Goal: Information Seeking & Learning: Learn about a topic

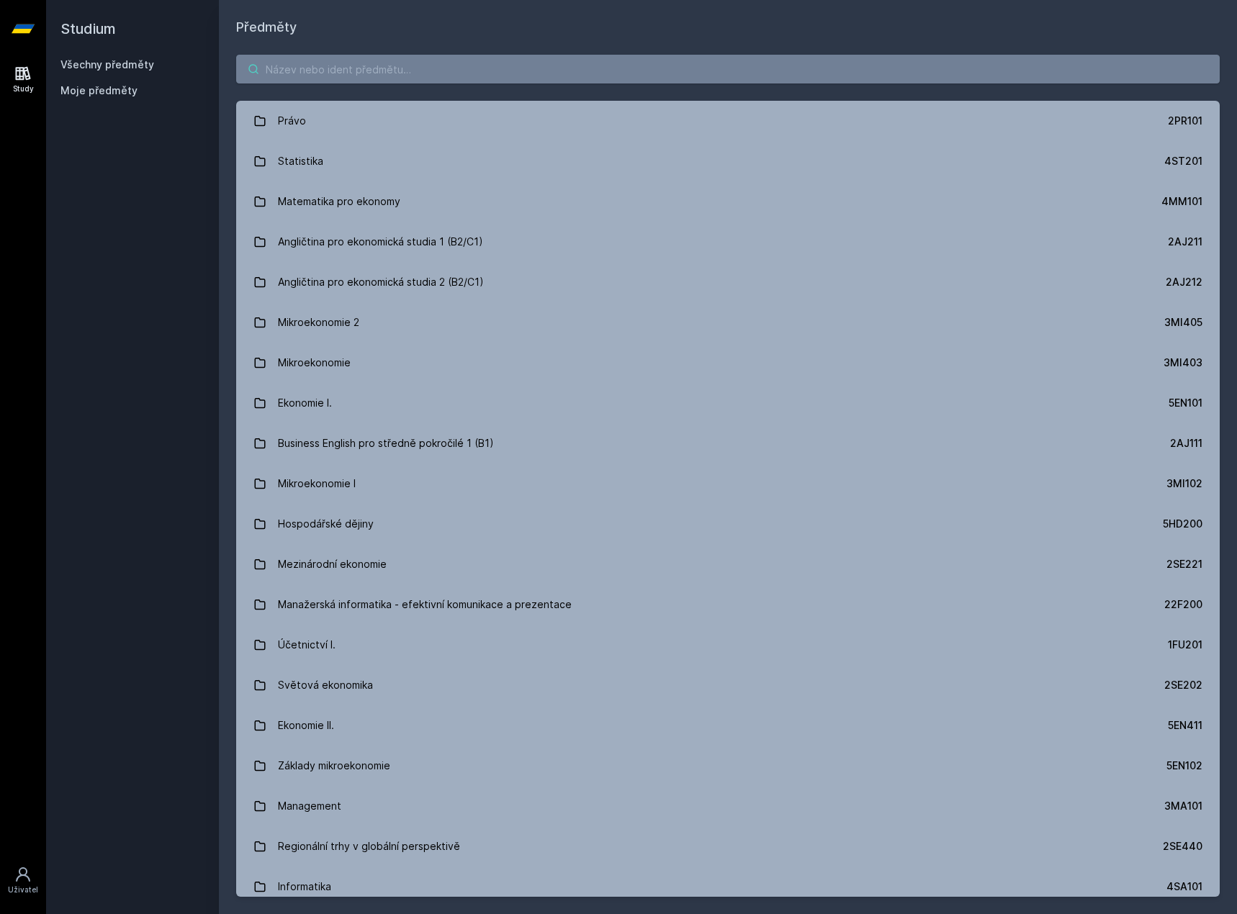
click at [418, 71] on input "search" at bounding box center [728, 69] width 984 height 29
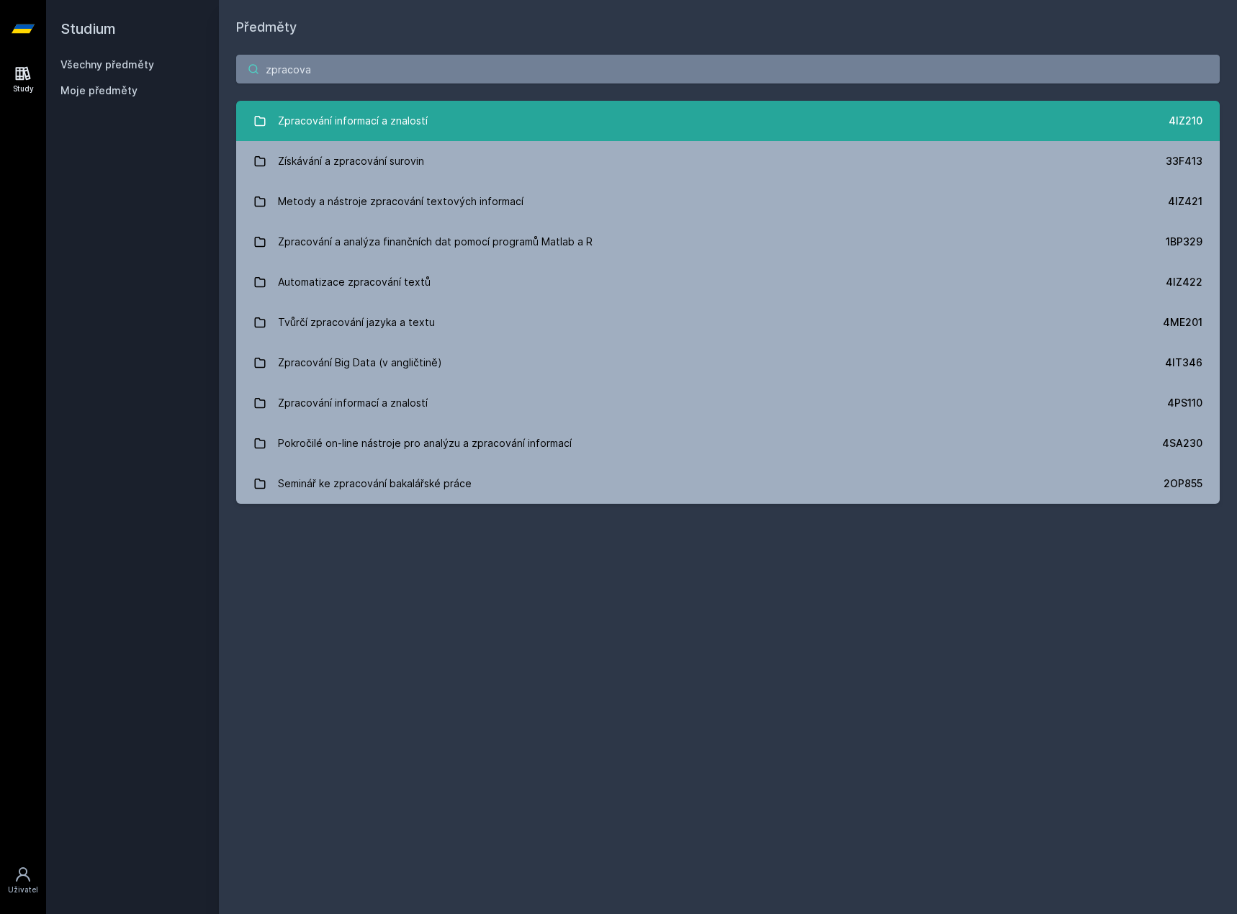
type input "zpracova"
click at [441, 116] on link "Zpracování informací a znalostí 4IZ210" at bounding box center [728, 121] width 984 height 40
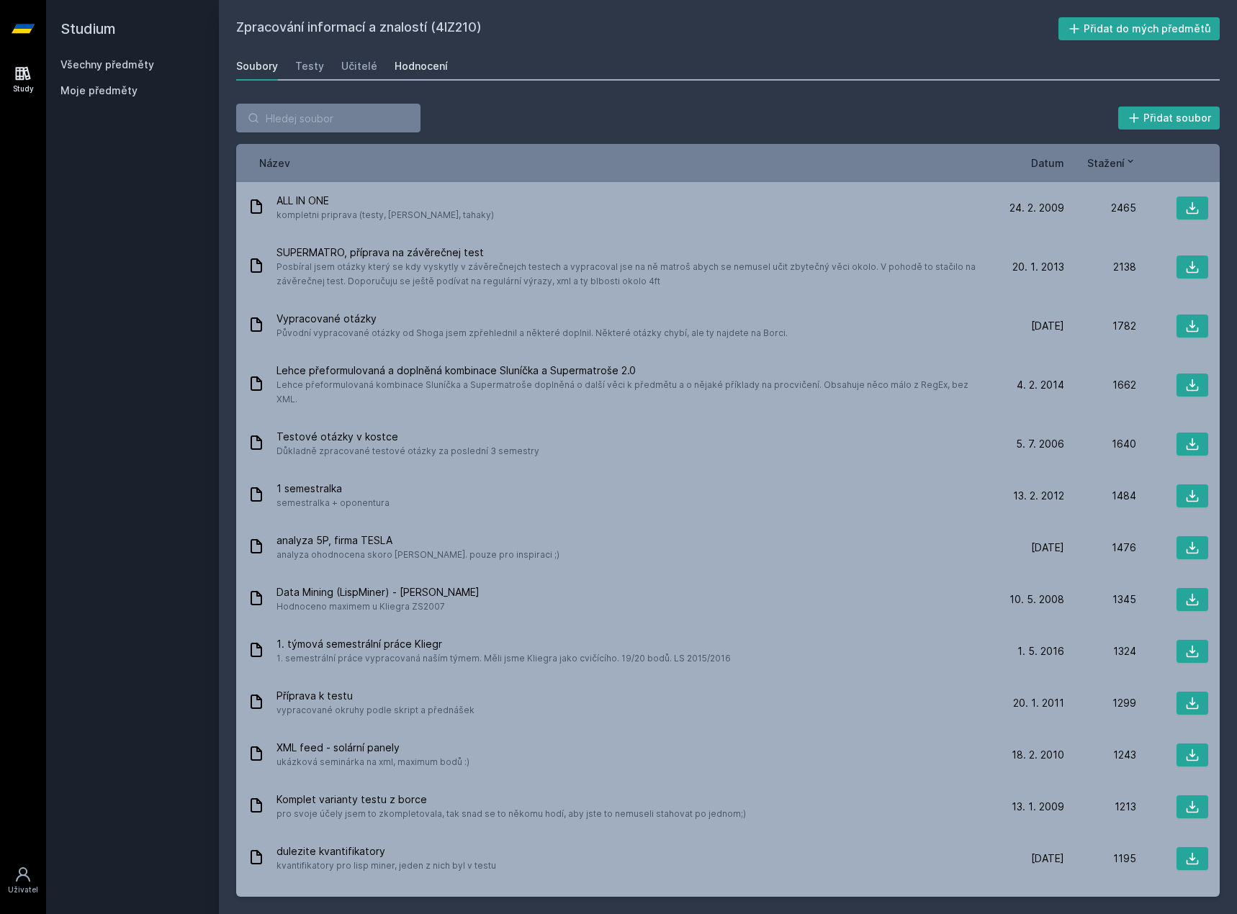
click at [408, 58] on link "Hodnocení" at bounding box center [421, 66] width 53 height 29
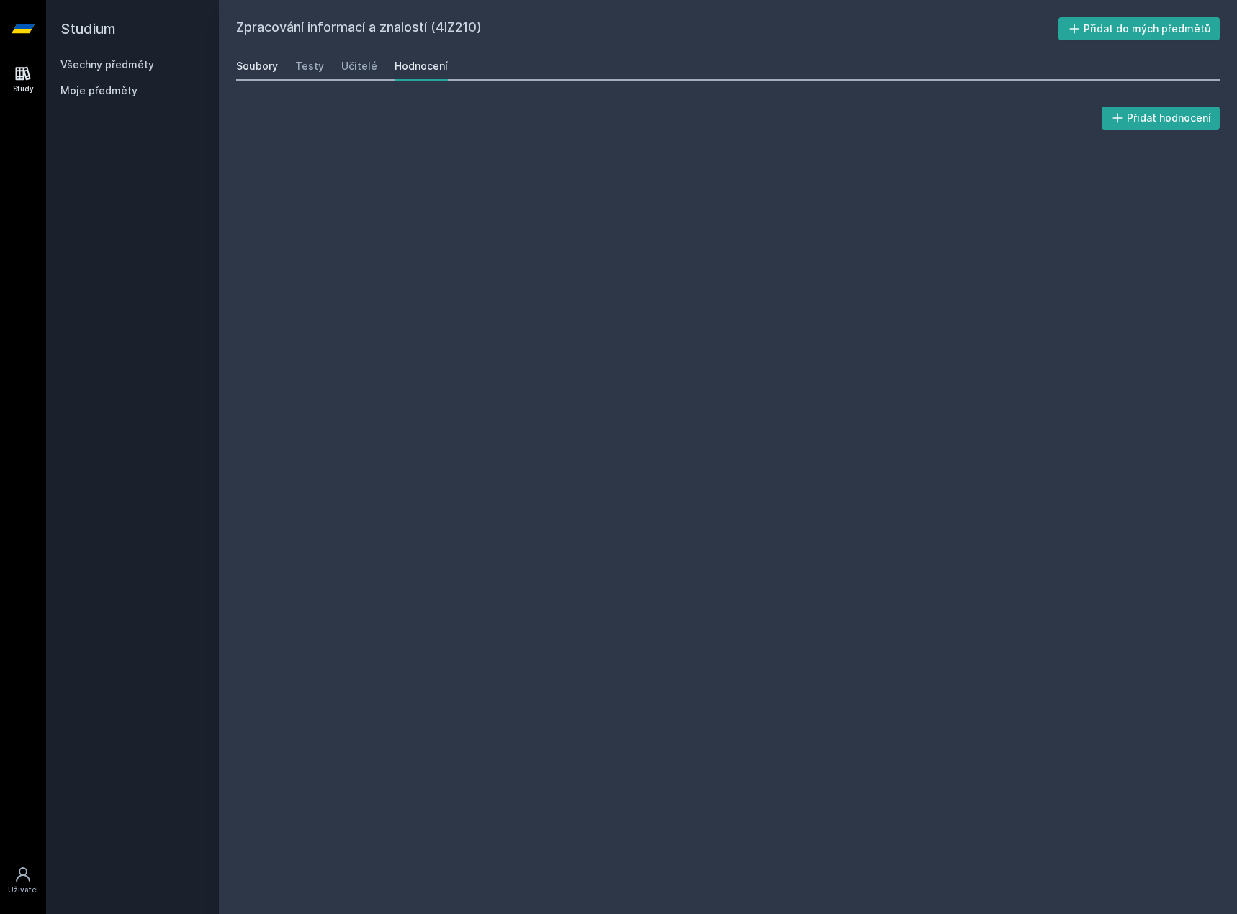
click at [245, 63] on div "Soubory" at bounding box center [257, 66] width 42 height 14
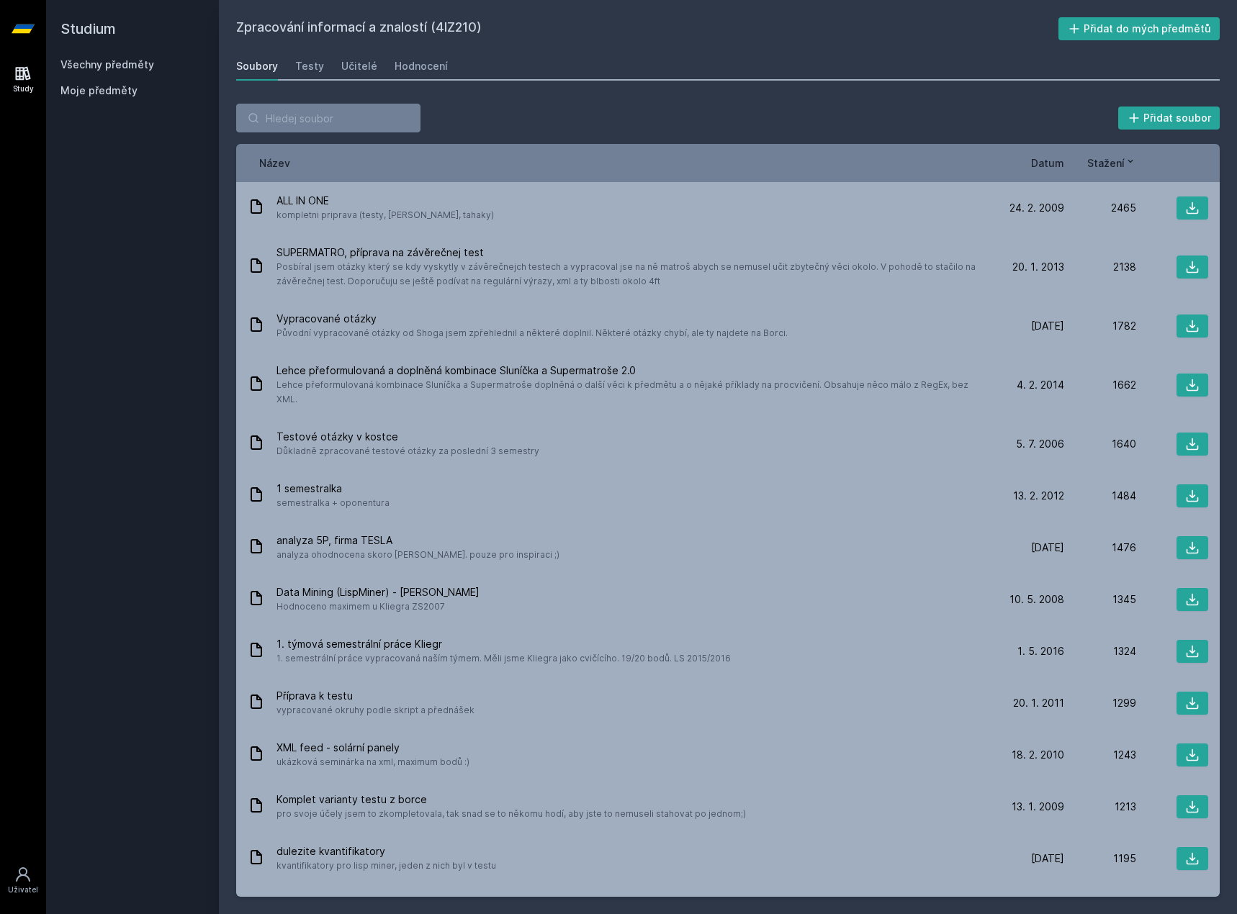
click at [1064, 166] on div "Stažení" at bounding box center [1100, 163] width 72 height 15
click at [1061, 165] on span "Datum" at bounding box center [1047, 163] width 33 height 15
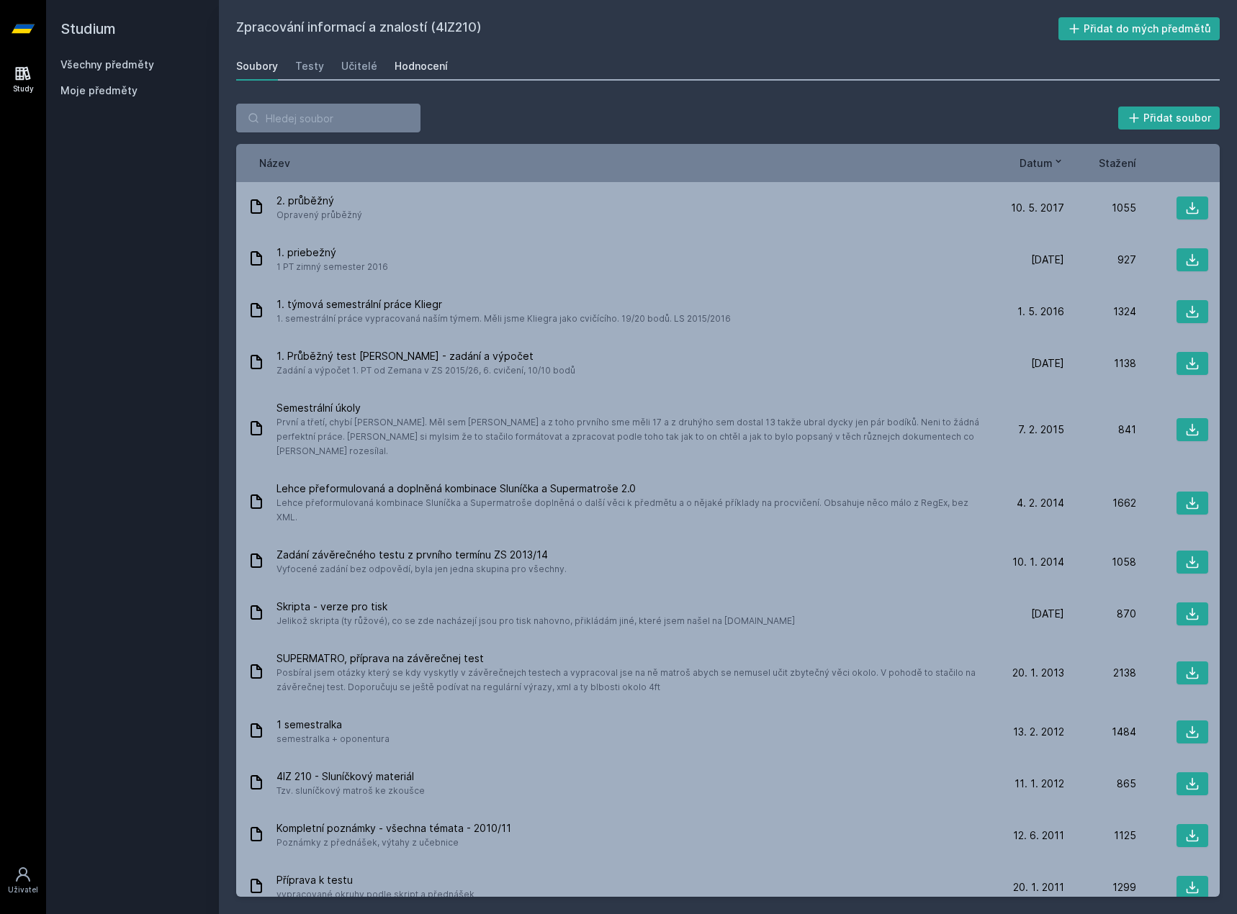
click at [428, 69] on div "Hodnocení" at bounding box center [421, 66] width 53 height 14
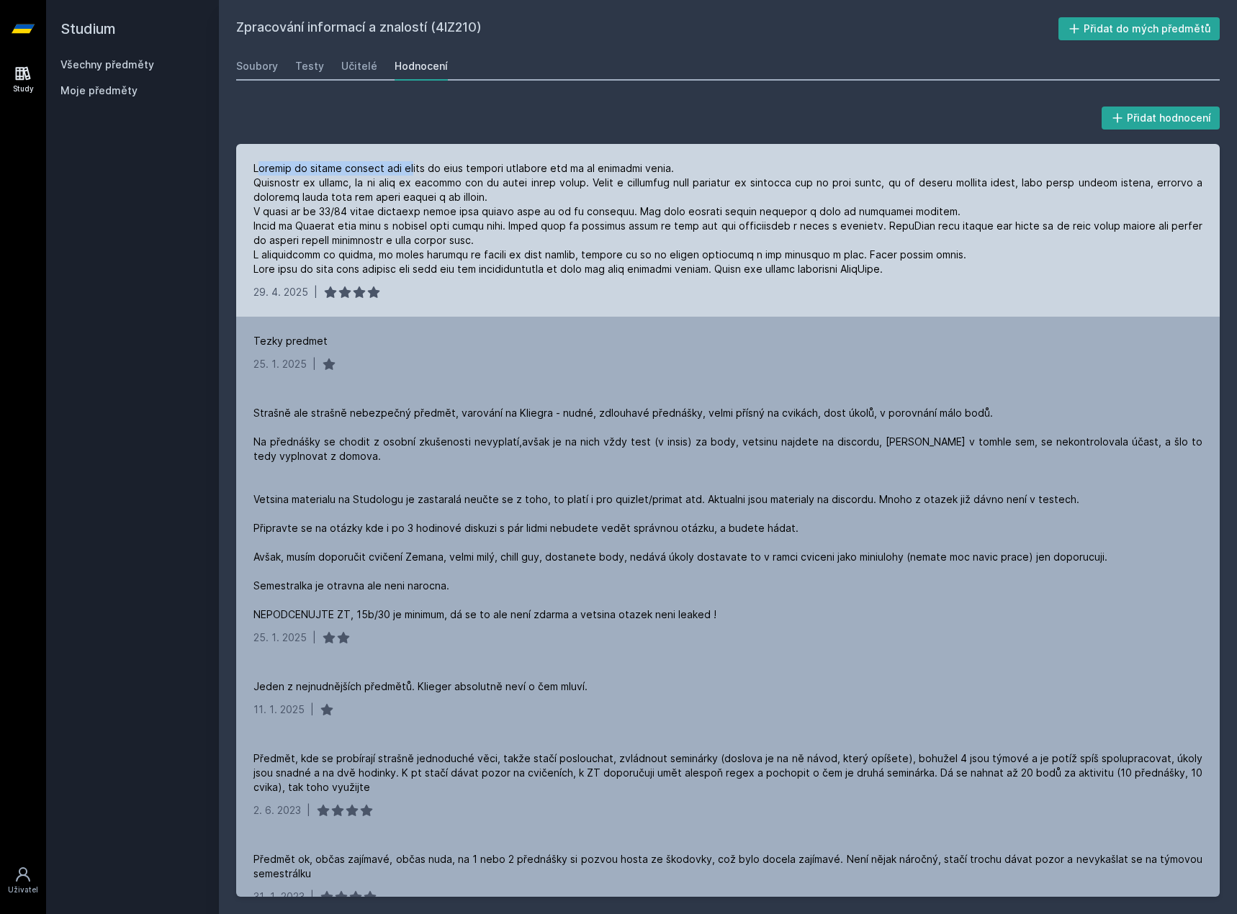
drag, startPoint x: 257, startPoint y: 172, endPoint x: 516, endPoint y: 169, distance: 258.5
click at [516, 169] on div at bounding box center [727, 218] width 949 height 115
click at [528, 169] on div at bounding box center [727, 218] width 949 height 115
click at [537, 188] on div at bounding box center [727, 218] width 949 height 115
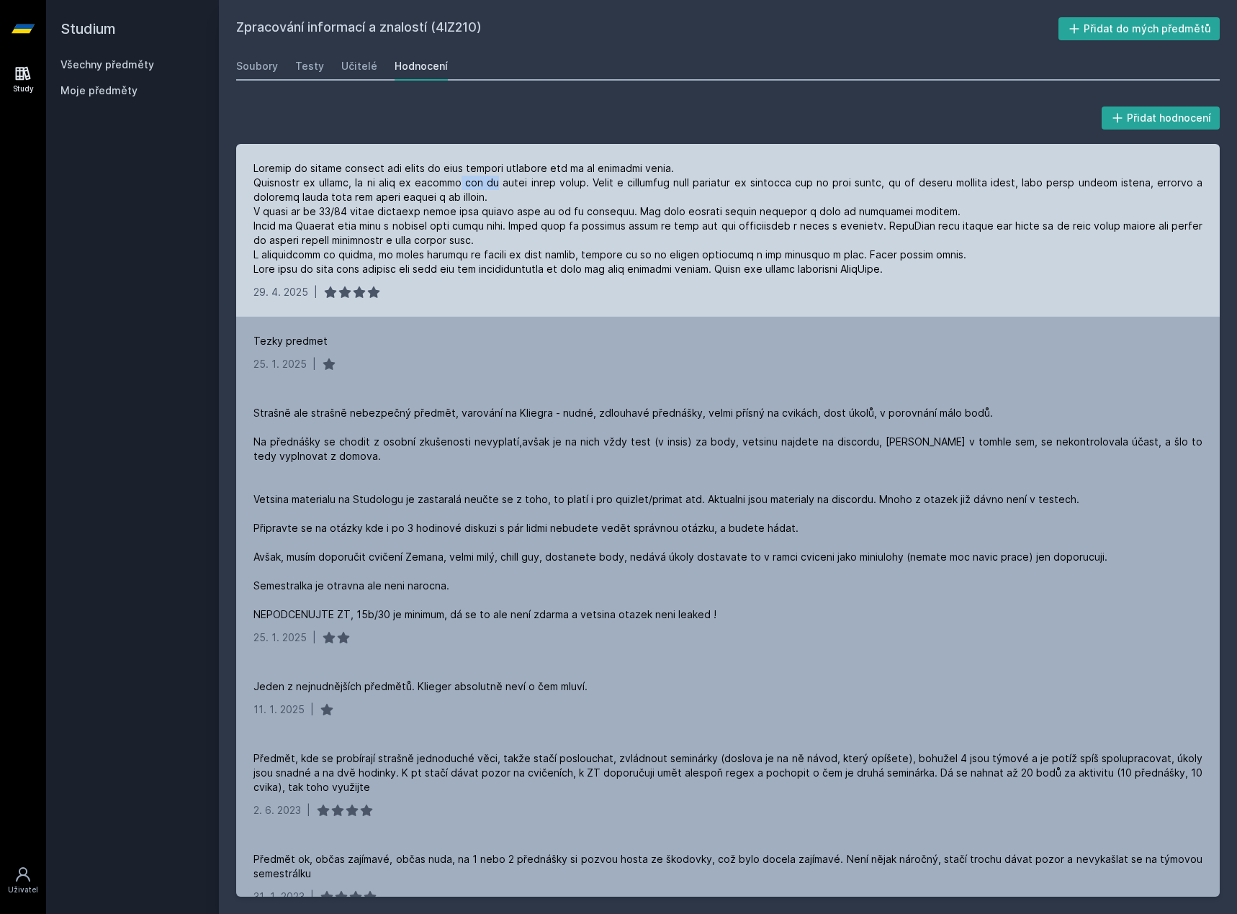
drag, startPoint x: 465, startPoint y: 176, endPoint x: 492, endPoint y: 178, distance: 27.4
click at [492, 178] on div at bounding box center [727, 218] width 949 height 115
click at [562, 184] on div at bounding box center [727, 218] width 949 height 115
click at [595, 176] on div at bounding box center [727, 218] width 949 height 115
click at [681, 180] on div at bounding box center [727, 218] width 949 height 115
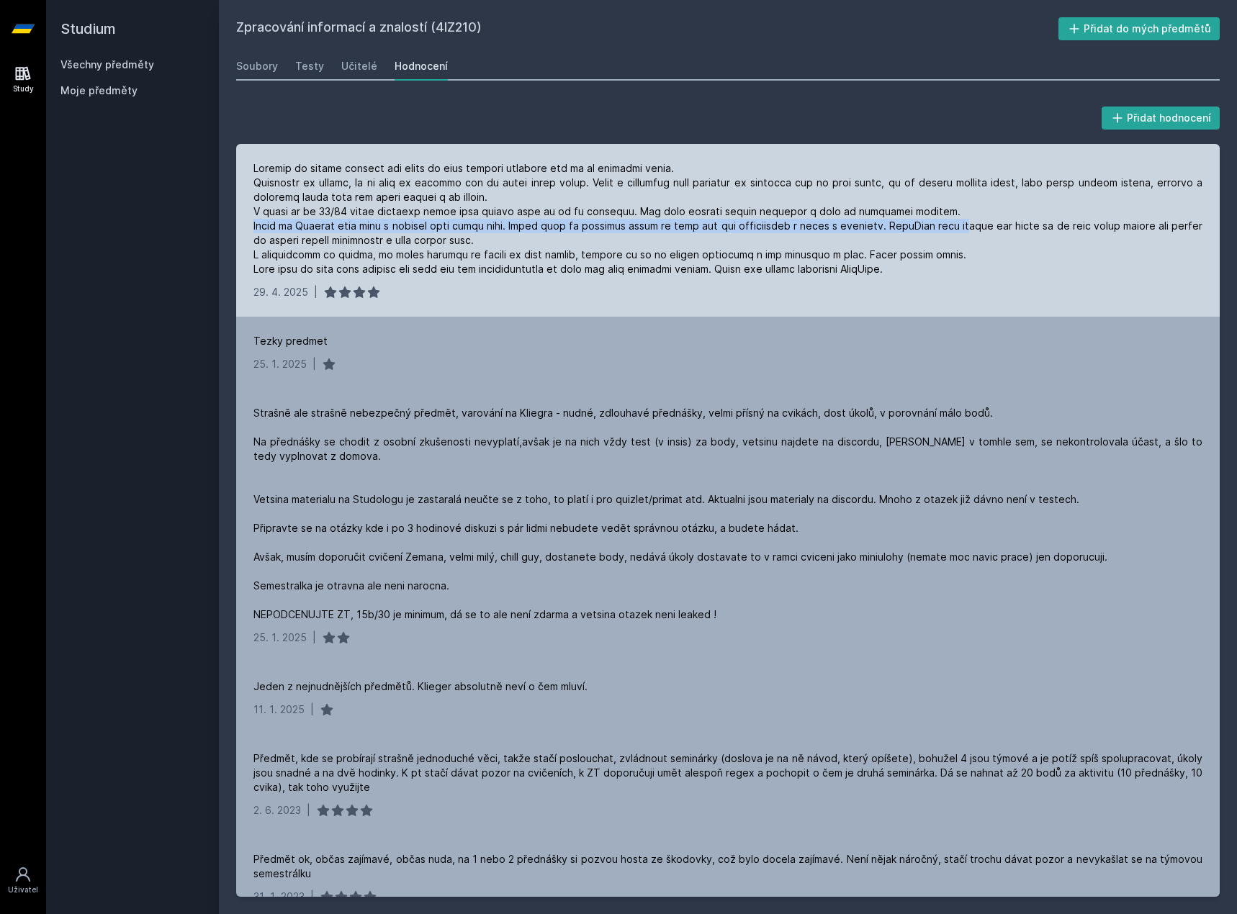
drag, startPoint x: 256, startPoint y: 222, endPoint x: 993, endPoint y: 222, distance: 736.6
click at [993, 222] on div at bounding box center [727, 218] width 949 height 115
click at [994, 222] on div at bounding box center [727, 218] width 949 height 115
drag, startPoint x: 881, startPoint y: 243, endPoint x: 237, endPoint y: 228, distance: 643.9
click at [237, 228] on div "[DATE] |" at bounding box center [728, 230] width 984 height 173
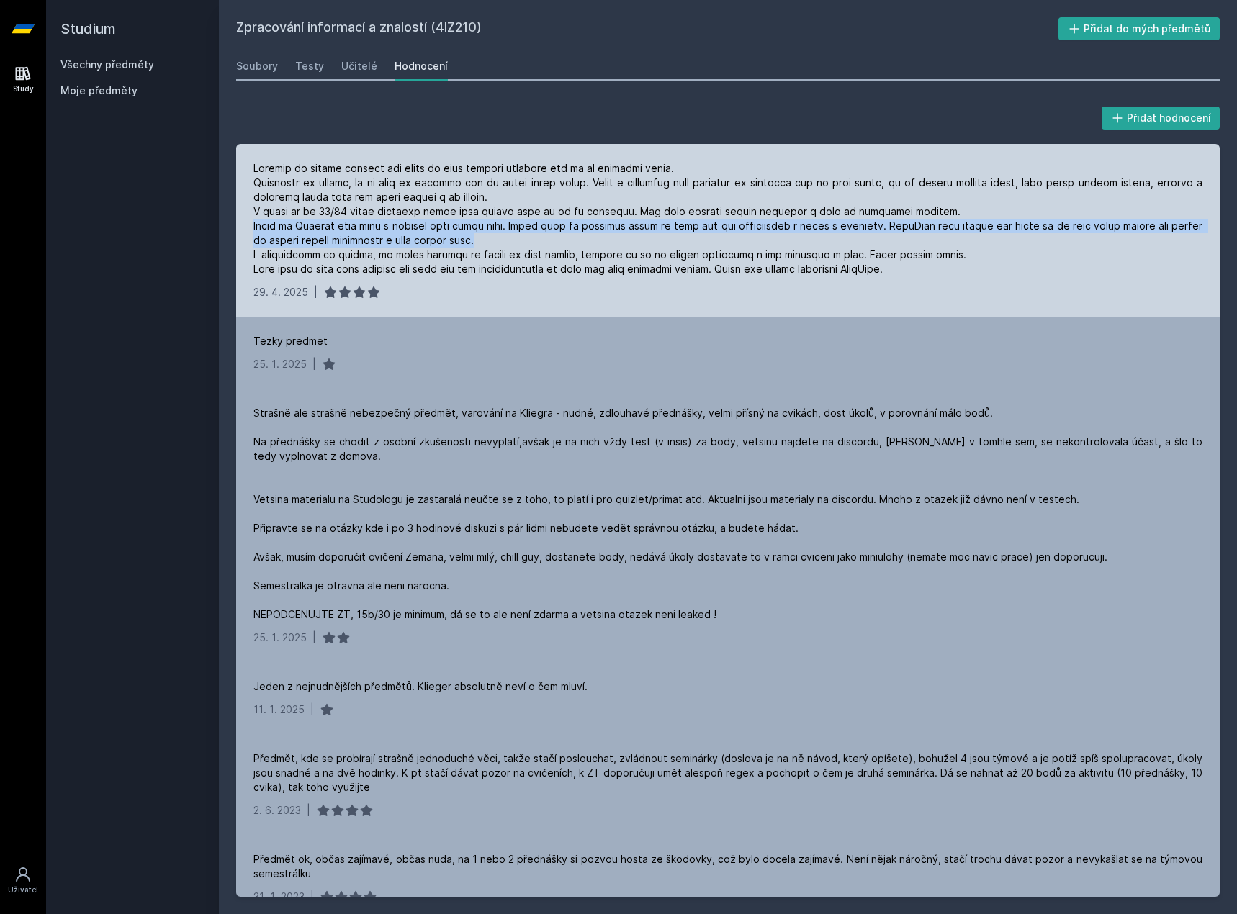
click at [237, 227] on div "[DATE] |" at bounding box center [728, 230] width 984 height 173
click at [238, 243] on div "[DATE] |" at bounding box center [728, 230] width 984 height 173
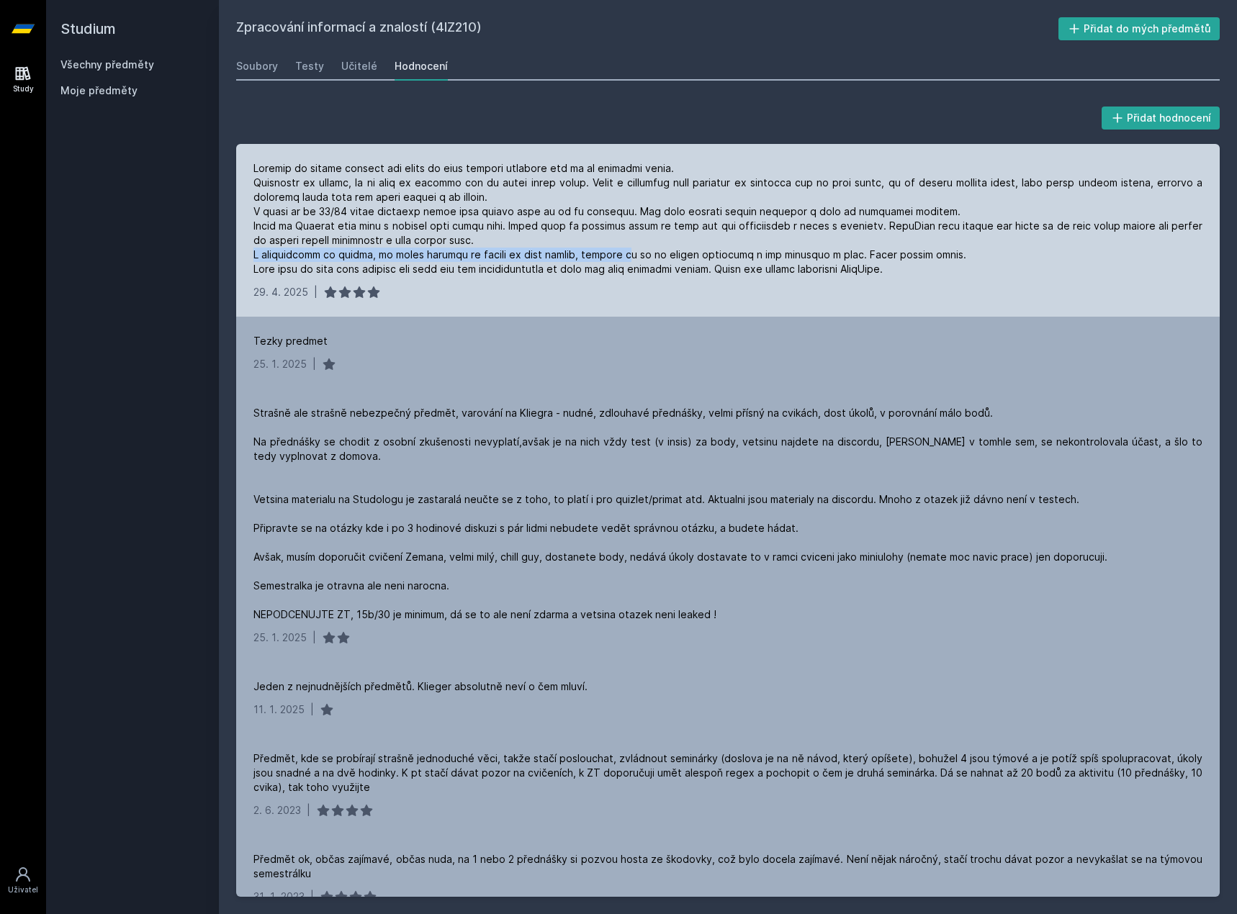
drag, startPoint x: 252, startPoint y: 252, endPoint x: 611, endPoint y: 256, distance: 358.6
click at [611, 256] on div "[DATE] |" at bounding box center [728, 230] width 984 height 173
click at [611, 256] on div at bounding box center [727, 218] width 949 height 115
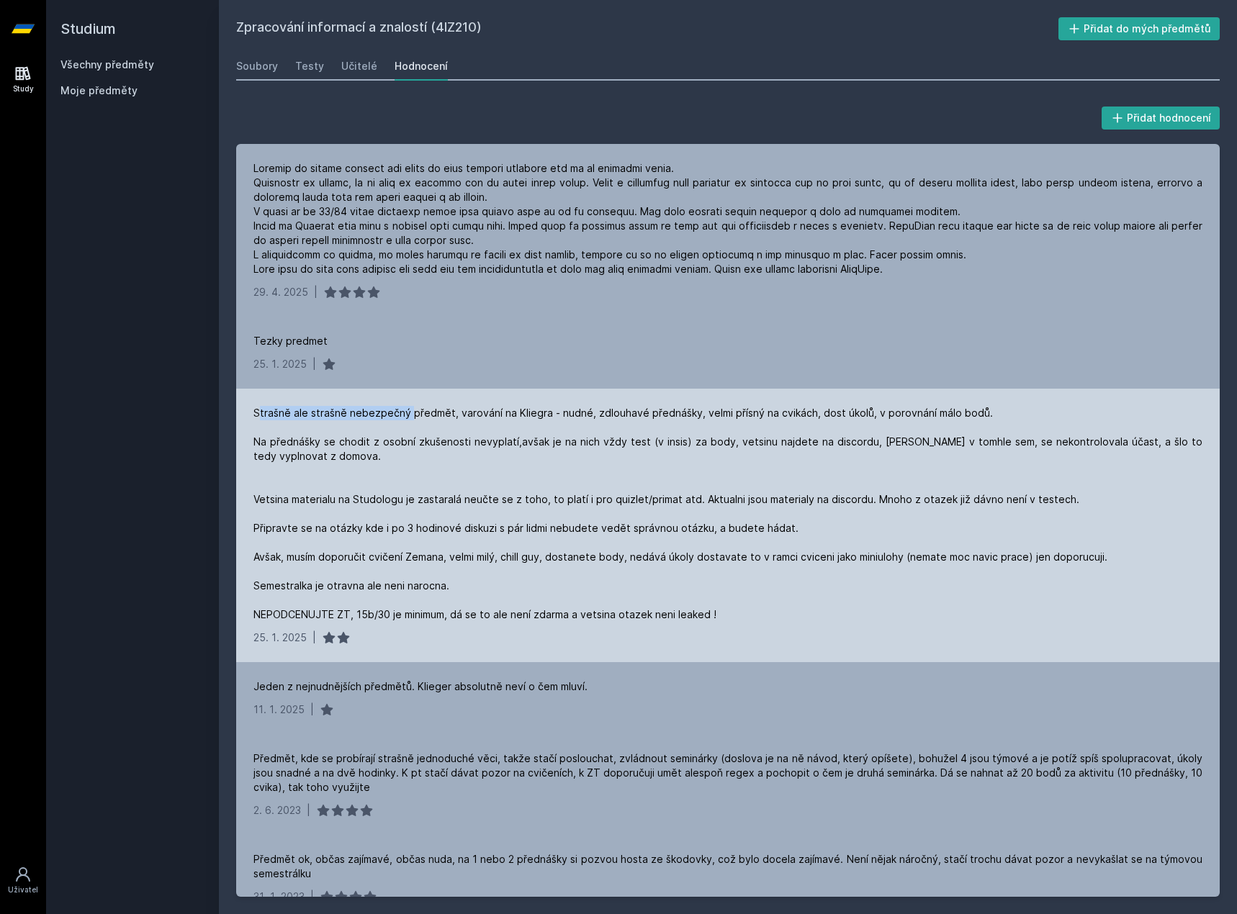
drag, startPoint x: 257, startPoint y: 413, endPoint x: 409, endPoint y: 410, distance: 152.0
click at [409, 410] on div "Strašně ale strašně nebezpečný předmět, varování na Kliegra - nudné, zdlouhavé …" at bounding box center [727, 514] width 949 height 216
drag, startPoint x: 267, startPoint y: 538, endPoint x: 444, endPoint y: 540, distance: 176.4
click at [438, 540] on div "Strašně ale strašně nebezpečný předmět, varování na Kliegra - nudné, zdlouhavé …" at bounding box center [727, 514] width 949 height 216
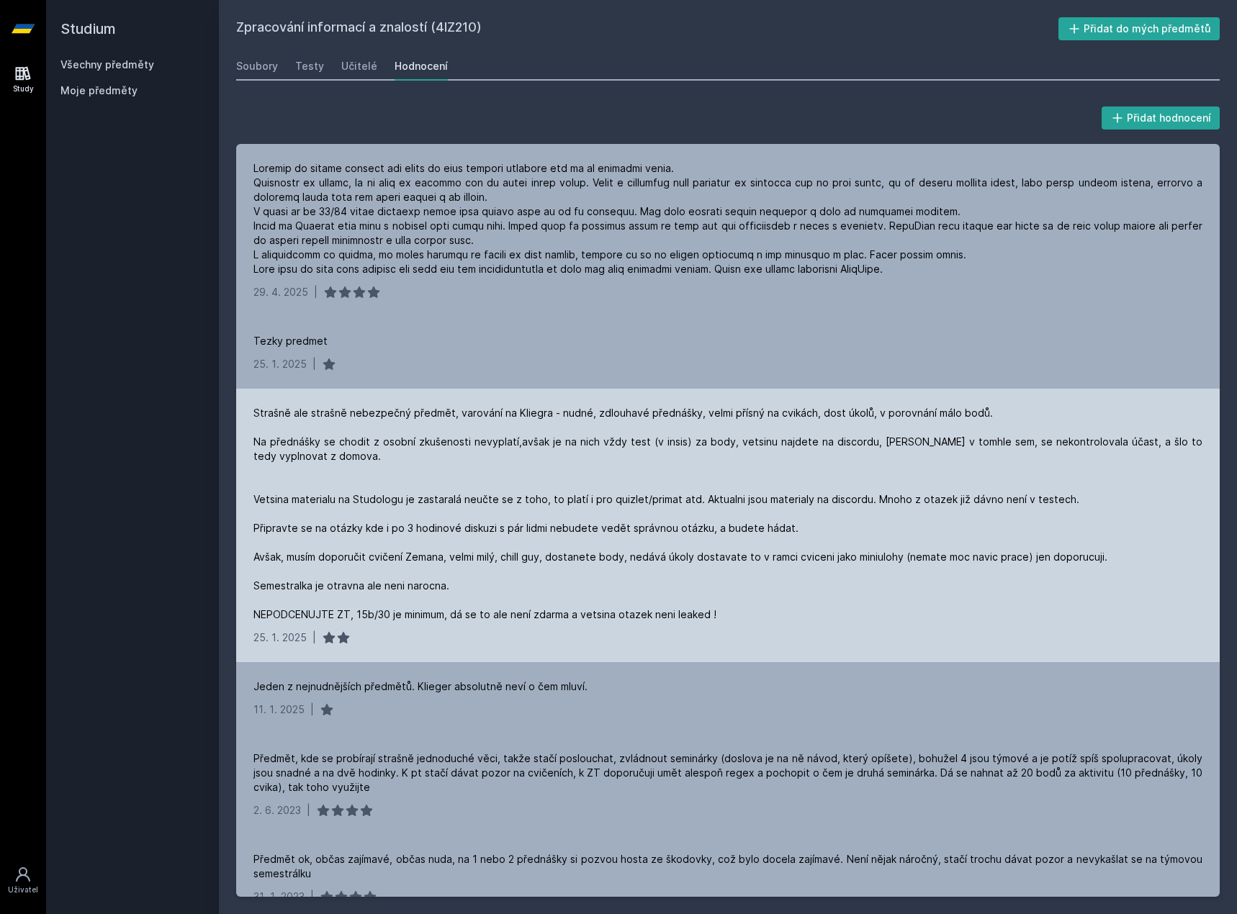
click at [450, 540] on div "Strašně ale strašně nebezpečný předmět, varování na Kliegra - nudné, zdlouhavé …" at bounding box center [727, 514] width 949 height 216
drag, startPoint x: 348, startPoint y: 559, endPoint x: 483, endPoint y: 559, distance: 135.4
click at [483, 559] on div "Strašně ale strašně nebezpečný předmět, varování na Kliegra - nudné, zdlouhavé …" at bounding box center [727, 514] width 949 height 216
drag, startPoint x: 517, startPoint y: 554, endPoint x: 726, endPoint y: 555, distance: 209.5
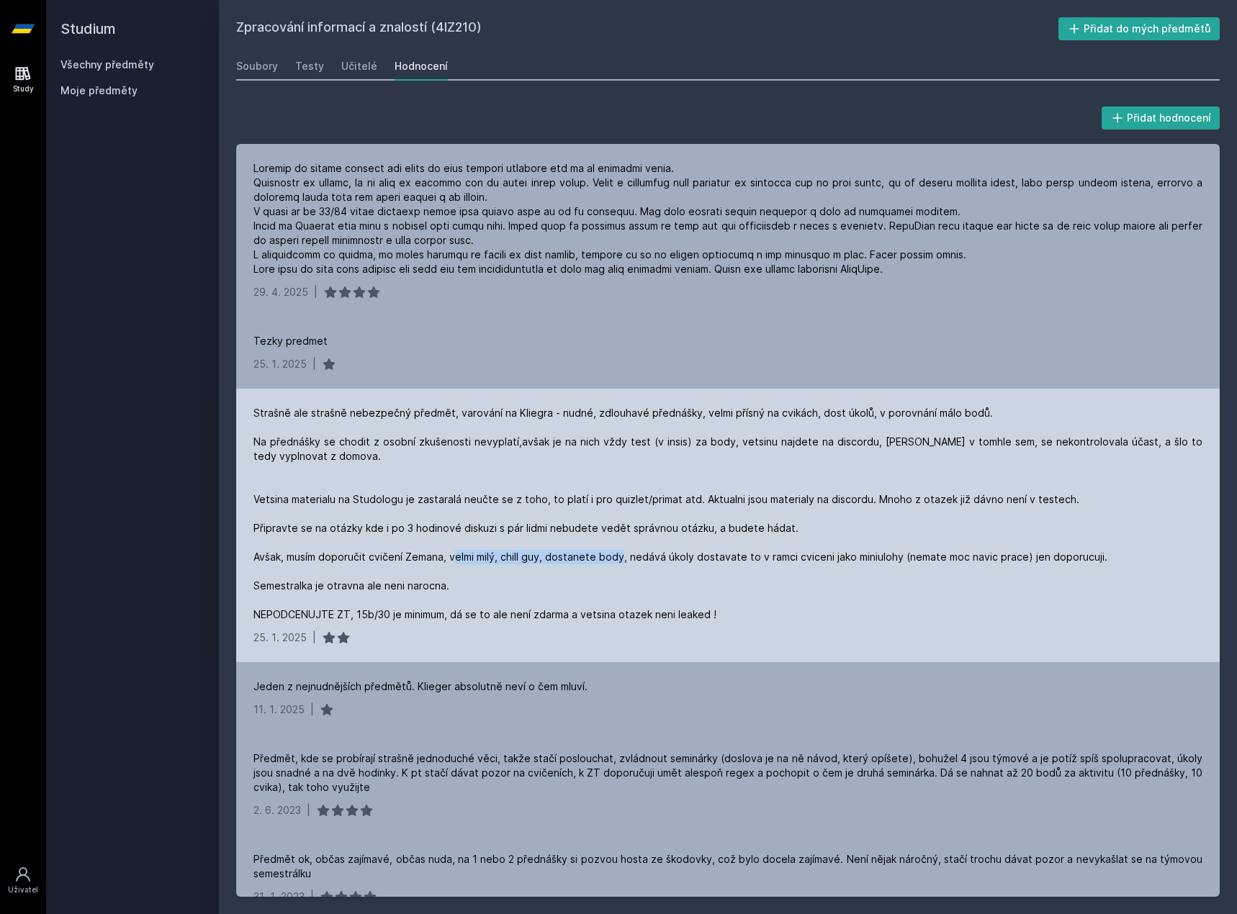
click at [705, 554] on div "Strašně ale strašně nebezpečný předmět, varování na Kliegra - nudné, zdlouhavé …" at bounding box center [727, 514] width 949 height 216
click at [726, 555] on div "Strašně ale strašně nebezpečný předmět, varování na Kliegra - nudné, zdlouhavé …" at bounding box center [727, 514] width 949 height 216
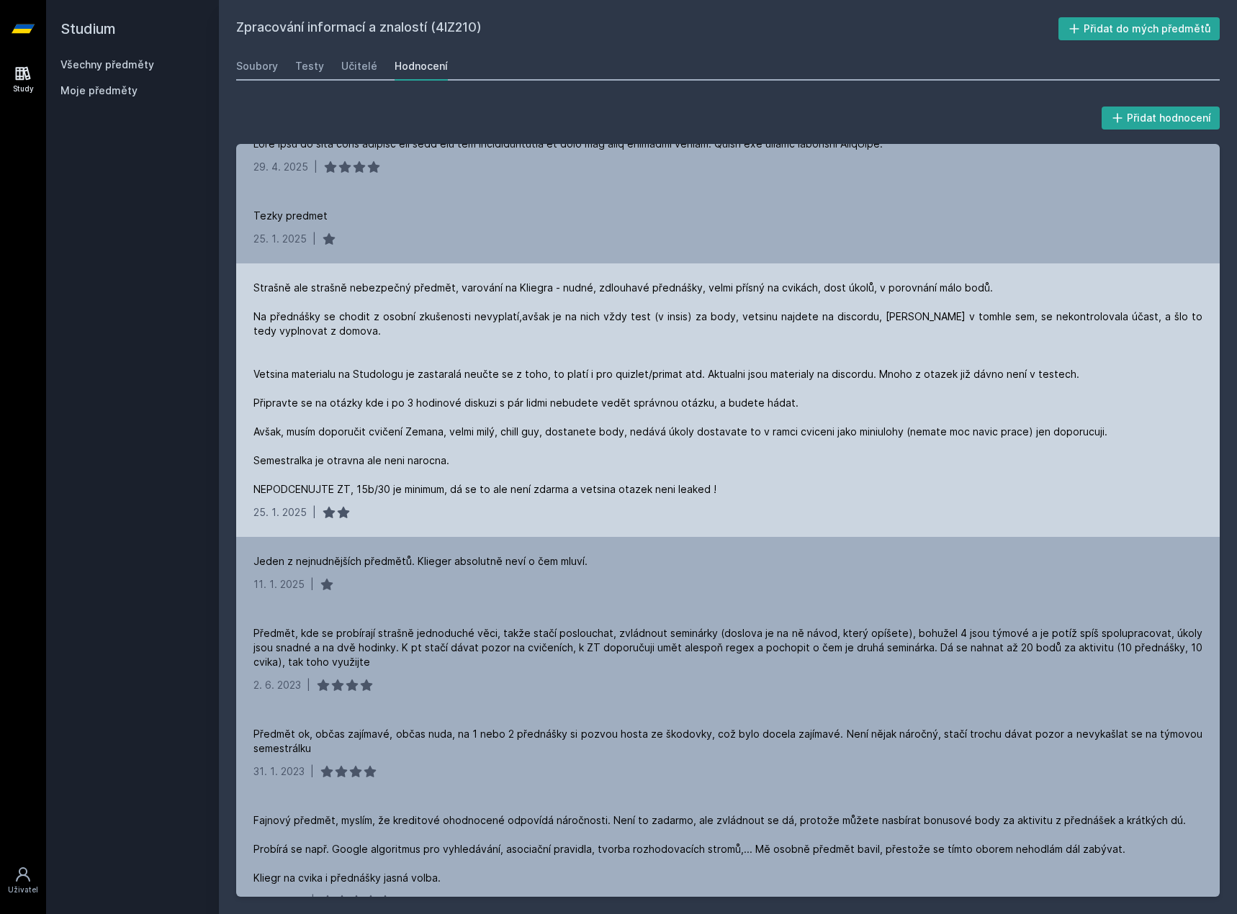
scroll to position [144, 0]
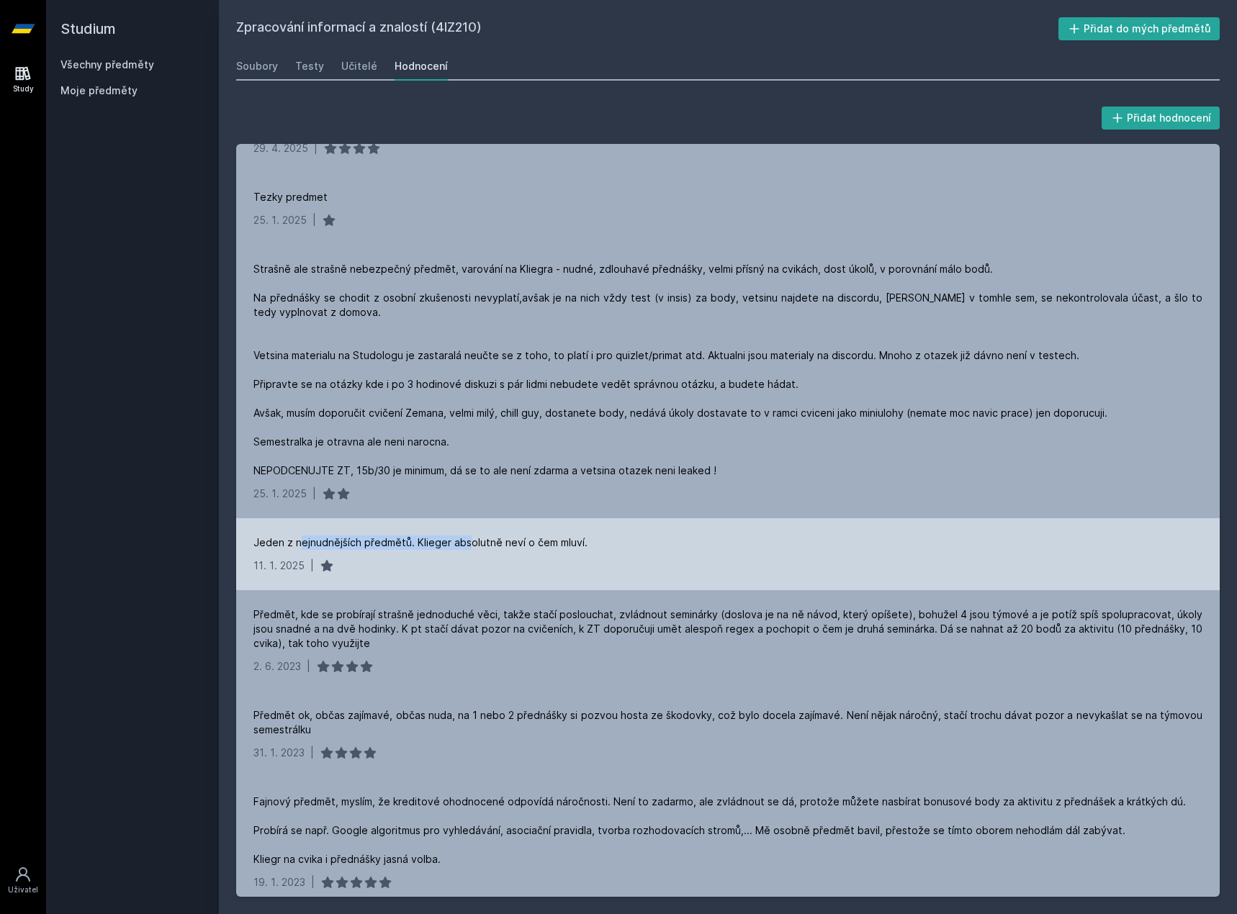
drag, startPoint x: 300, startPoint y: 541, endPoint x: 474, endPoint y: 539, distance: 173.5
click at [473, 539] on div "Jeden z nejnudnějších předmětů. Klieger absolutně neví o čem mluví." at bounding box center [420, 543] width 334 height 14
click at [474, 539] on div "Jeden z nejnudnějších předmětů. Klieger absolutně neví o čem mluví." at bounding box center [420, 543] width 334 height 14
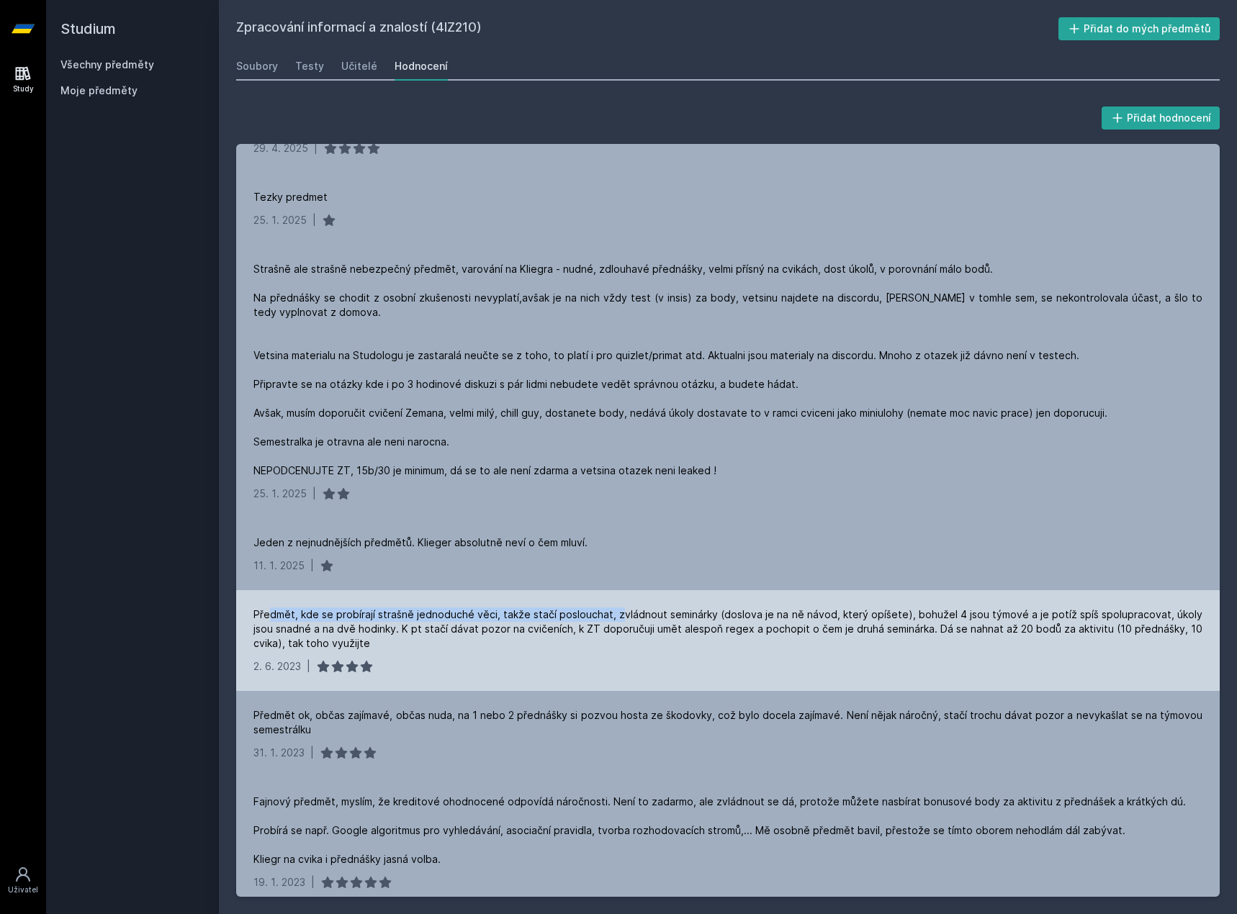
drag, startPoint x: 268, startPoint y: 617, endPoint x: 620, endPoint y: 618, distance: 352.1
click at [620, 618] on div "Předmět, kde se probírají strašně jednoduché věci, takže stačí poslouchat, zvlá…" at bounding box center [727, 629] width 949 height 43
click at [642, 616] on div "Předmět, kde se probírají strašně jednoduché věci, takže stačí poslouchat, zvlá…" at bounding box center [727, 629] width 949 height 43
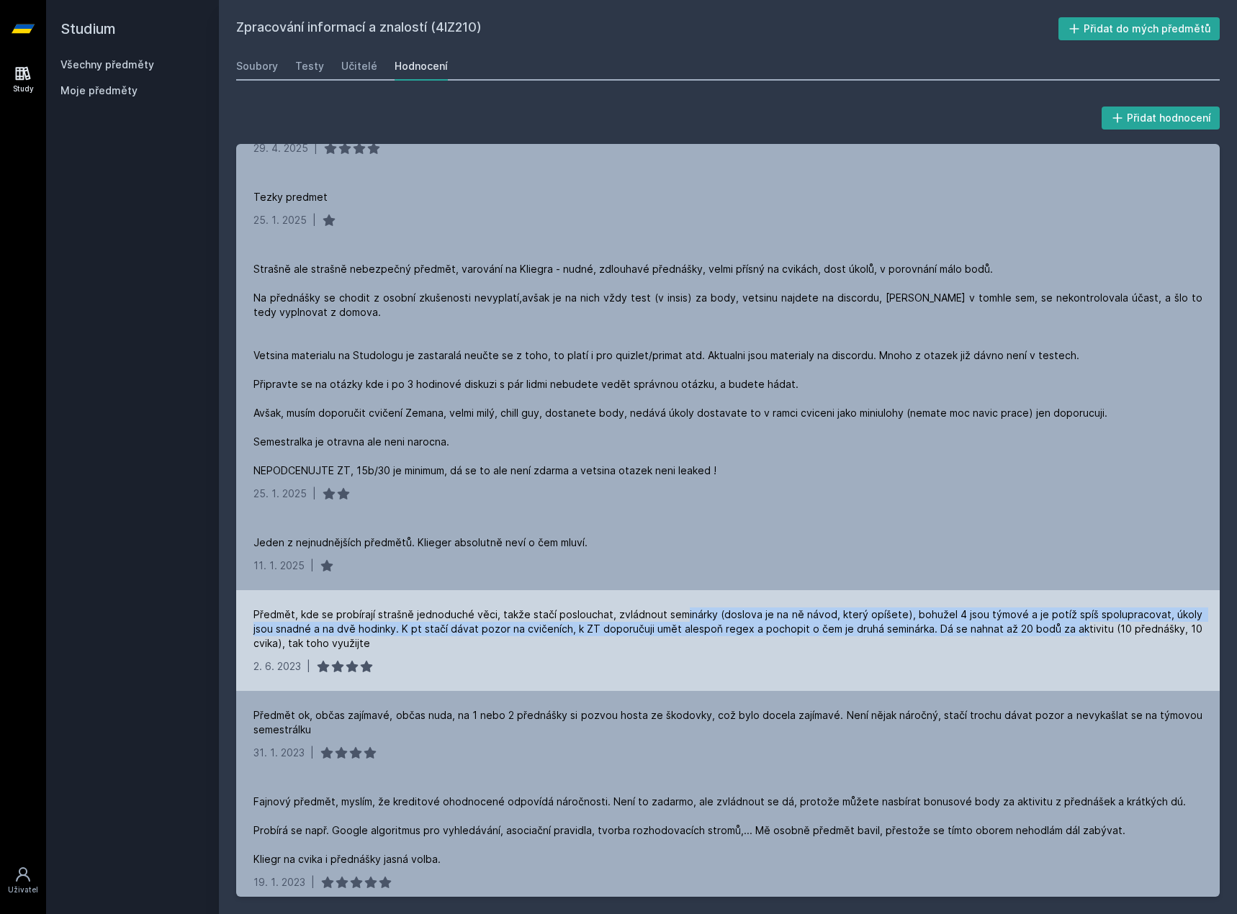
drag, startPoint x: 685, startPoint y: 614, endPoint x: 1083, endPoint y: 629, distance: 397.7
click at [1083, 629] on div "Předmět, kde se probírají strašně jednoduché věci, takže stačí poslouchat, zvlá…" at bounding box center [727, 629] width 949 height 43
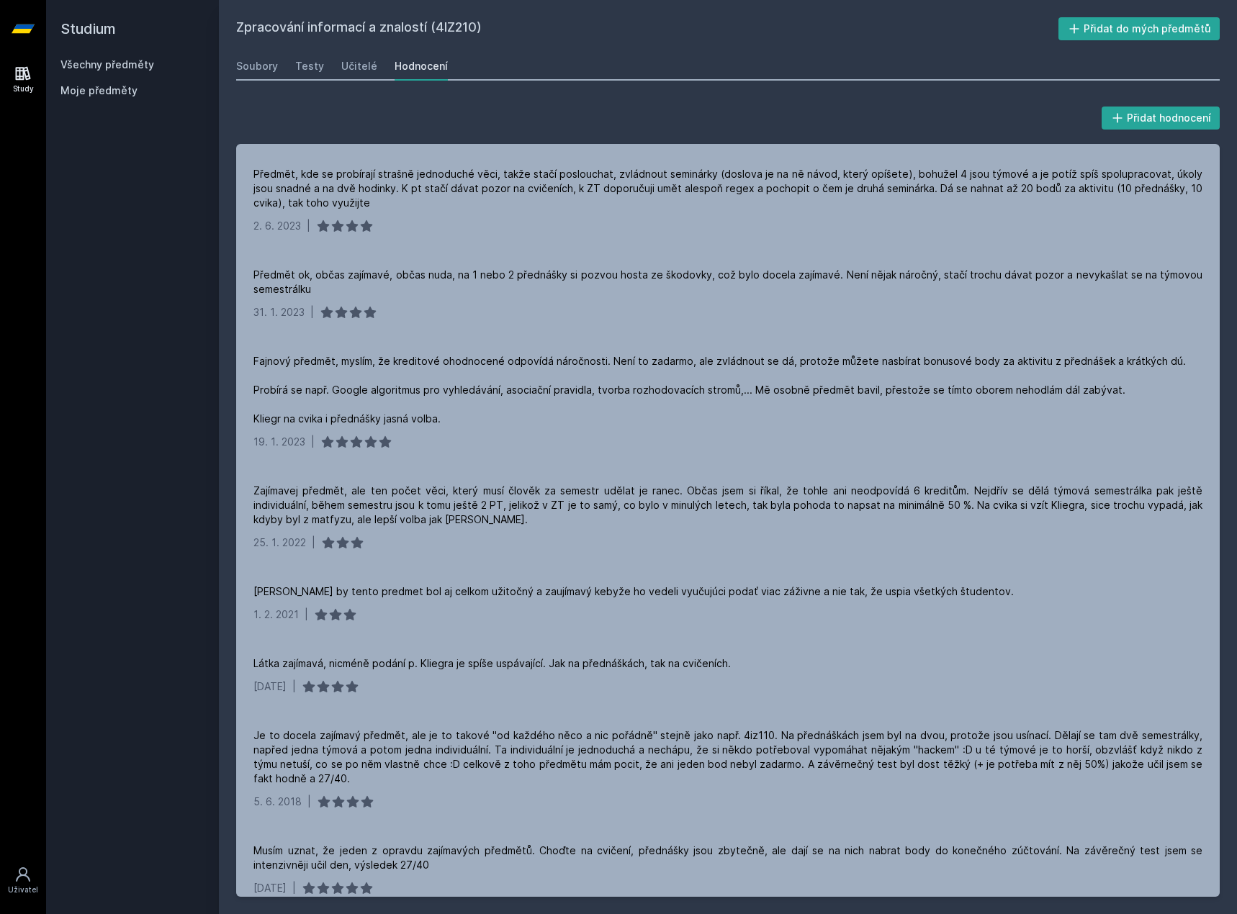
scroll to position [0, 0]
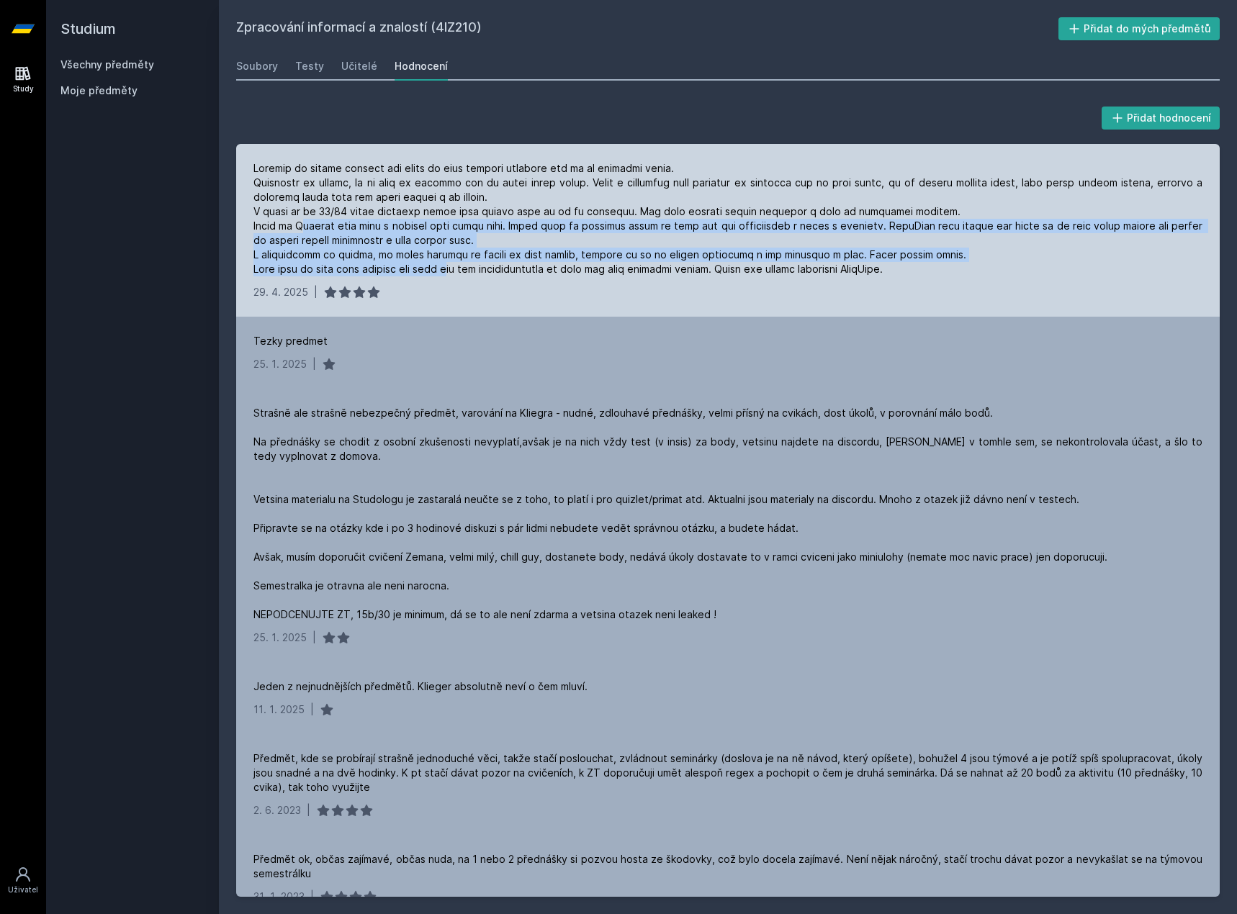
drag, startPoint x: 424, startPoint y: 261, endPoint x: 292, endPoint y: 212, distance: 141.2
click at [294, 213] on div "[DATE] |" at bounding box center [728, 230] width 984 height 173
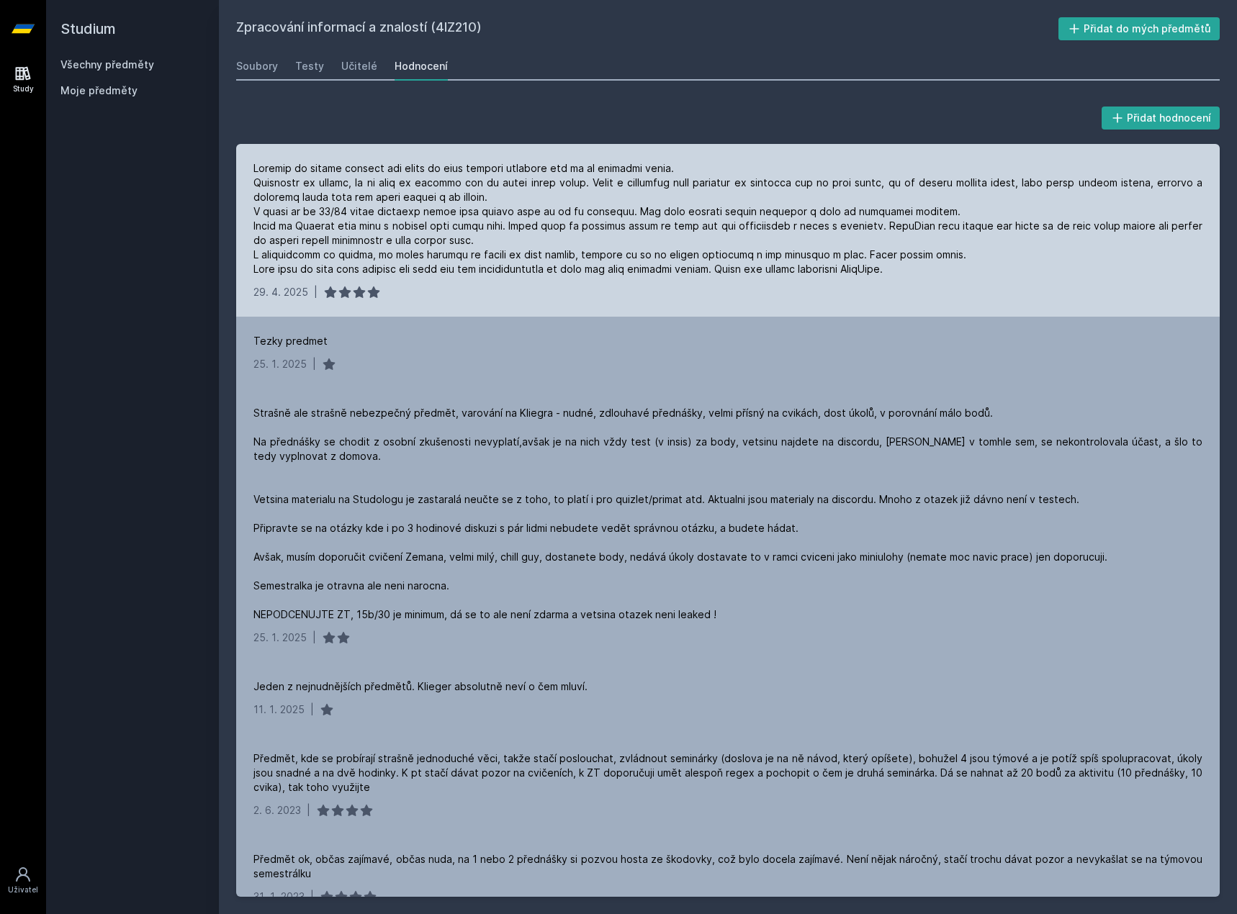
click at [290, 212] on div at bounding box center [727, 218] width 949 height 115
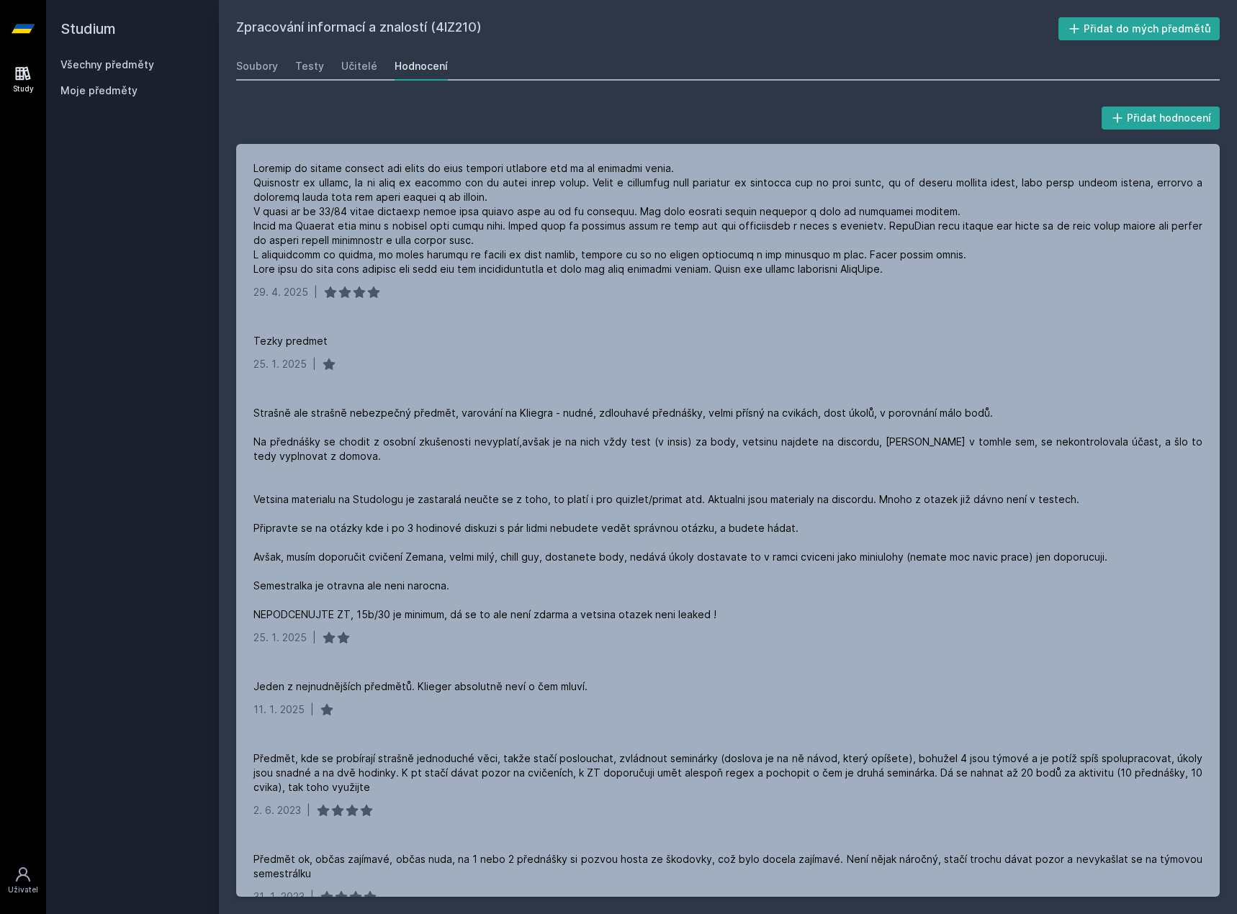
click at [86, 71] on div "Všechny předměty" at bounding box center [132, 65] width 144 height 14
click at [138, 60] on link "Všechny předměty" at bounding box center [107, 64] width 94 height 12
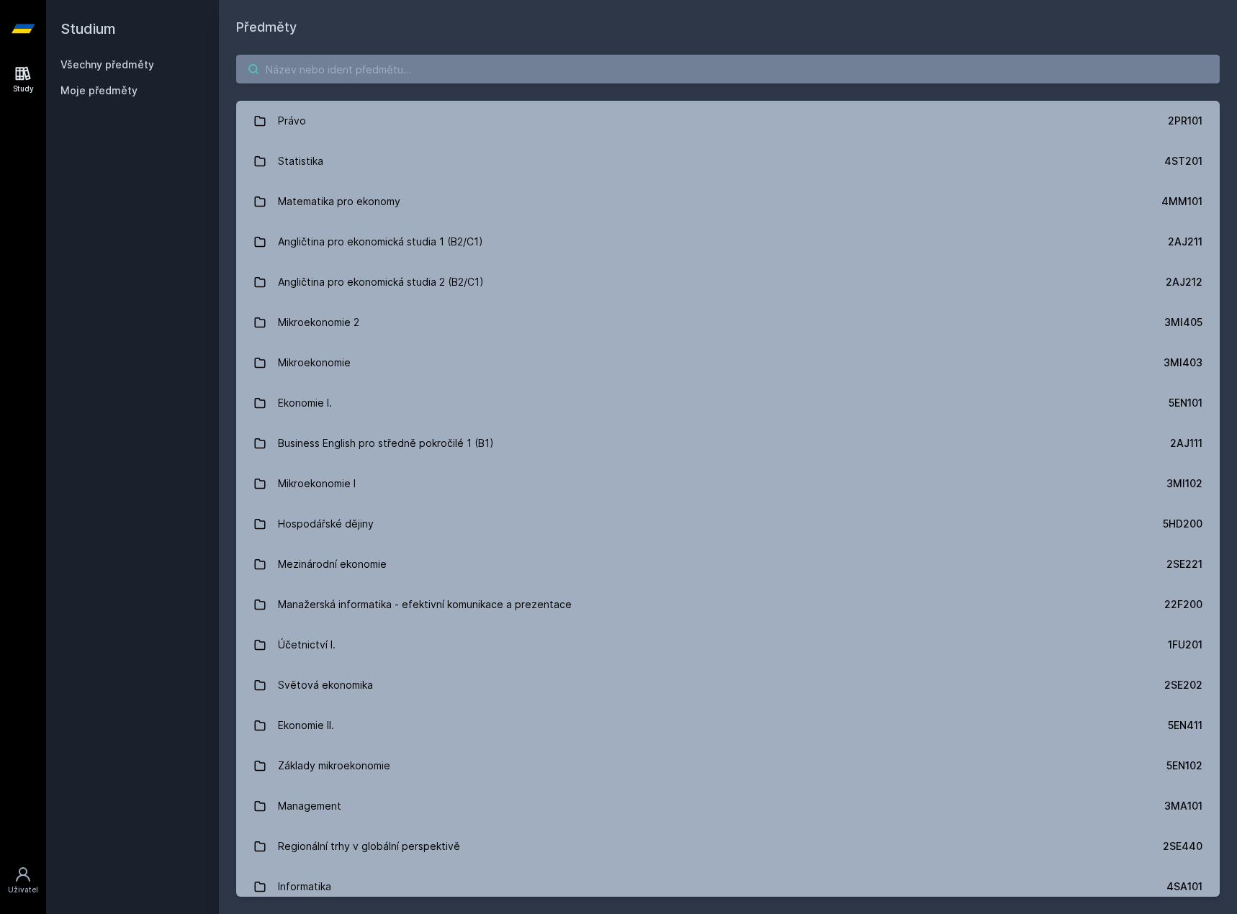
click at [323, 62] on input "search" at bounding box center [728, 69] width 984 height 29
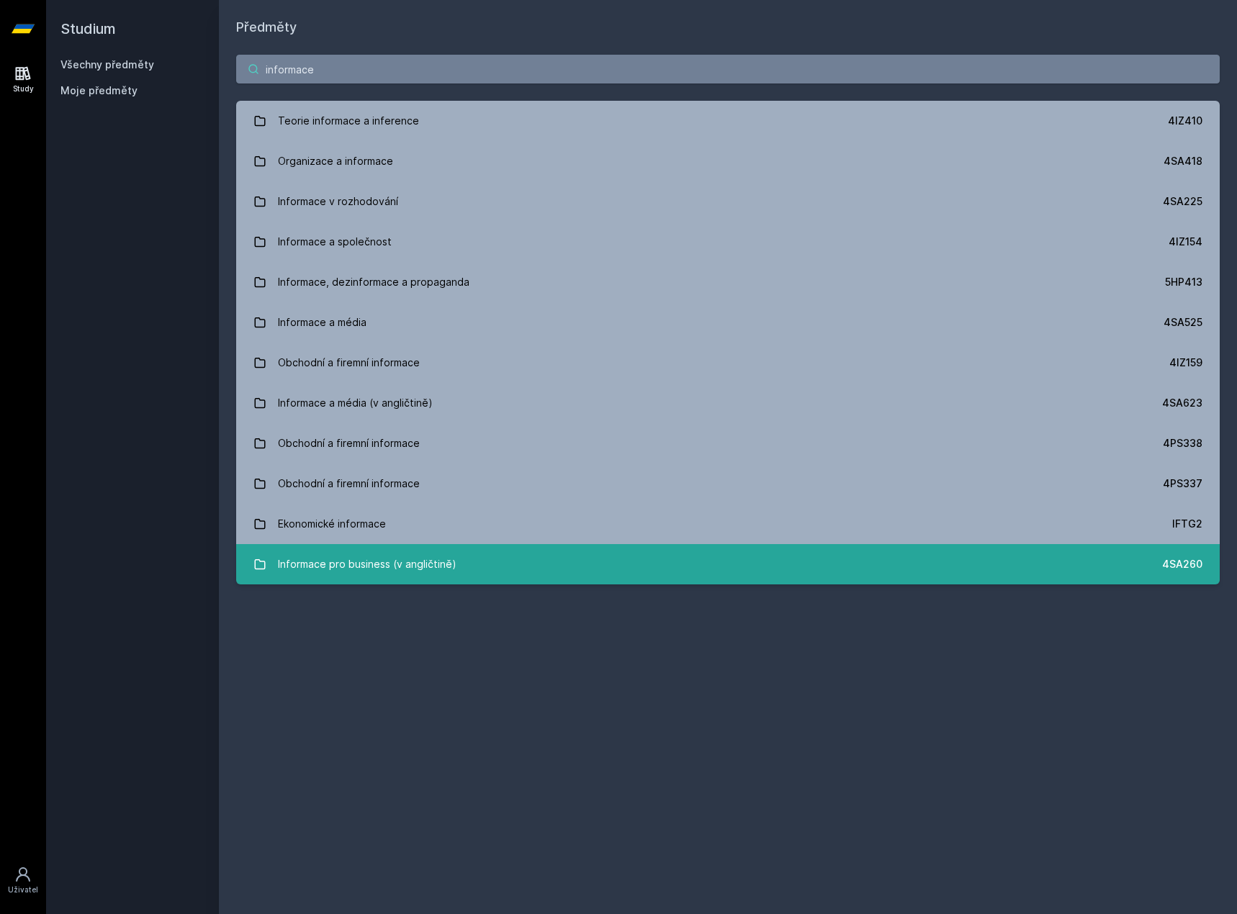
type input "informace"
click at [395, 566] on div "Informace pro business (v angličtině)" at bounding box center [367, 564] width 179 height 29
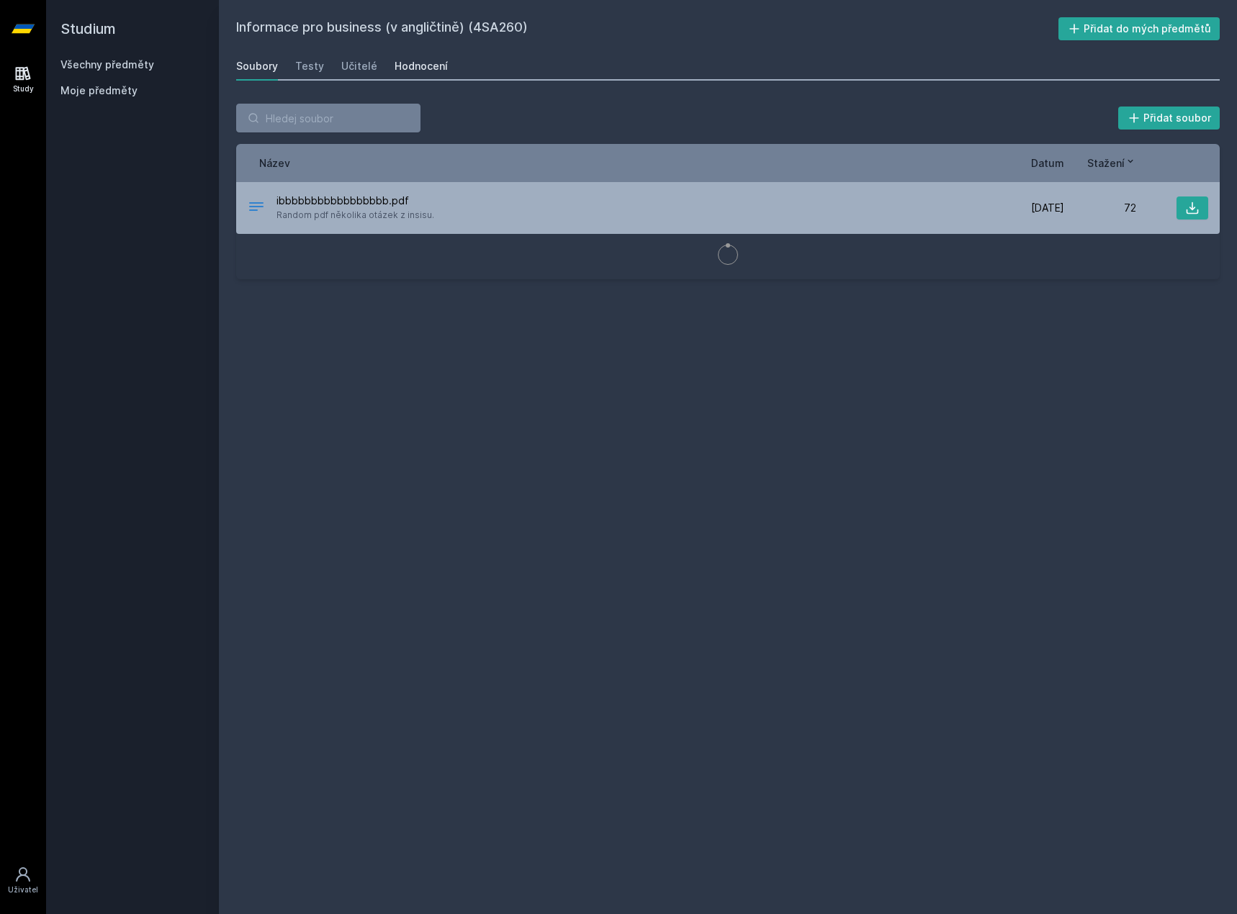
click at [414, 61] on div "Hodnocení" at bounding box center [421, 66] width 53 height 14
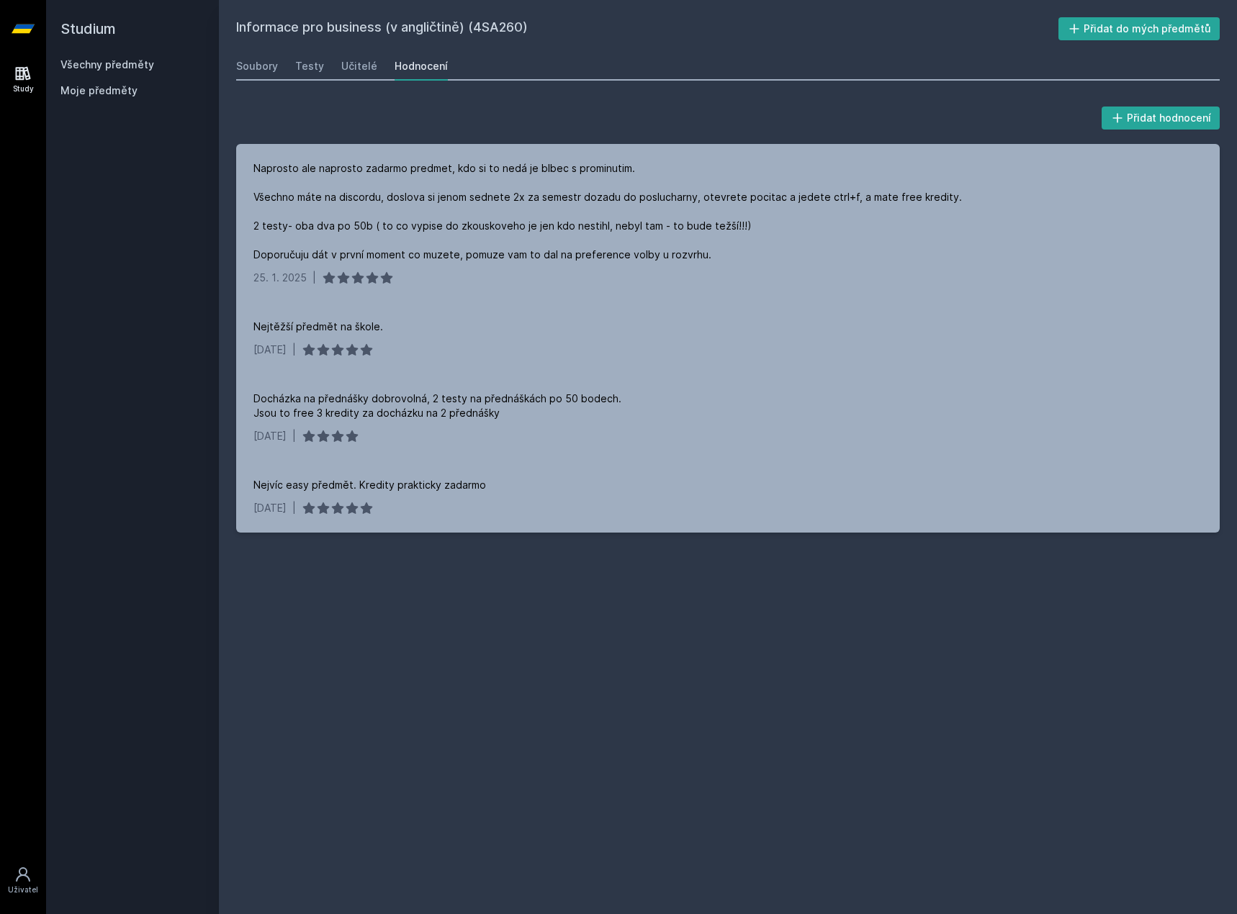
drag, startPoint x: 356, startPoint y: 42, endPoint x: 339, endPoint y: 16, distance: 31.2
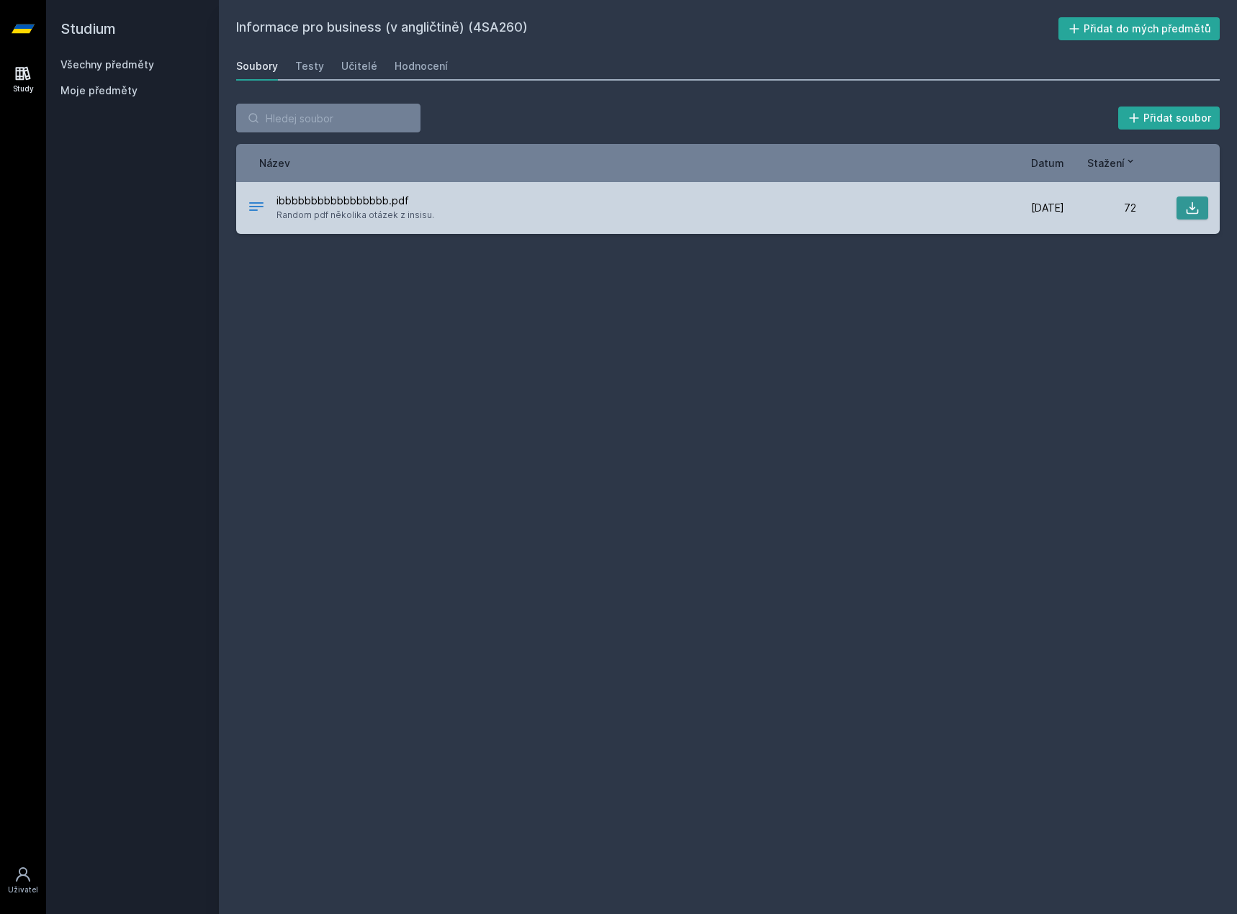
click at [1183, 207] on button at bounding box center [1193, 208] width 32 height 23
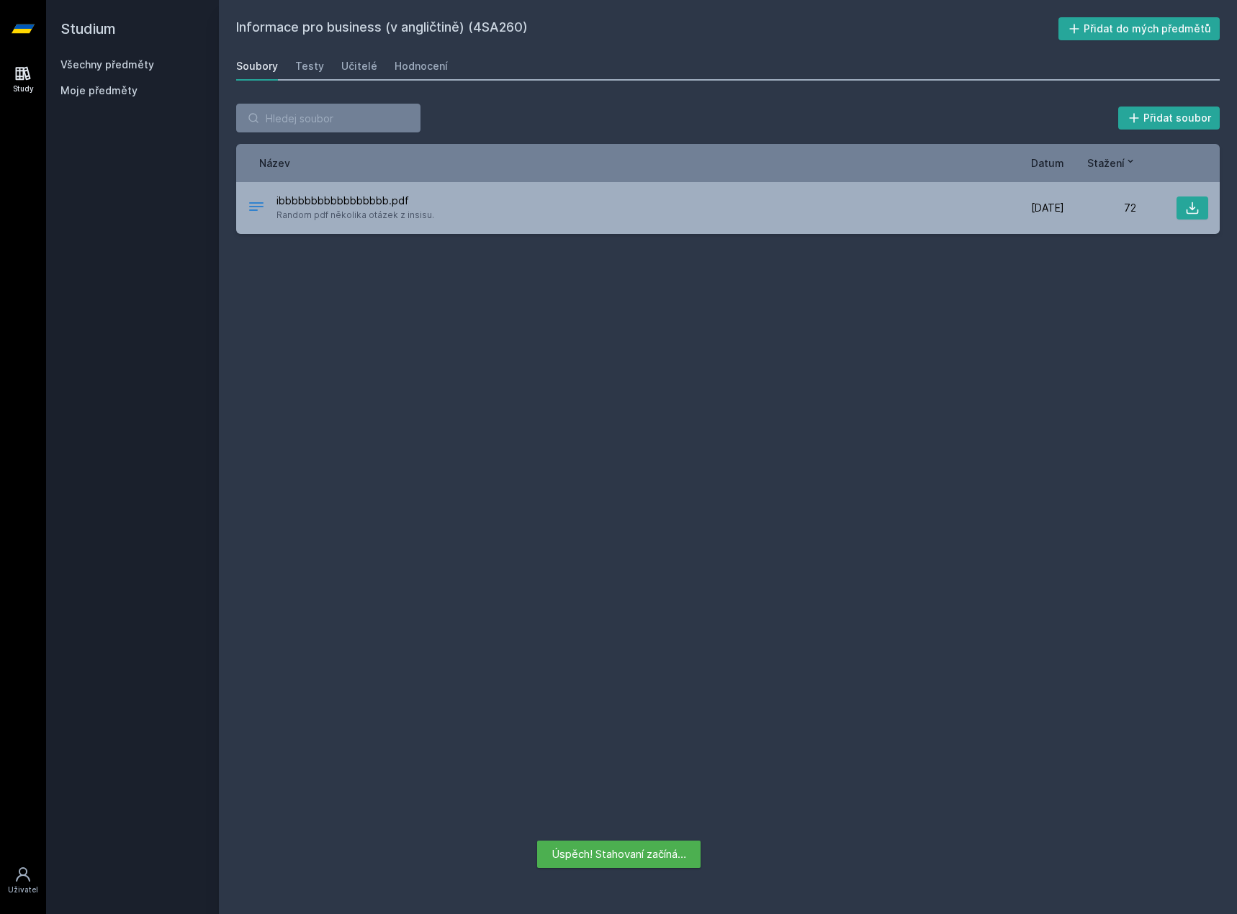
drag, startPoint x: 418, startPoint y: 36, endPoint x: 306, endPoint y: 7, distance: 115.3
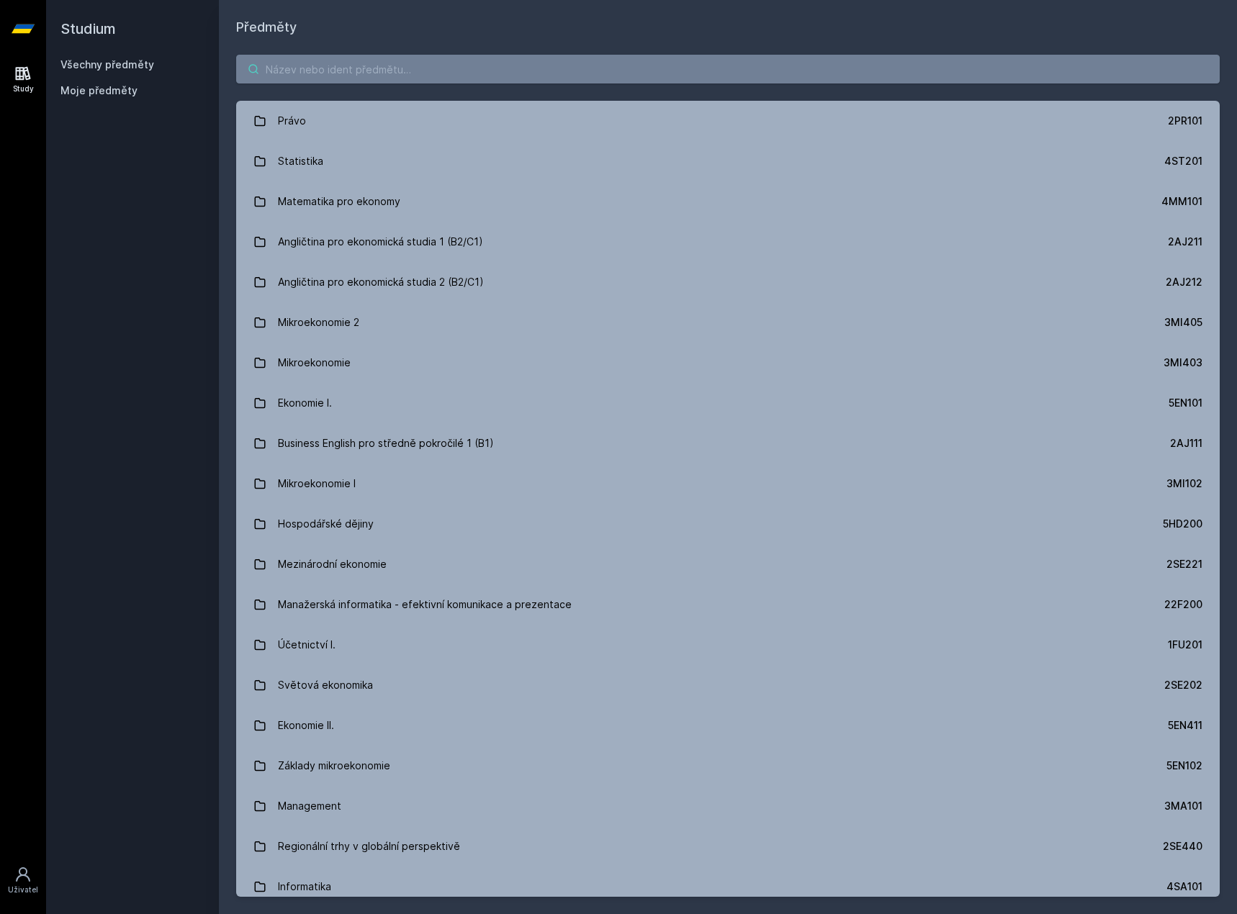
click at [441, 61] on input "search" at bounding box center [728, 69] width 984 height 29
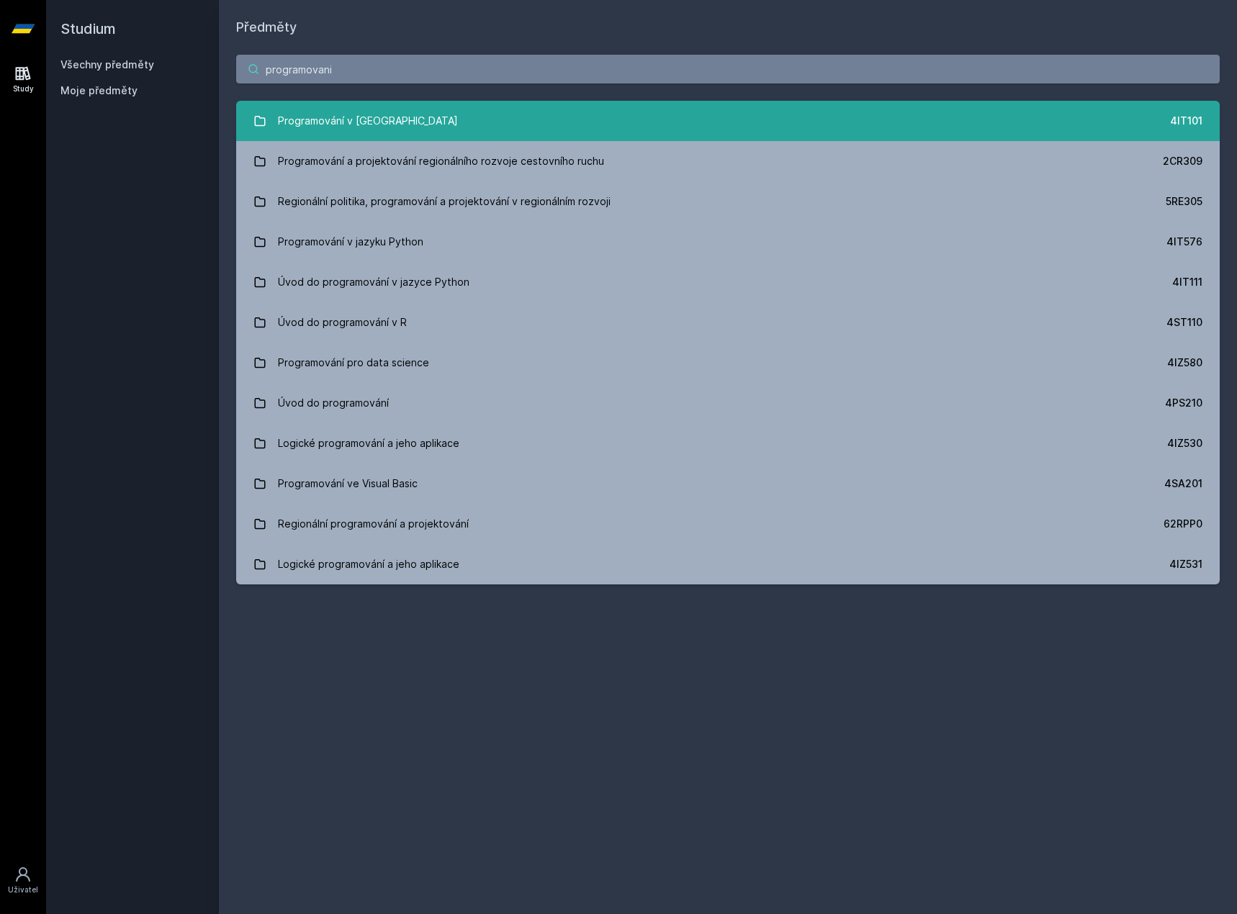
type input "programovani"
click at [417, 112] on link "Programování v Javě 4IT101" at bounding box center [728, 121] width 984 height 40
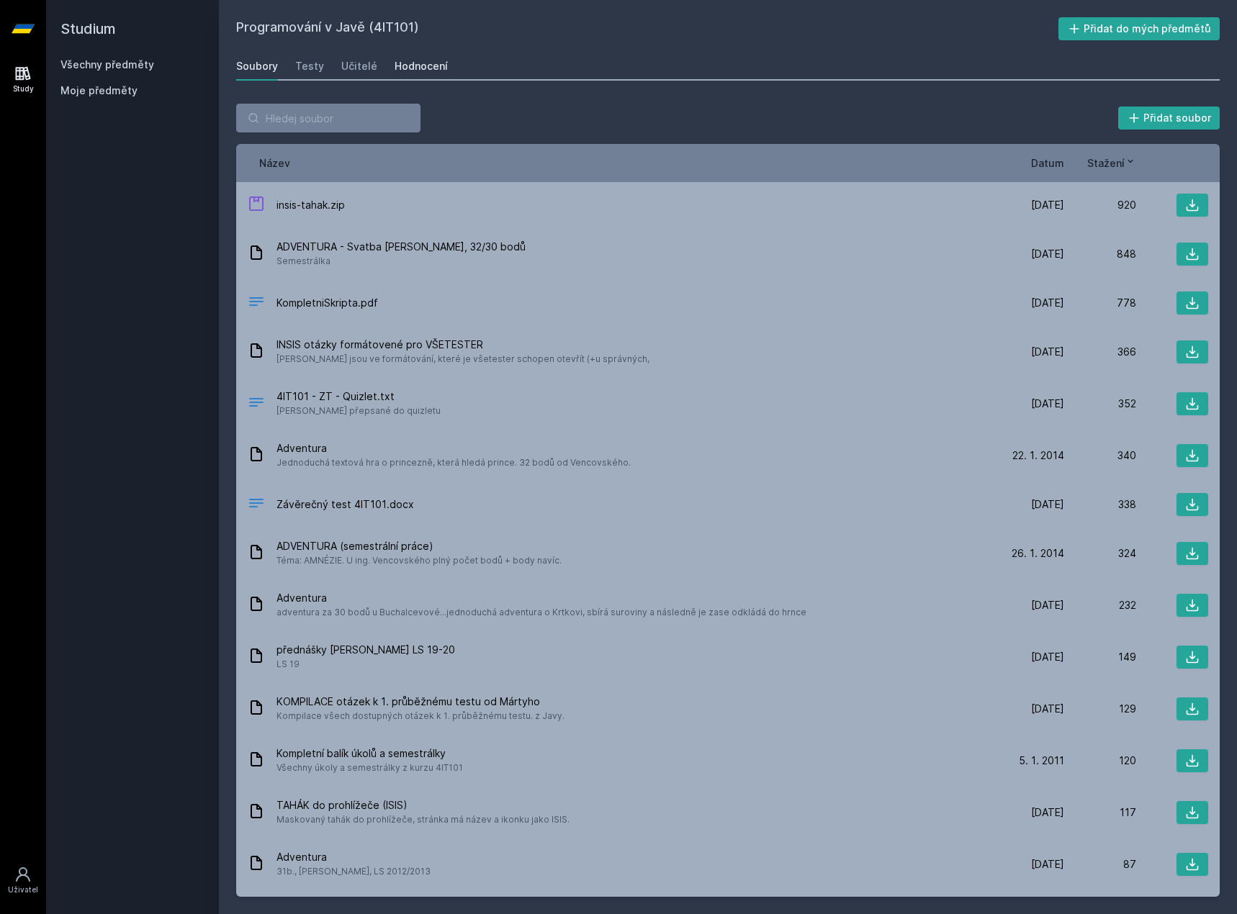
click at [405, 66] on div "Hodnocení" at bounding box center [421, 66] width 53 height 14
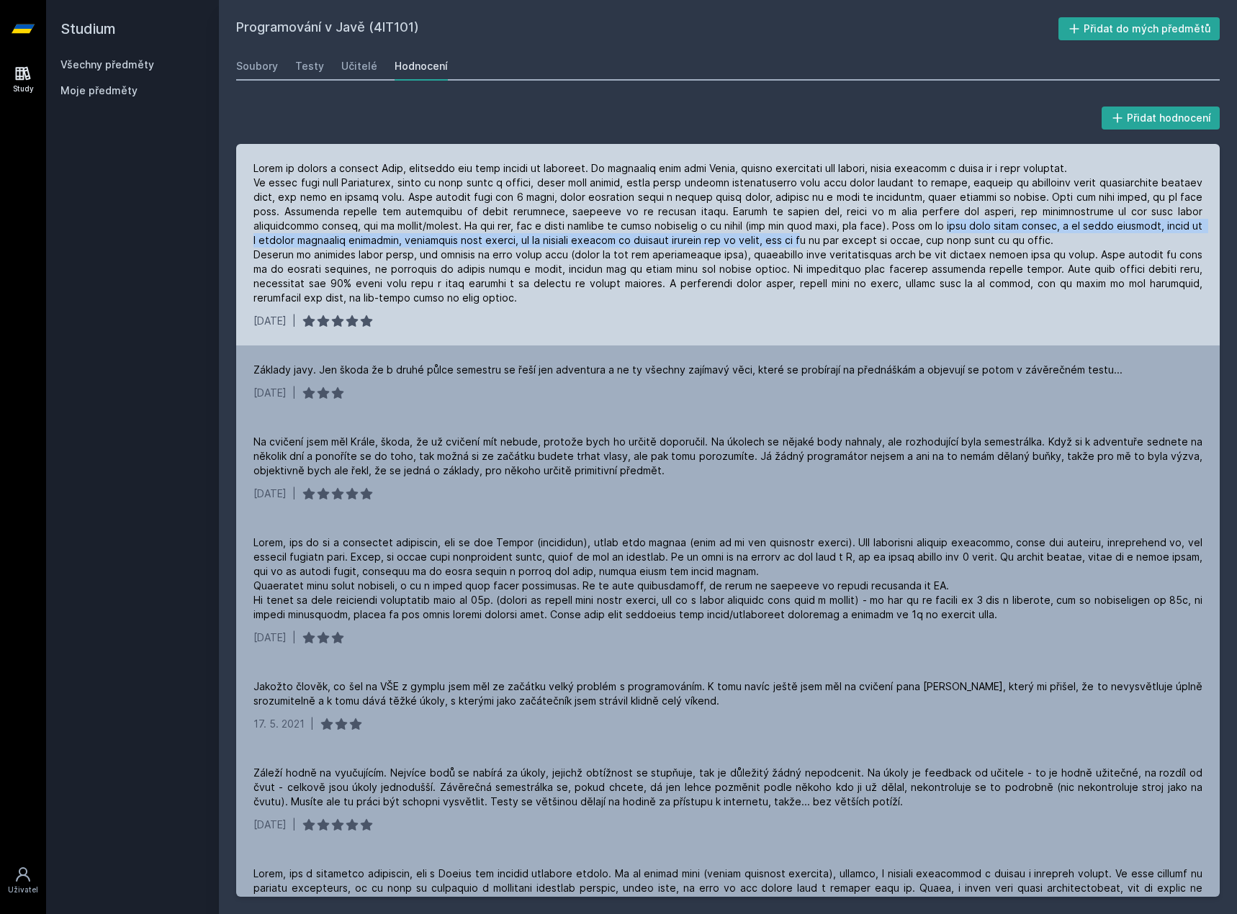
drag, startPoint x: 809, startPoint y: 238, endPoint x: 880, endPoint y: 230, distance: 70.9
click at [880, 230] on div at bounding box center [727, 233] width 949 height 144
click at [881, 229] on div at bounding box center [727, 233] width 949 height 144
drag, startPoint x: 702, startPoint y: 199, endPoint x: 888, endPoint y: 200, distance: 186.5
click at [863, 199] on div at bounding box center [727, 233] width 949 height 144
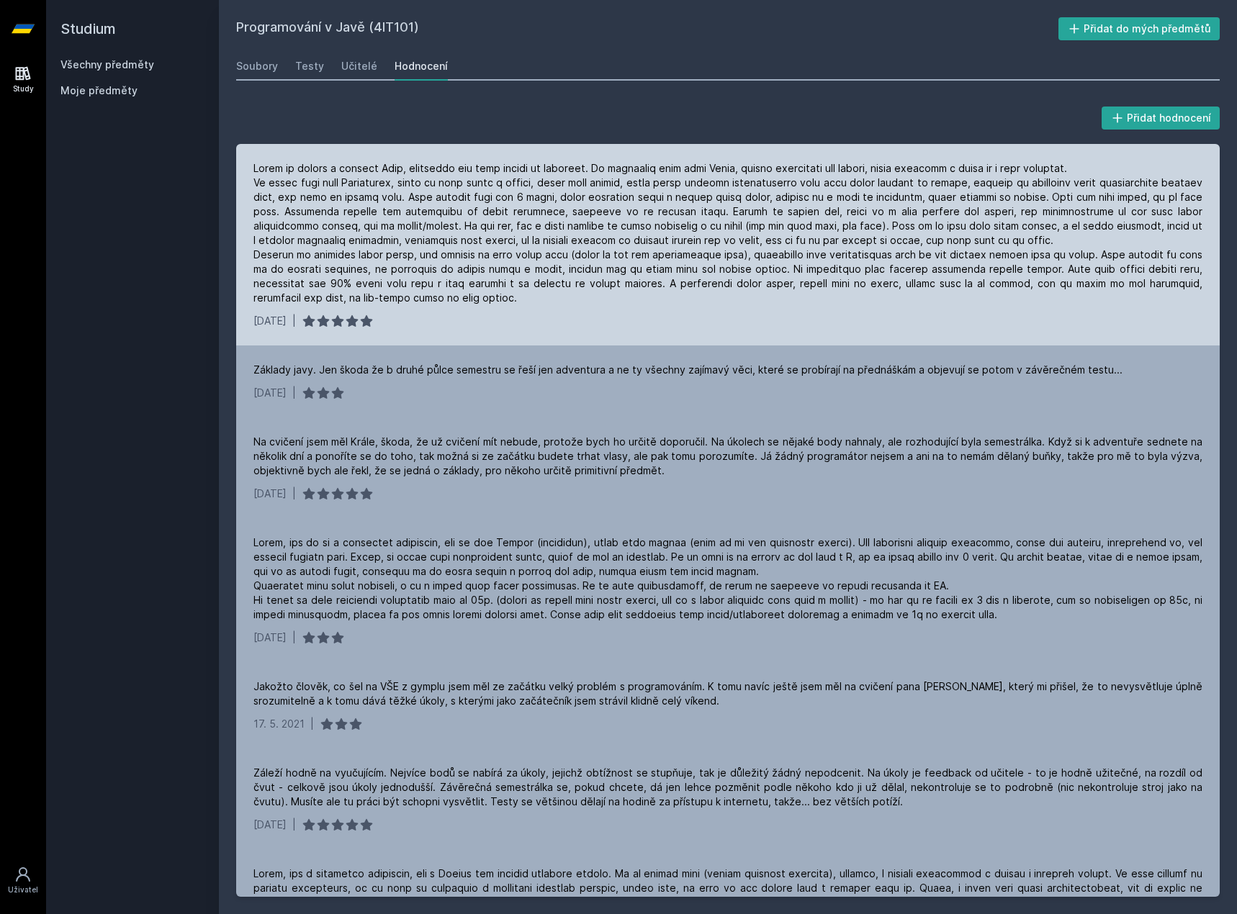
click at [888, 200] on div at bounding box center [727, 233] width 949 height 144
drag, startPoint x: 973, startPoint y: 182, endPoint x: 1116, endPoint y: 189, distance: 142.7
click at [1110, 188] on div at bounding box center [727, 233] width 949 height 144
click at [1128, 192] on div at bounding box center [727, 233] width 949 height 144
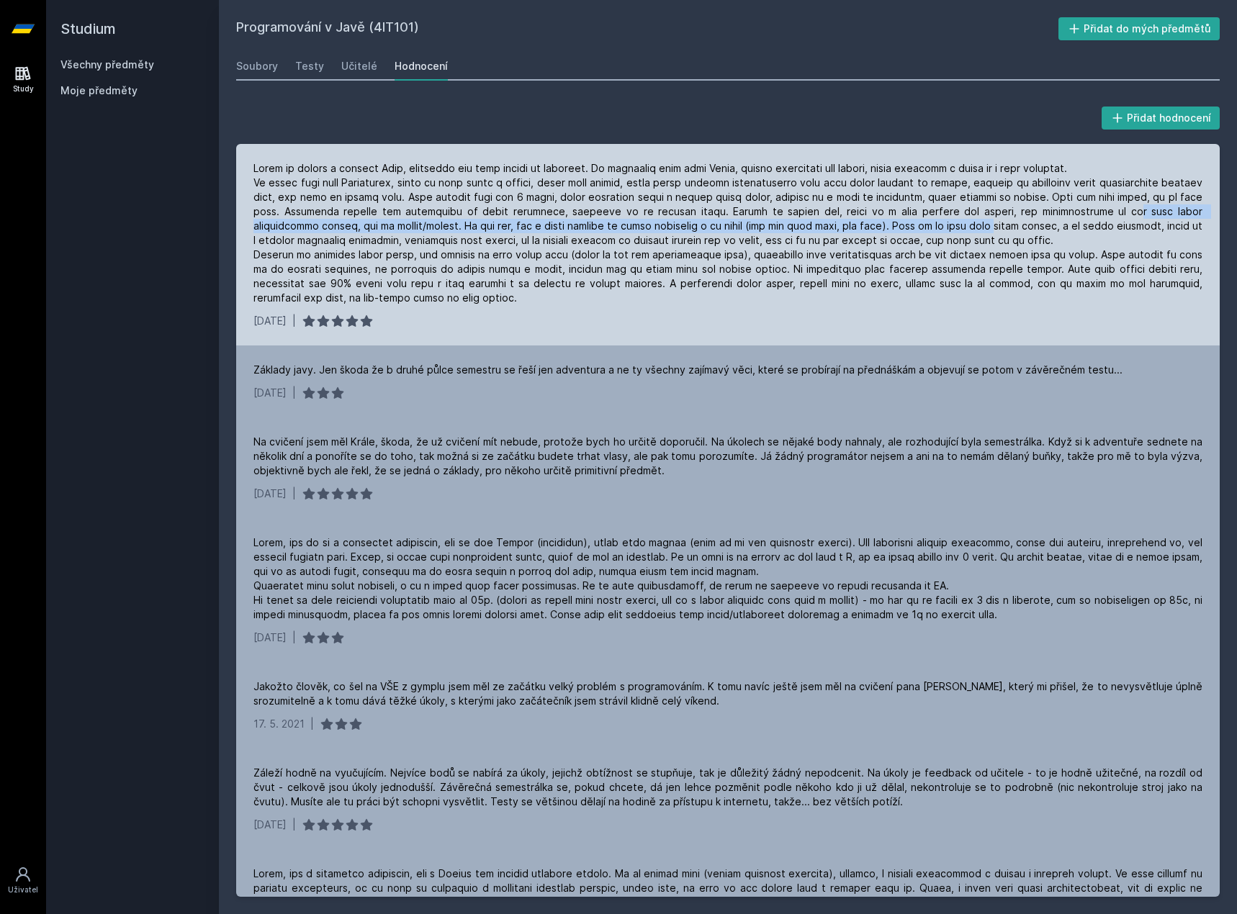
drag, startPoint x: 1051, startPoint y: 212, endPoint x: 487, endPoint y: 215, distance: 563.8
click at [754, 222] on div at bounding box center [727, 233] width 949 height 144
drag, startPoint x: 487, startPoint y: 215, endPoint x: 363, endPoint y: 223, distance: 124.9
click at [469, 215] on div at bounding box center [727, 233] width 949 height 144
click at [288, 230] on div at bounding box center [727, 233] width 949 height 144
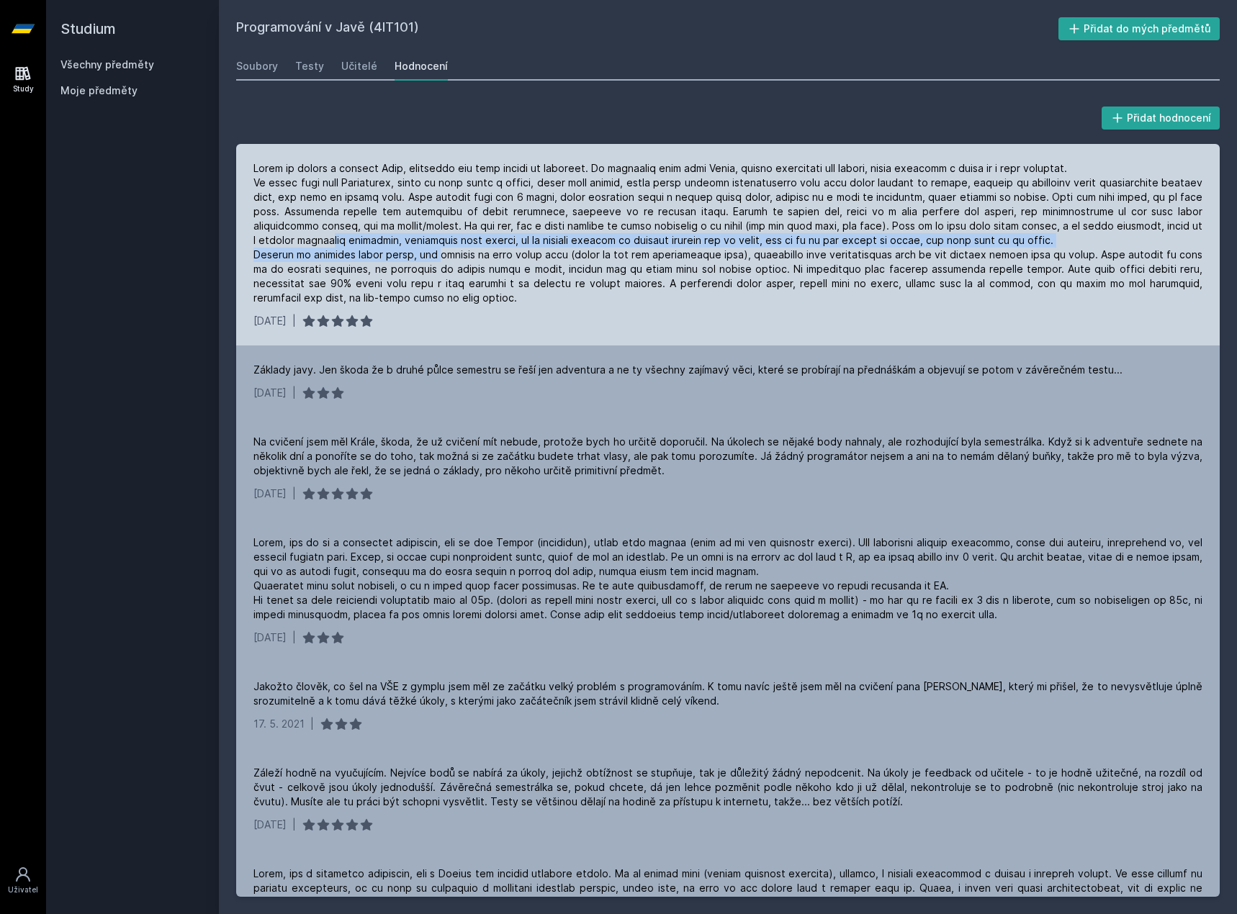
drag, startPoint x: 291, startPoint y: 243, endPoint x: 428, endPoint y: 253, distance: 137.9
click at [427, 253] on div at bounding box center [727, 233] width 949 height 144
click at [436, 253] on div at bounding box center [727, 233] width 949 height 144
drag, startPoint x: 467, startPoint y: 254, endPoint x: 518, endPoint y: 254, distance: 51.1
click at [492, 254] on div at bounding box center [727, 233] width 949 height 144
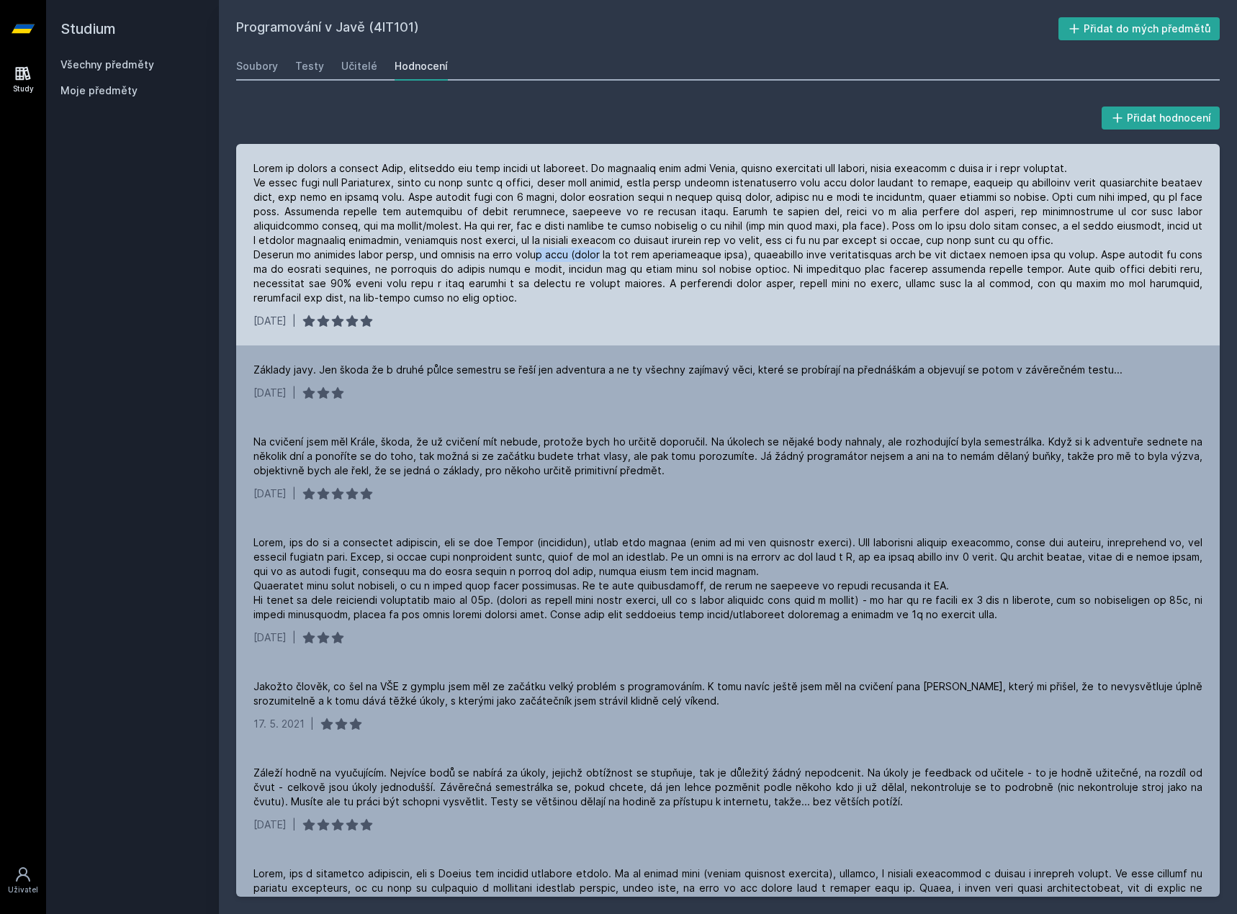
drag, startPoint x: 536, startPoint y: 254, endPoint x: 626, endPoint y: 256, distance: 90.0
click at [603, 256] on div at bounding box center [727, 233] width 949 height 144
drag, startPoint x: 684, startPoint y: 260, endPoint x: 739, endPoint y: 261, distance: 55.4
click at [726, 261] on div at bounding box center [727, 233] width 949 height 144
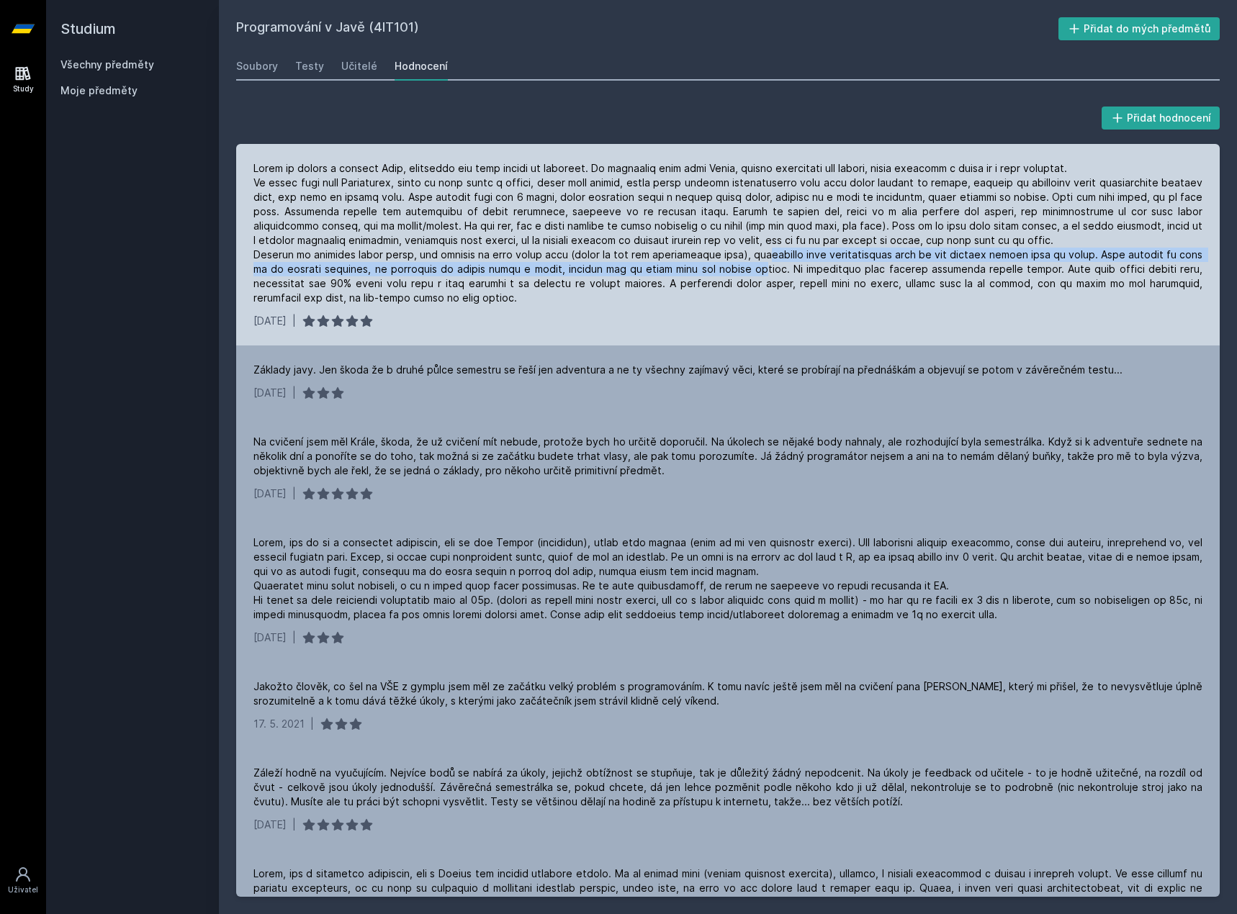
click at [790, 263] on div at bounding box center [727, 233] width 949 height 144
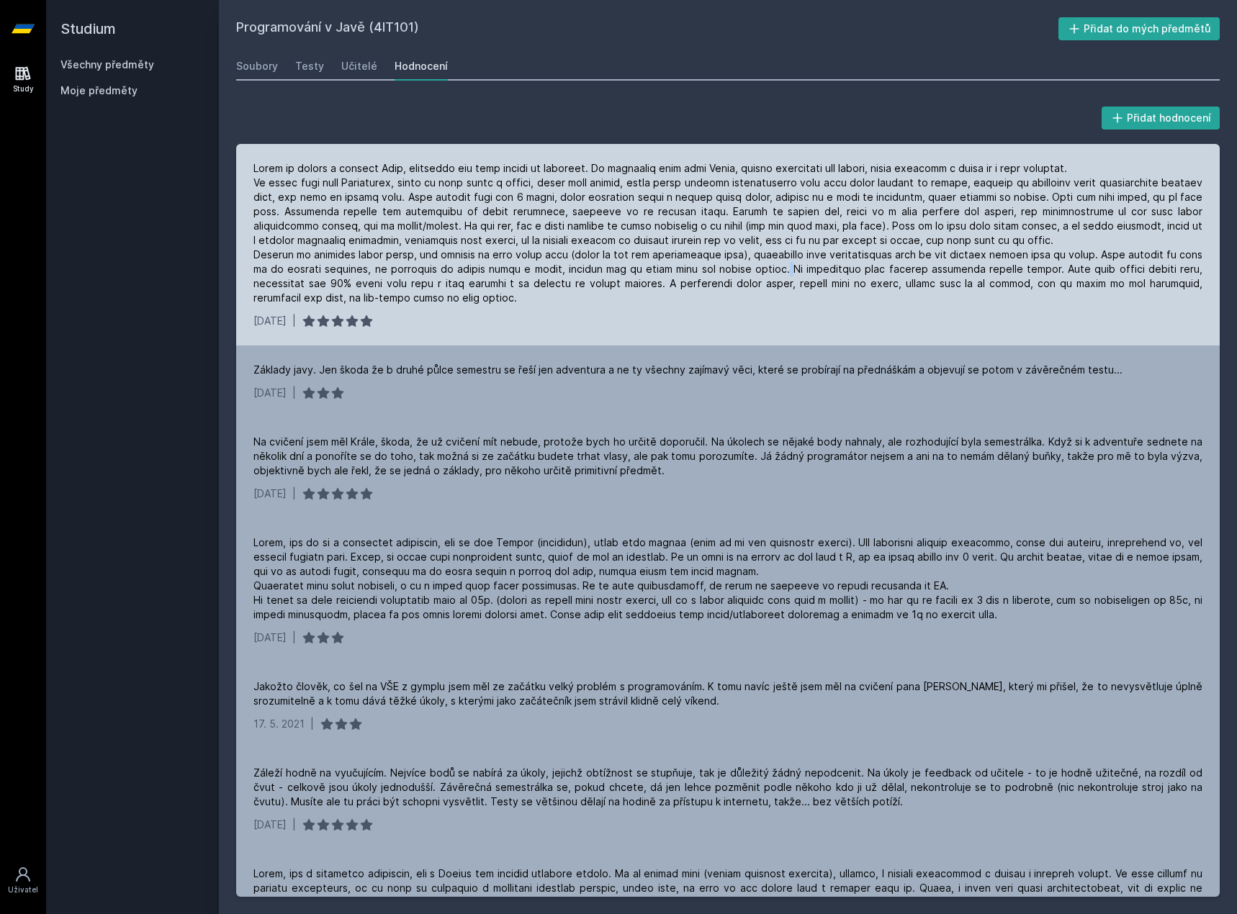
drag, startPoint x: 796, startPoint y: 263, endPoint x: 811, endPoint y: 263, distance: 15.8
click at [805, 263] on div at bounding box center [727, 233] width 949 height 144
click at [834, 256] on div at bounding box center [727, 233] width 949 height 144
drag, startPoint x: 850, startPoint y: 254, endPoint x: 886, endPoint y: 253, distance: 36.0
click at [883, 253] on div at bounding box center [727, 233] width 949 height 144
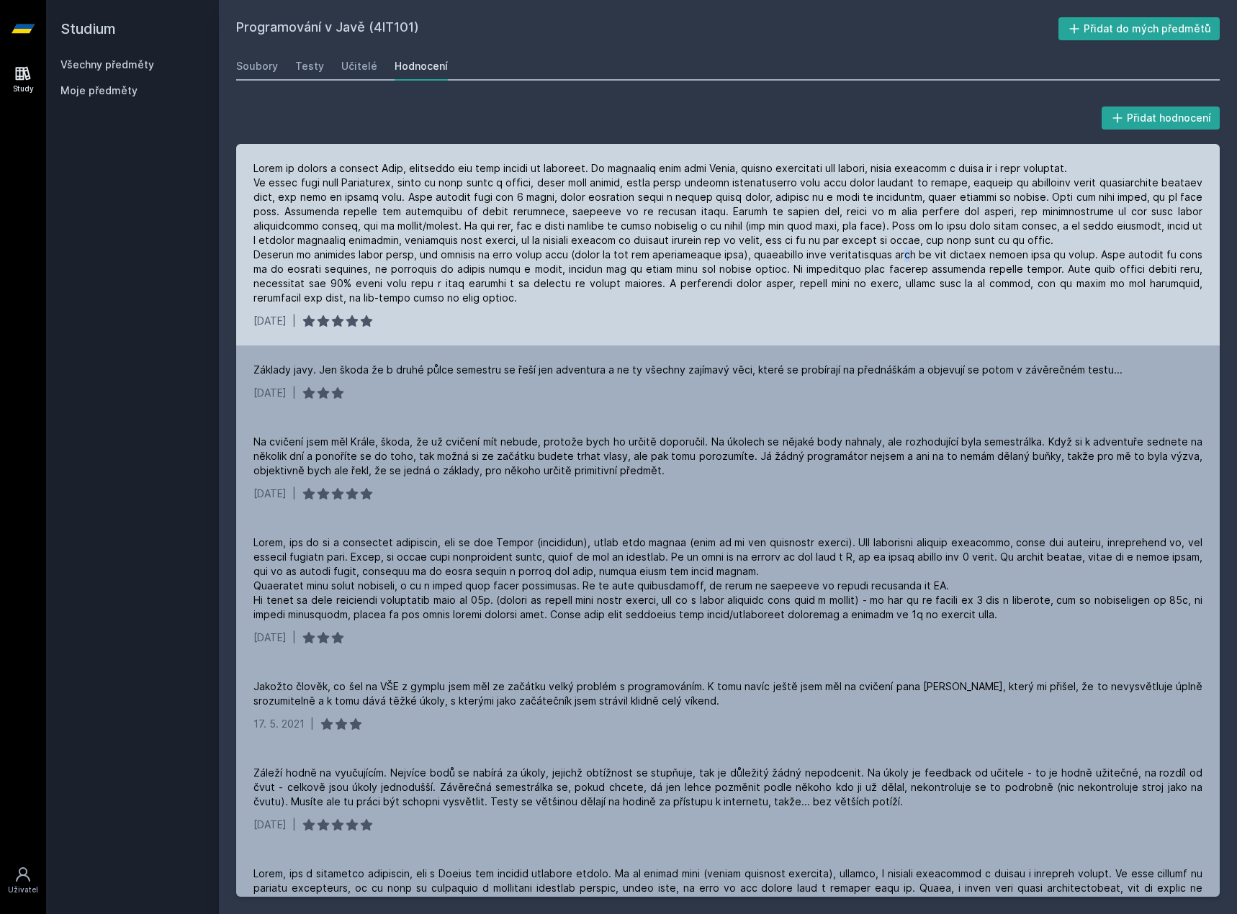
drag, startPoint x: 915, startPoint y: 251, endPoint x: 944, endPoint y: 251, distance: 28.8
click at [925, 251] on div at bounding box center [727, 233] width 949 height 144
click at [958, 251] on div at bounding box center [727, 233] width 949 height 144
drag, startPoint x: 982, startPoint y: 251, endPoint x: 1032, endPoint y: 250, distance: 49.7
click at [1012, 251] on div at bounding box center [727, 233] width 949 height 144
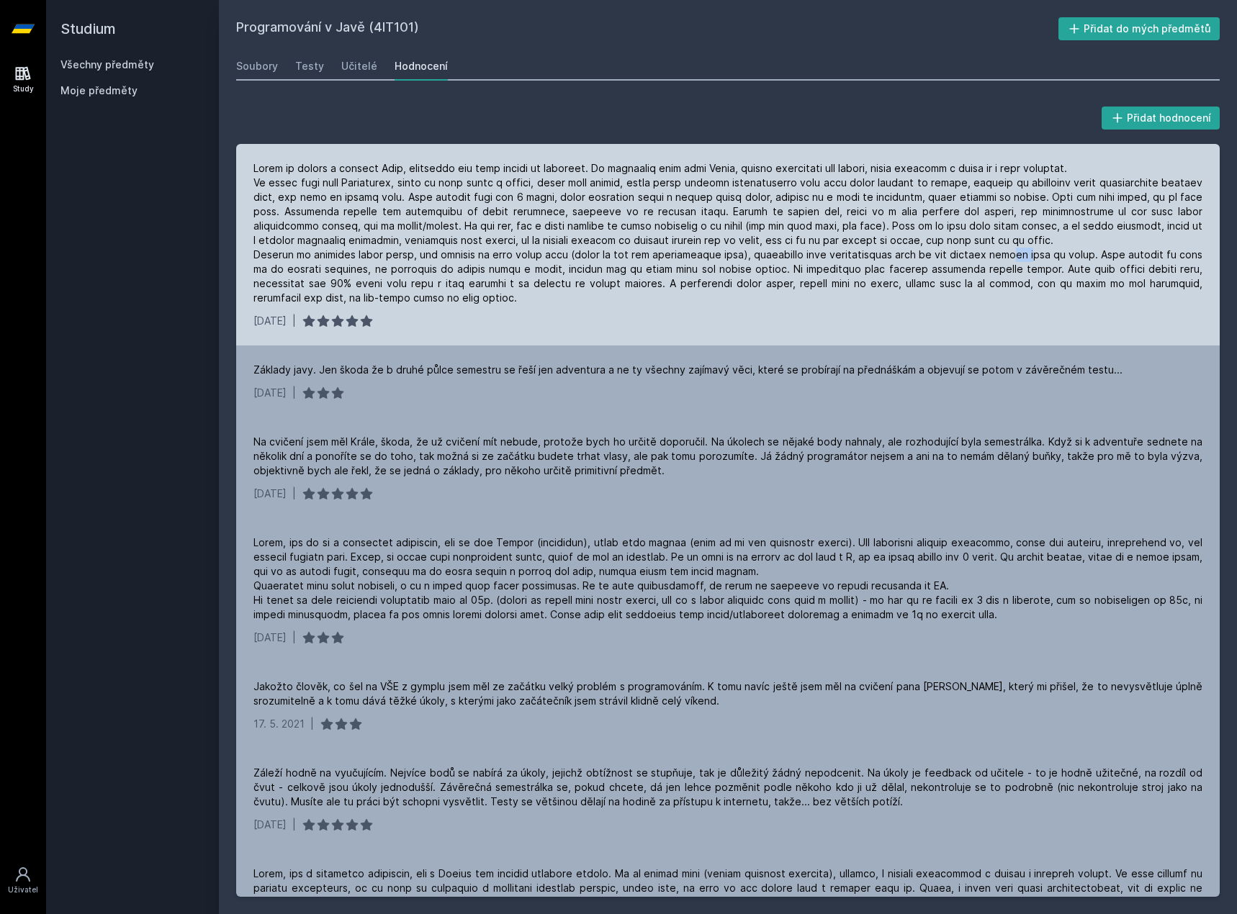
drag, startPoint x: 1032, startPoint y: 250, endPoint x: 1058, endPoint y: 249, distance: 26.7
click at [1048, 249] on div at bounding box center [727, 233] width 949 height 144
drag, startPoint x: 1073, startPoint y: 248, endPoint x: 1093, endPoint y: 248, distance: 20.2
click at [1093, 248] on div at bounding box center [727, 233] width 949 height 144
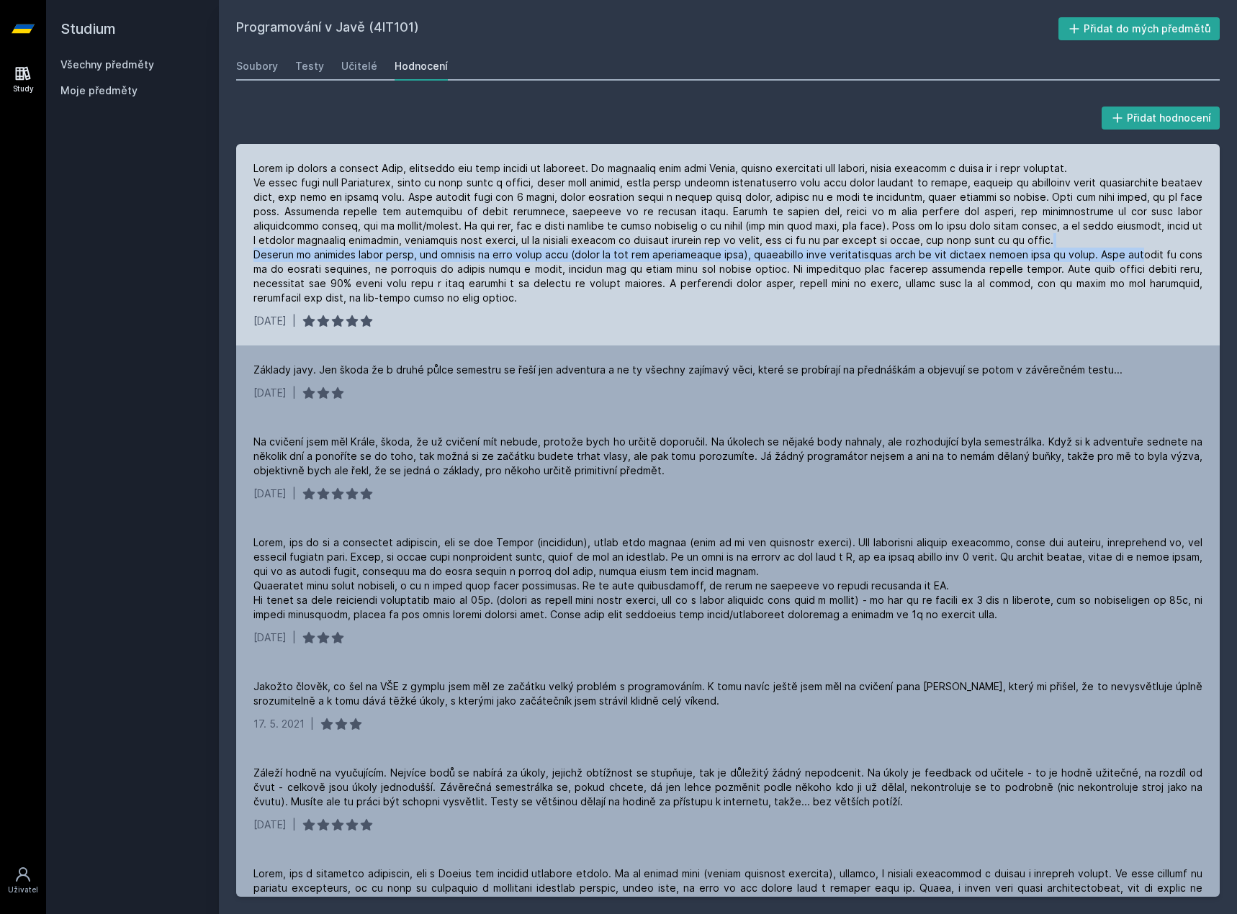
drag, startPoint x: 1106, startPoint y: 247, endPoint x: 1159, endPoint y: 252, distance: 53.5
click at [1148, 251] on div at bounding box center [727, 233] width 949 height 144
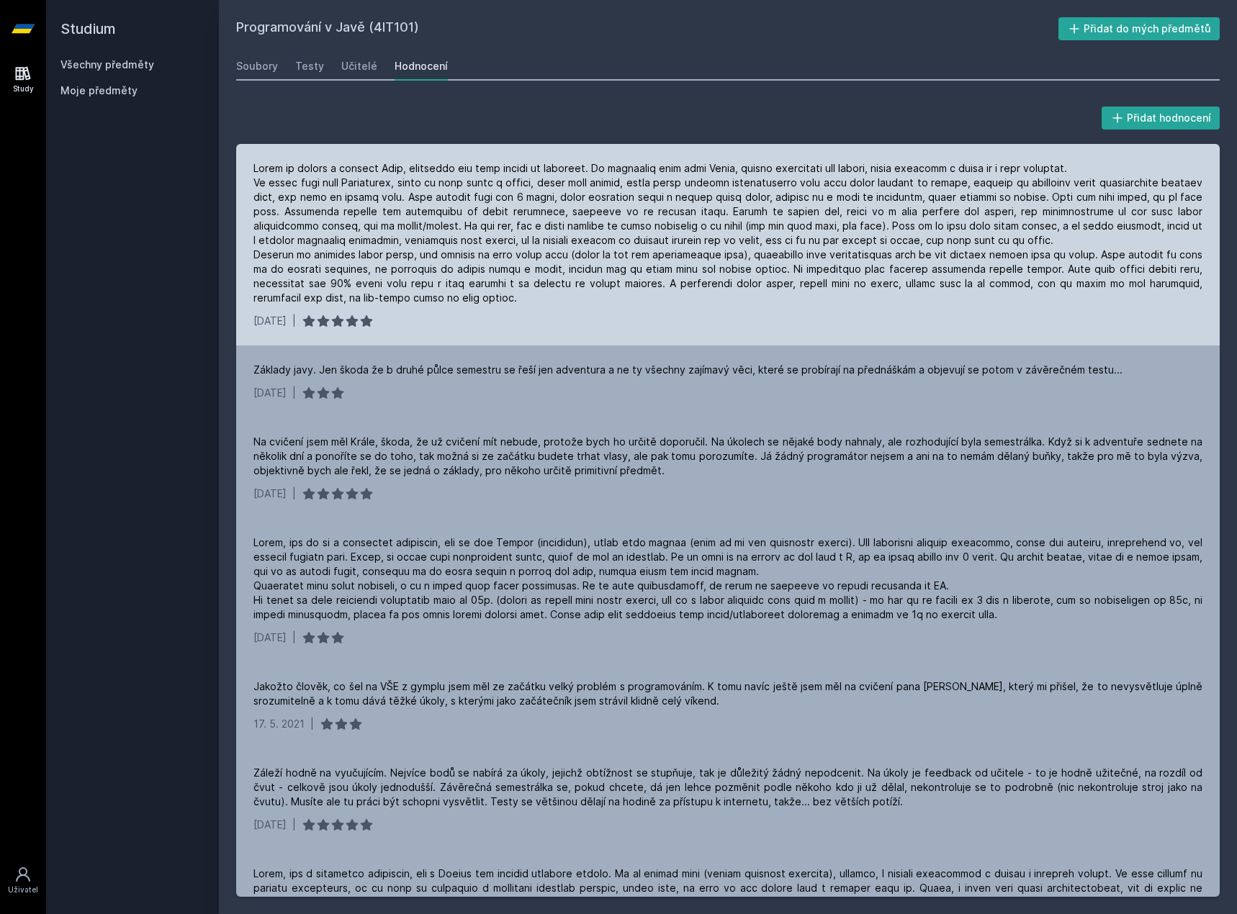
click at [1171, 252] on div at bounding box center [727, 233] width 949 height 144
drag, startPoint x: 945, startPoint y: 267, endPoint x: 925, endPoint y: 269, distance: 20.3
click at [925, 269] on div at bounding box center [727, 233] width 949 height 144
drag, startPoint x: 447, startPoint y: 279, endPoint x: 400, endPoint y: 278, distance: 47.5
click at [436, 279] on div at bounding box center [727, 233] width 949 height 144
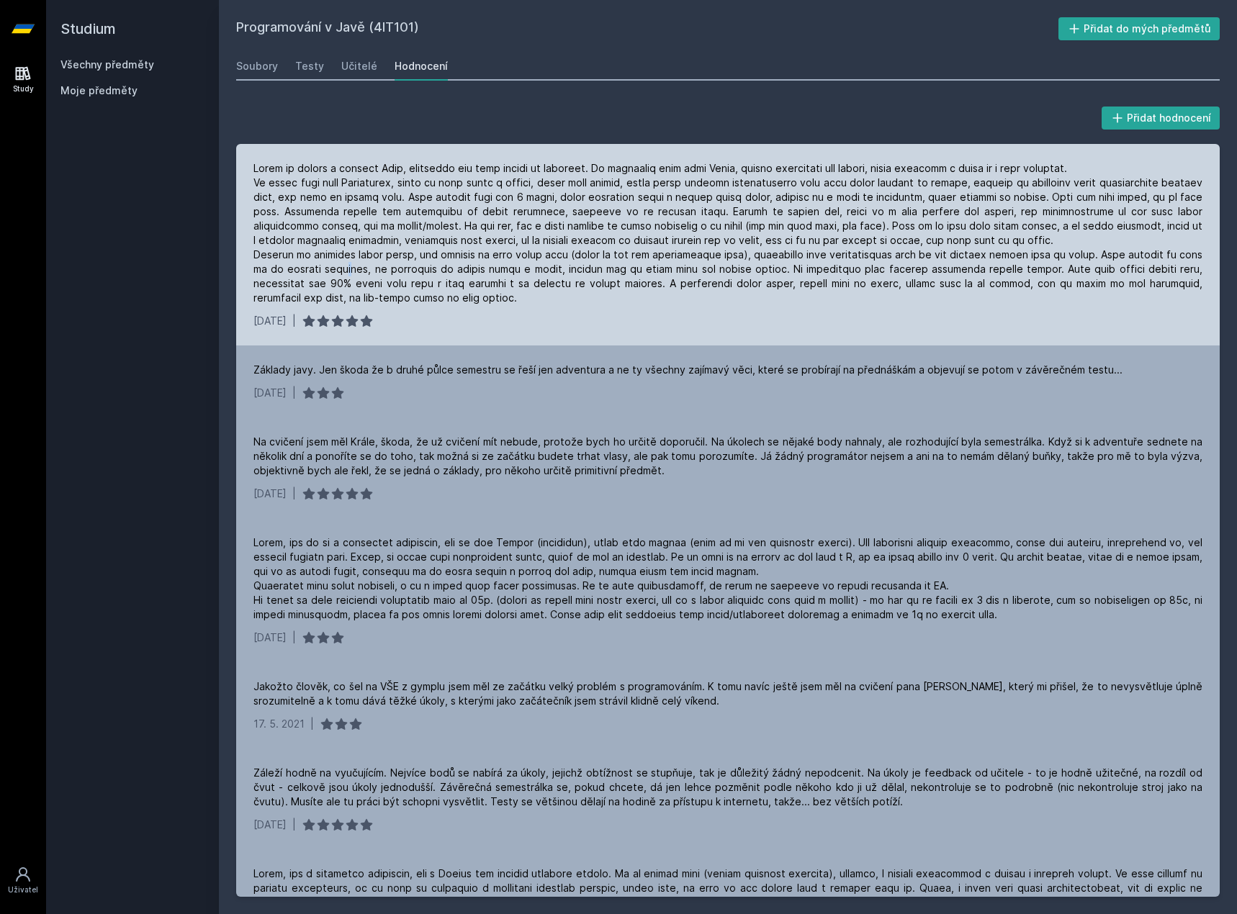
drag, startPoint x: 346, startPoint y: 273, endPoint x: 432, endPoint y: 268, distance: 85.8
click at [362, 270] on div at bounding box center [727, 233] width 949 height 144
drag, startPoint x: 432, startPoint y: 268, endPoint x: 593, endPoint y: 266, distance: 161.3
click at [593, 266] on div at bounding box center [727, 233] width 949 height 144
drag, startPoint x: 631, startPoint y: 265, endPoint x: 742, endPoint y: 265, distance: 111.6
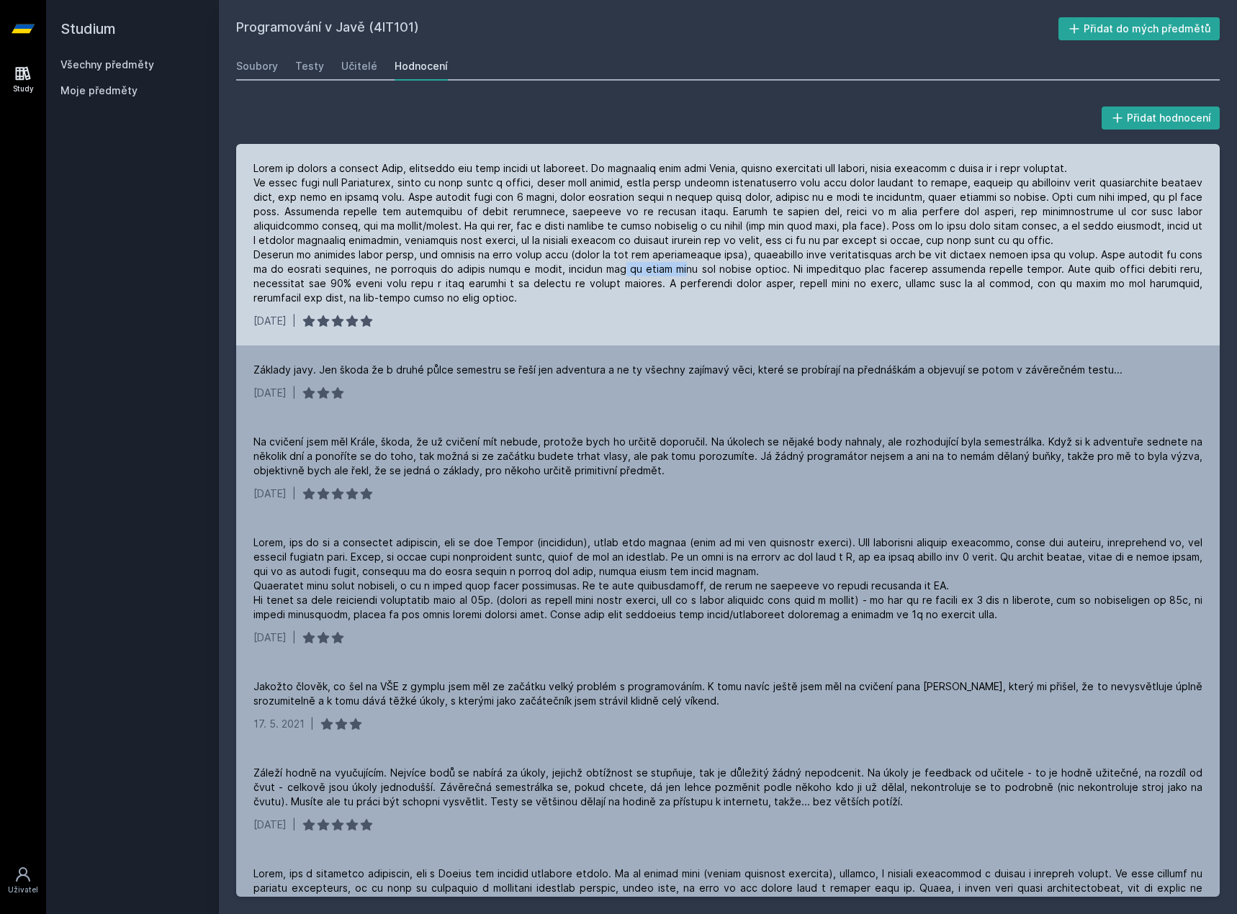
click at [714, 265] on div at bounding box center [727, 233] width 949 height 144
drag, startPoint x: 752, startPoint y: 264, endPoint x: 814, endPoint y: 264, distance: 61.9
click at [809, 264] on div at bounding box center [727, 233] width 949 height 144
drag, startPoint x: 854, startPoint y: 264, endPoint x: 935, endPoint y: 265, distance: 81.4
click at [935, 265] on div at bounding box center [727, 233] width 949 height 144
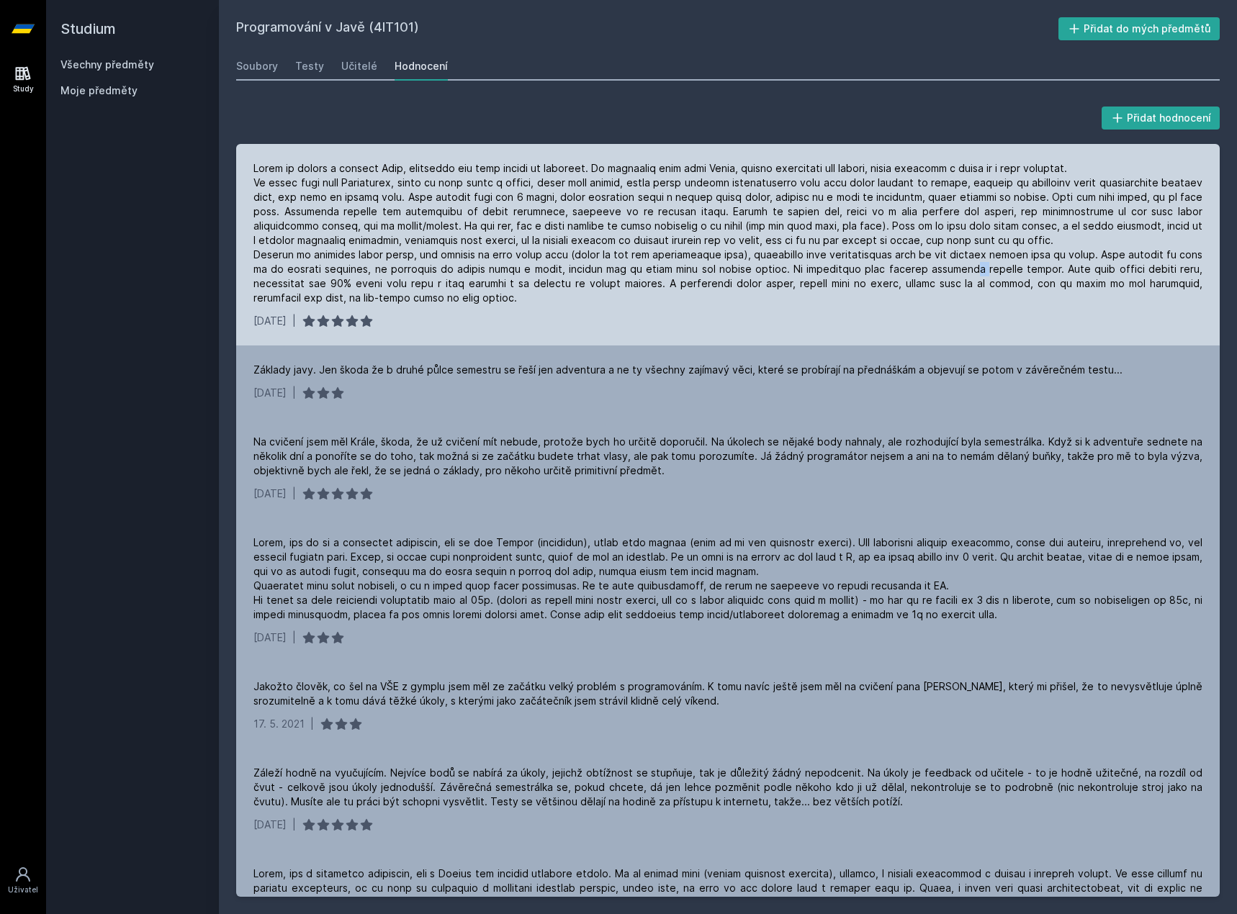
drag, startPoint x: 981, startPoint y: 264, endPoint x: 1004, endPoint y: 264, distance: 22.3
click at [992, 264] on div at bounding box center [727, 233] width 949 height 144
drag, startPoint x: 1016, startPoint y: 264, endPoint x: 1112, endPoint y: 266, distance: 95.8
click at [1092, 266] on div at bounding box center [727, 233] width 949 height 144
drag, startPoint x: 1144, startPoint y: 266, endPoint x: 1167, endPoint y: 267, distance: 23.1
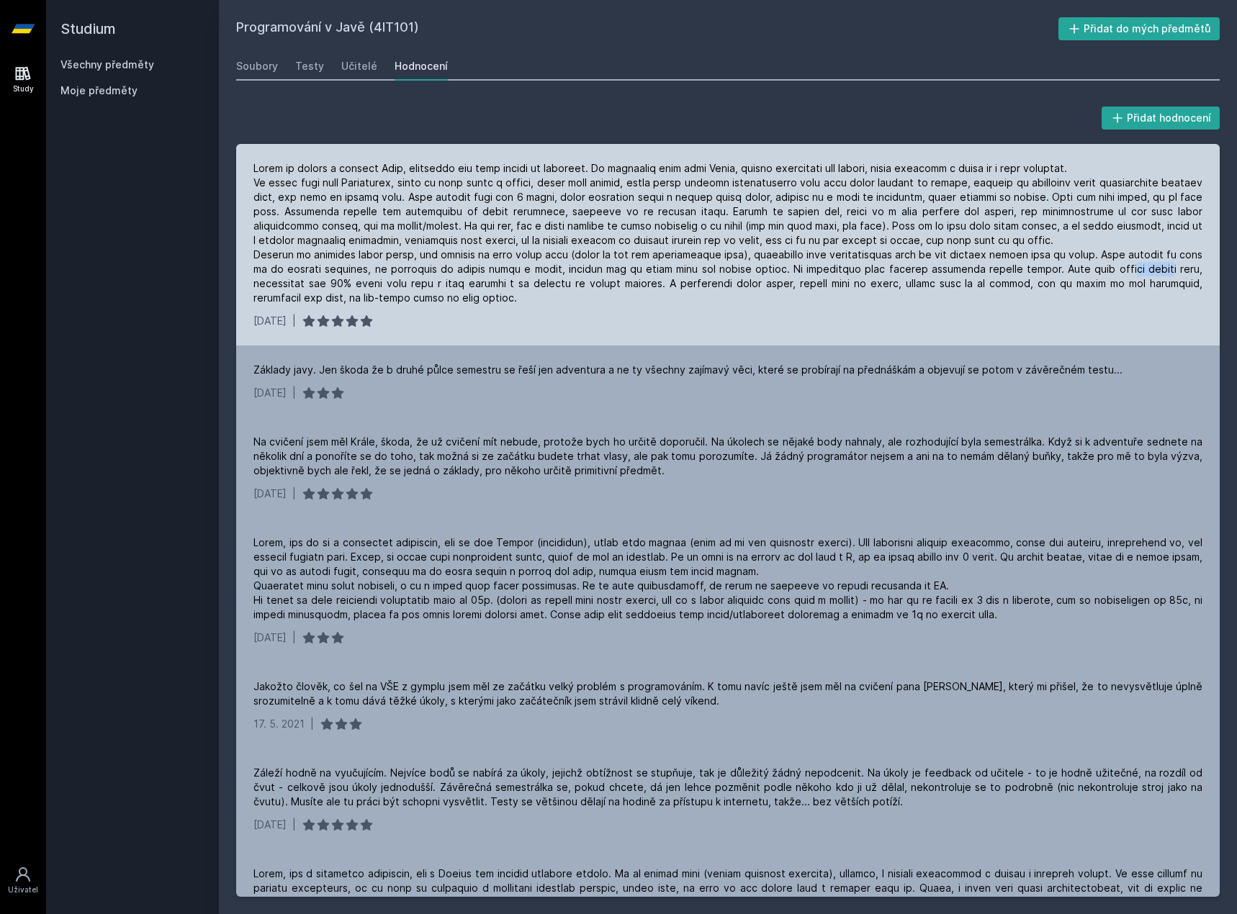
click at [1171, 267] on div at bounding box center [727, 233] width 949 height 144
click at [586, 284] on div at bounding box center [727, 233] width 949 height 144
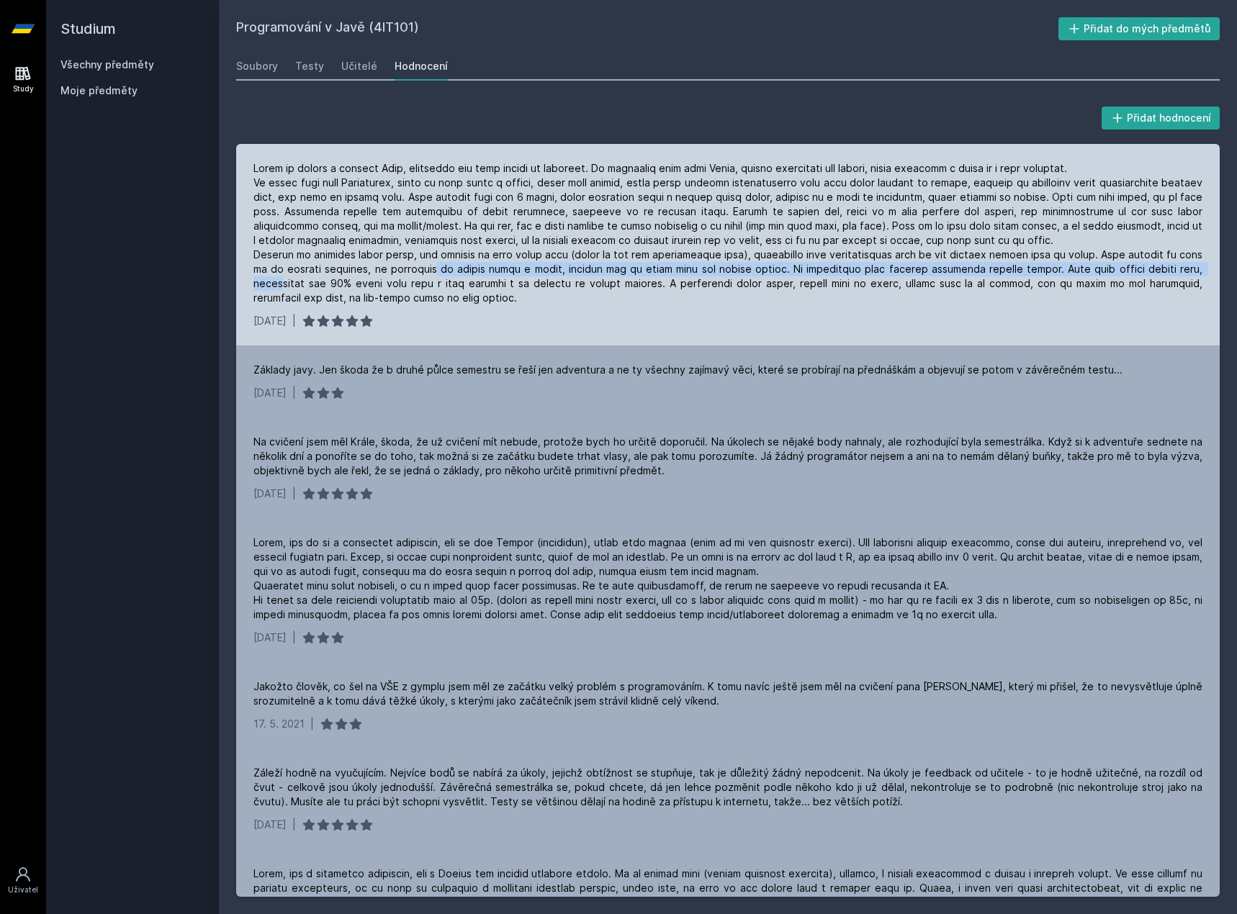
drag, startPoint x: 279, startPoint y: 281, endPoint x: 467, endPoint y: 269, distance: 188.3
click at [446, 269] on div at bounding box center [727, 233] width 949 height 144
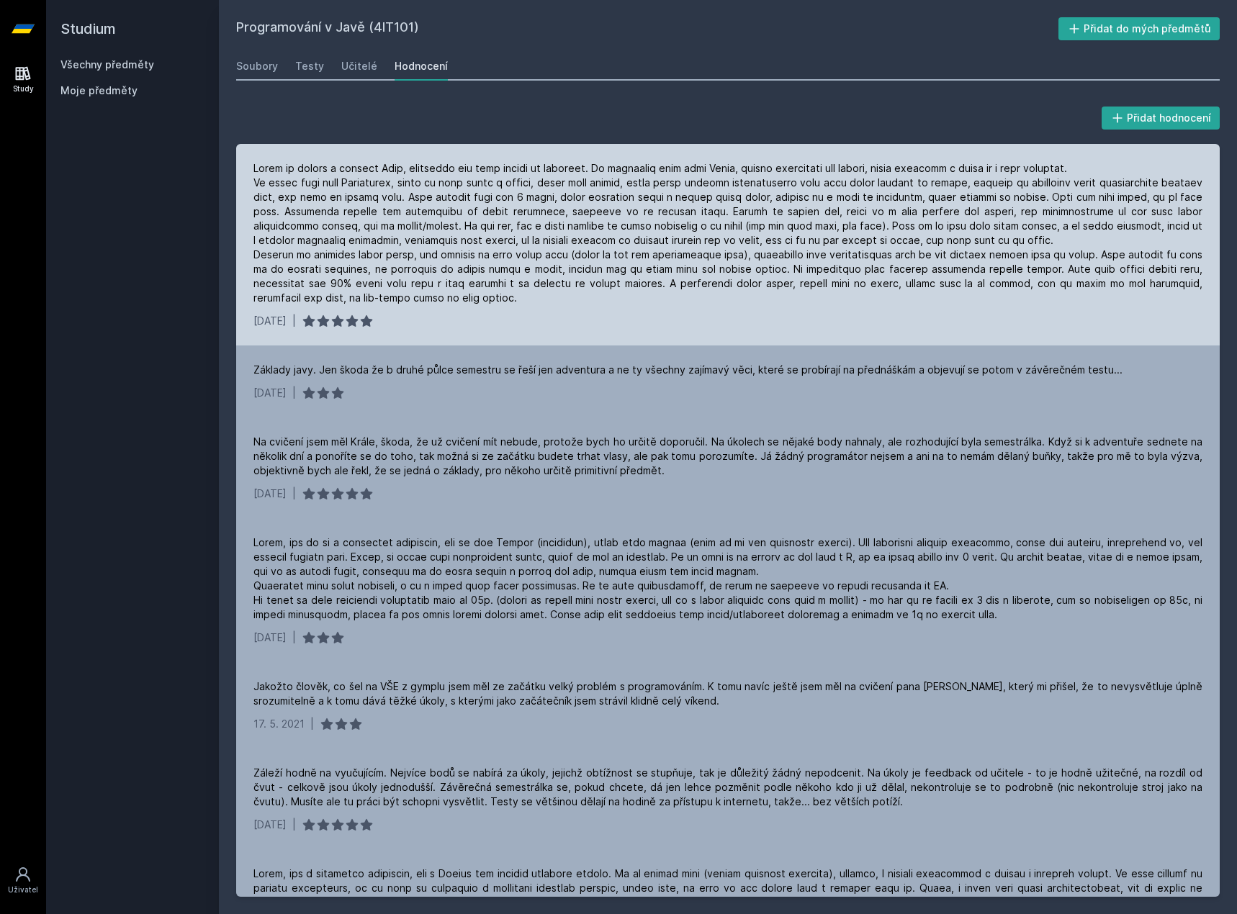
click at [935, 276] on div at bounding box center [727, 233] width 949 height 144
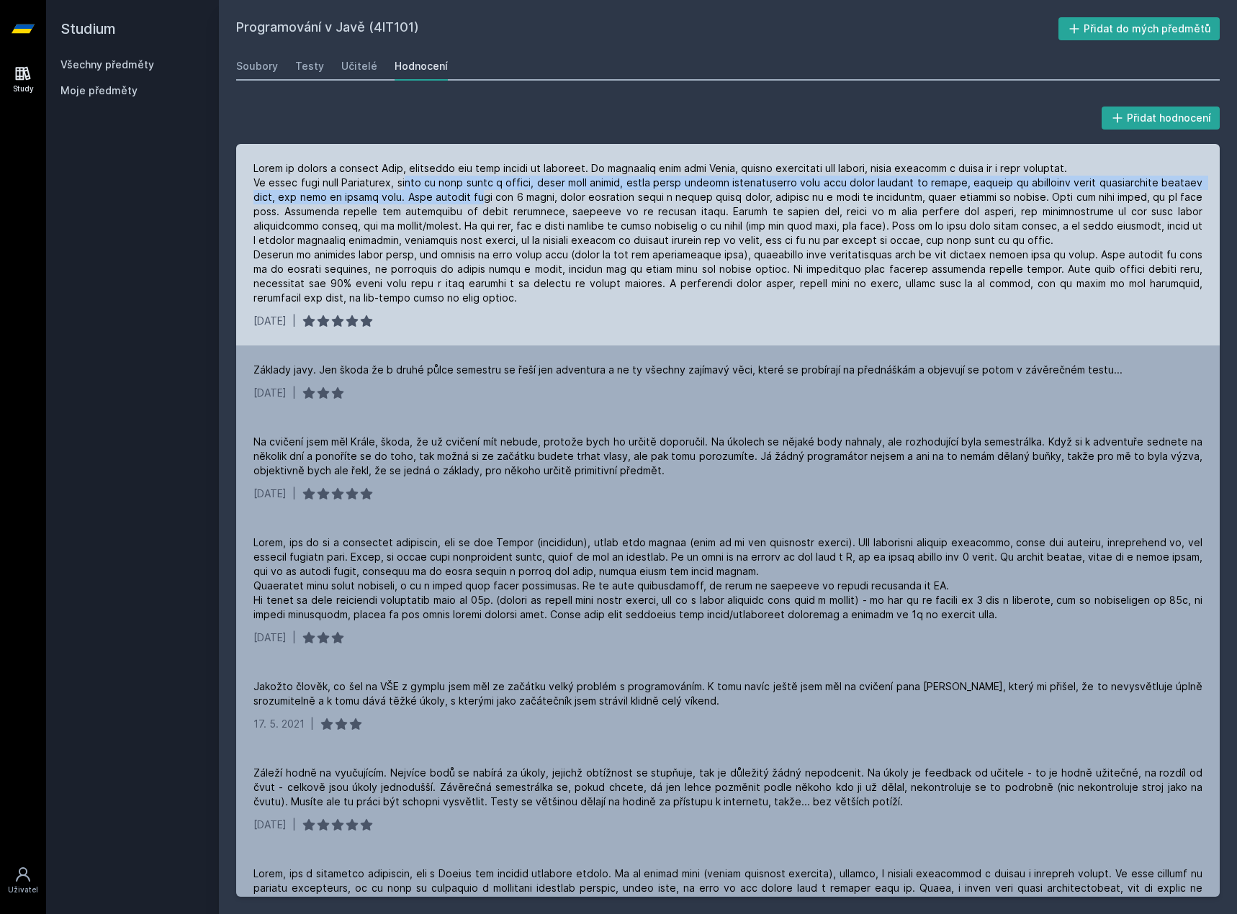
drag, startPoint x: 422, startPoint y: 188, endPoint x: 517, endPoint y: 195, distance: 95.3
click at [517, 195] on div at bounding box center [727, 233] width 949 height 144
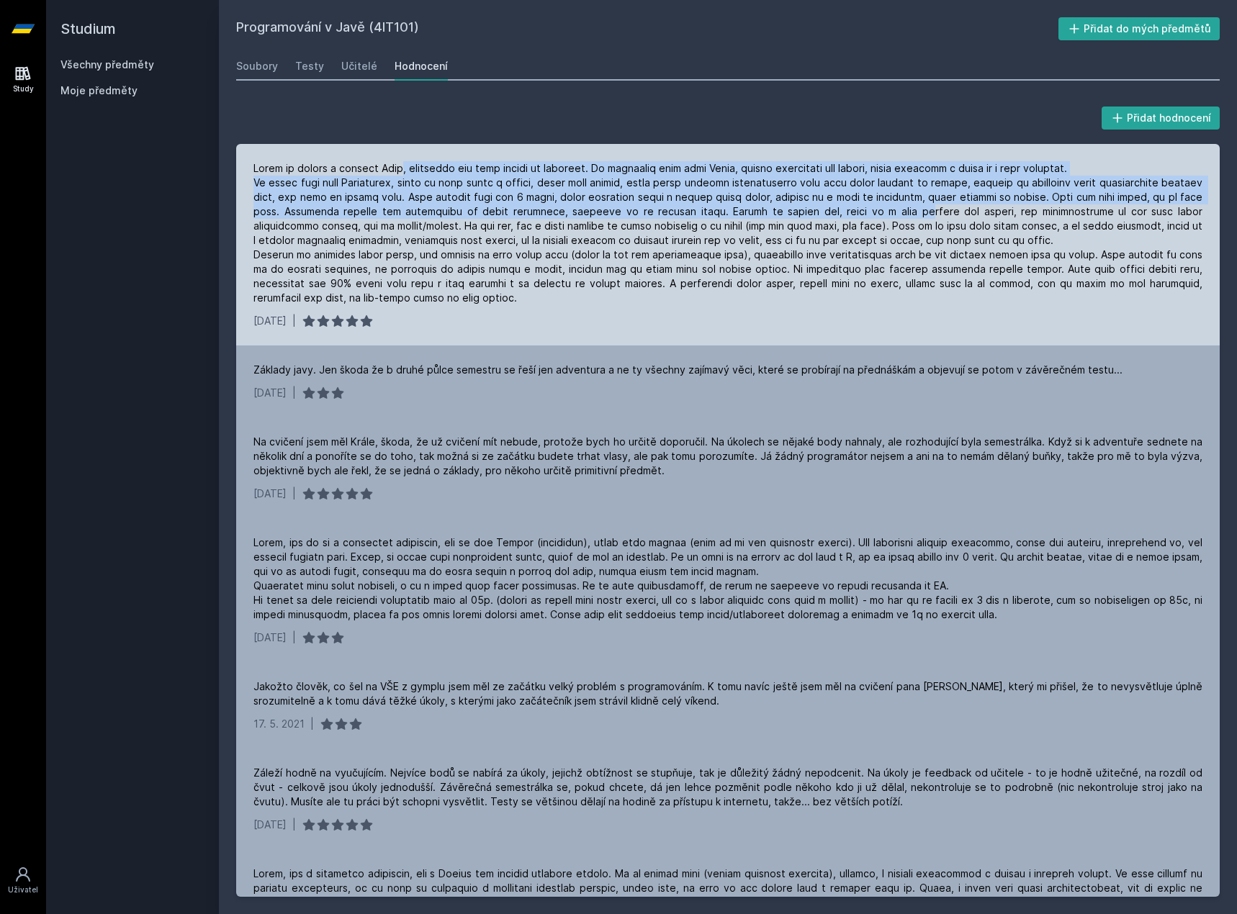
drag, startPoint x: 402, startPoint y: 161, endPoint x: 871, endPoint y: 213, distance: 471.6
click at [871, 213] on div at bounding box center [727, 233] width 949 height 144
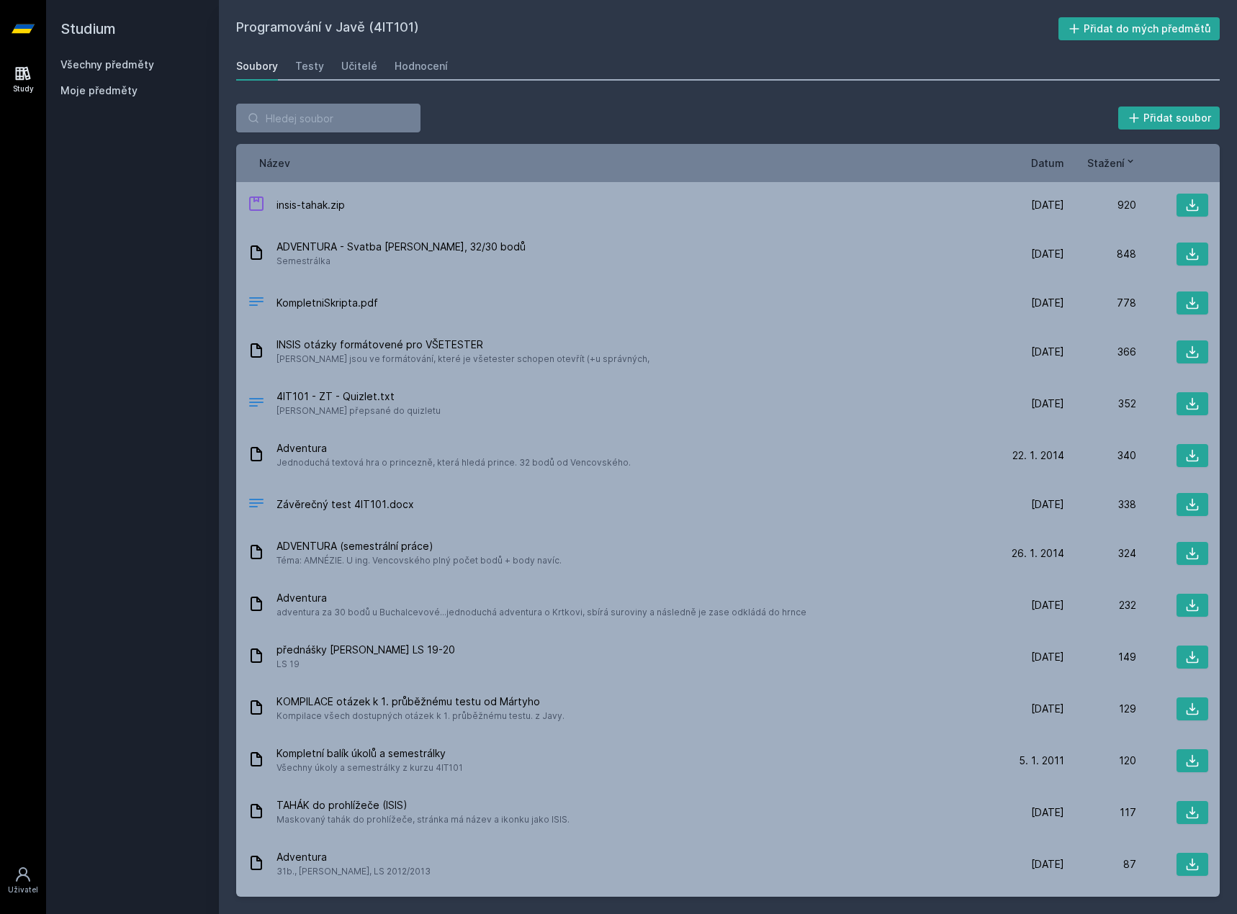
click at [120, 61] on link "Všechny předměty" at bounding box center [107, 64] width 94 height 12
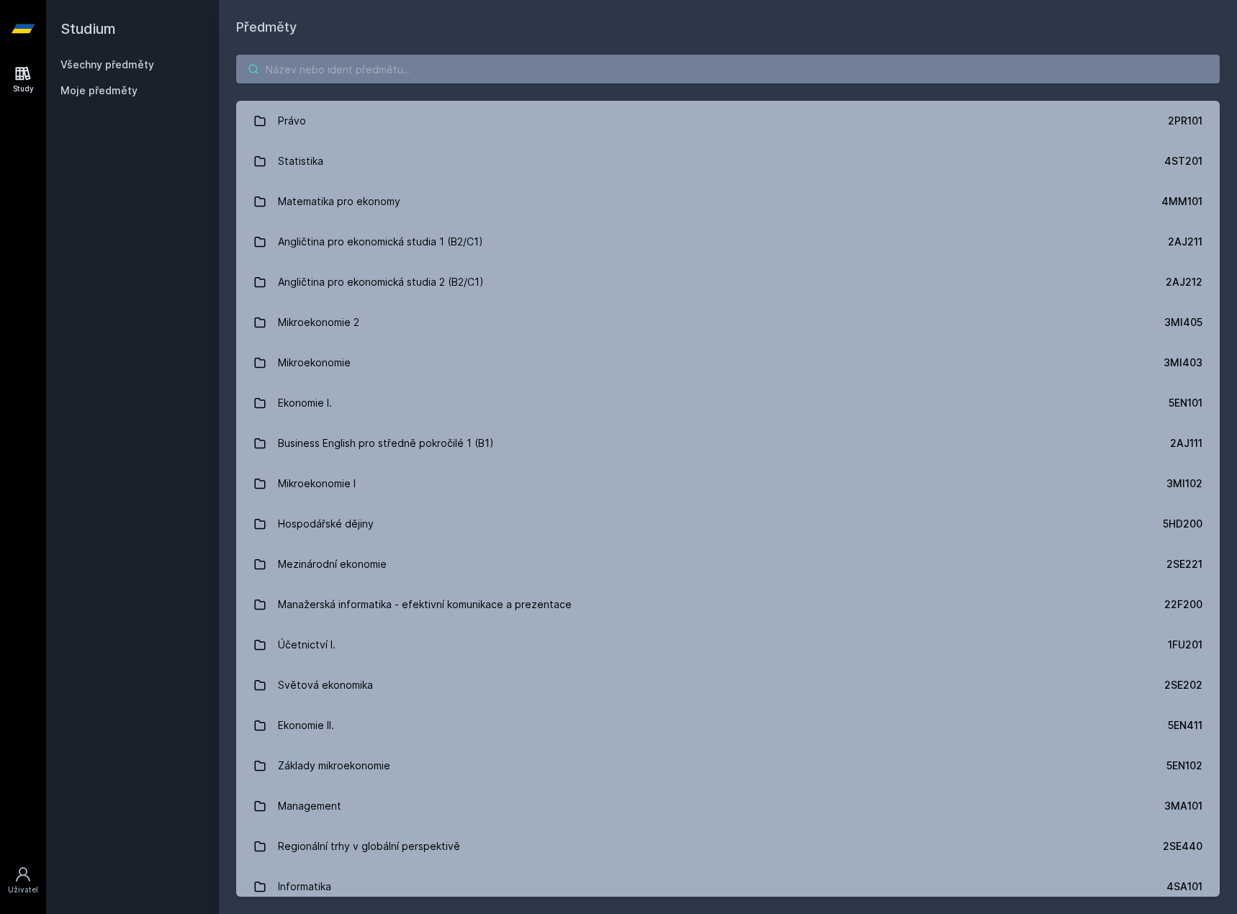
click at [313, 68] on input "search" at bounding box center [728, 69] width 984 height 29
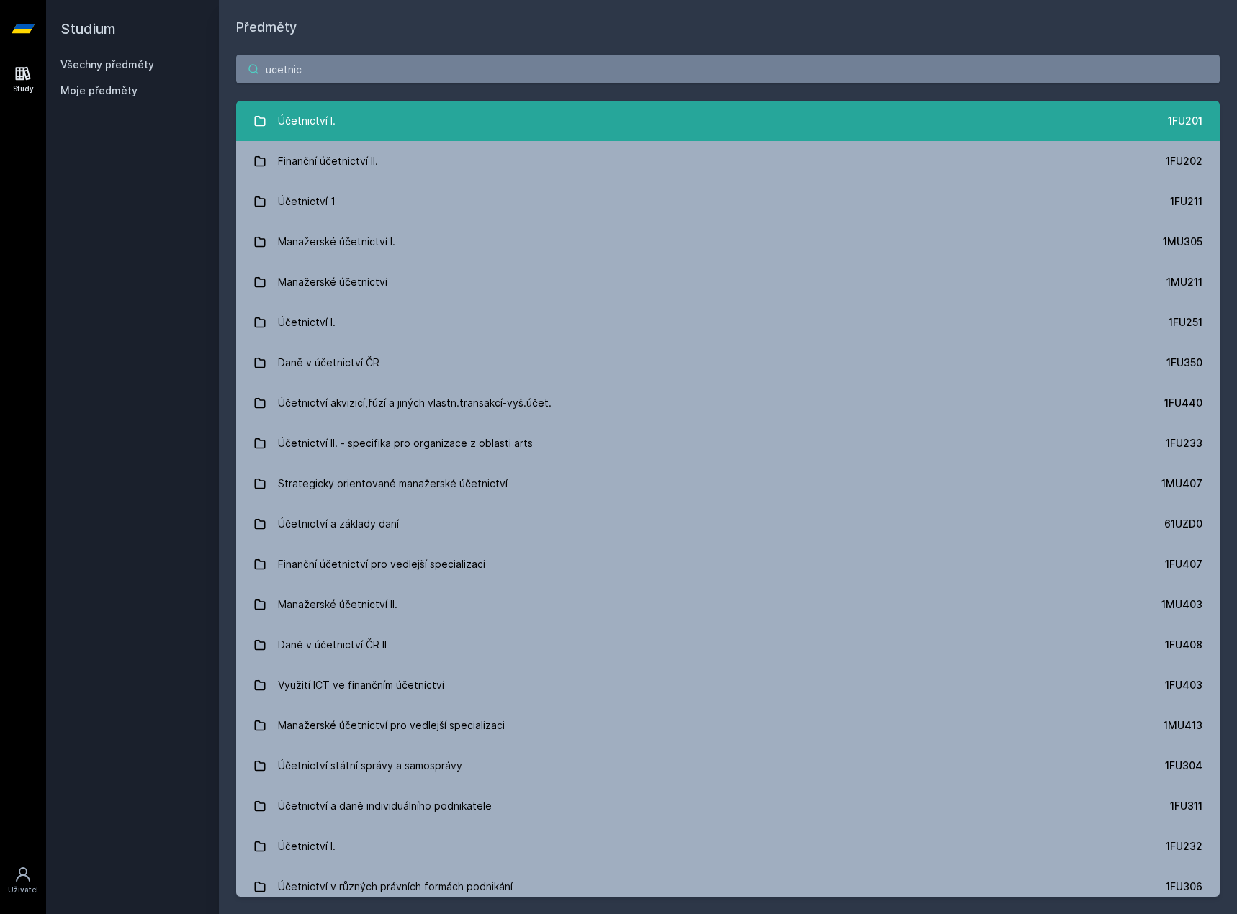
type input "ucetnic"
click at [353, 107] on link "Účetnictví I. 1FU201" at bounding box center [728, 121] width 984 height 40
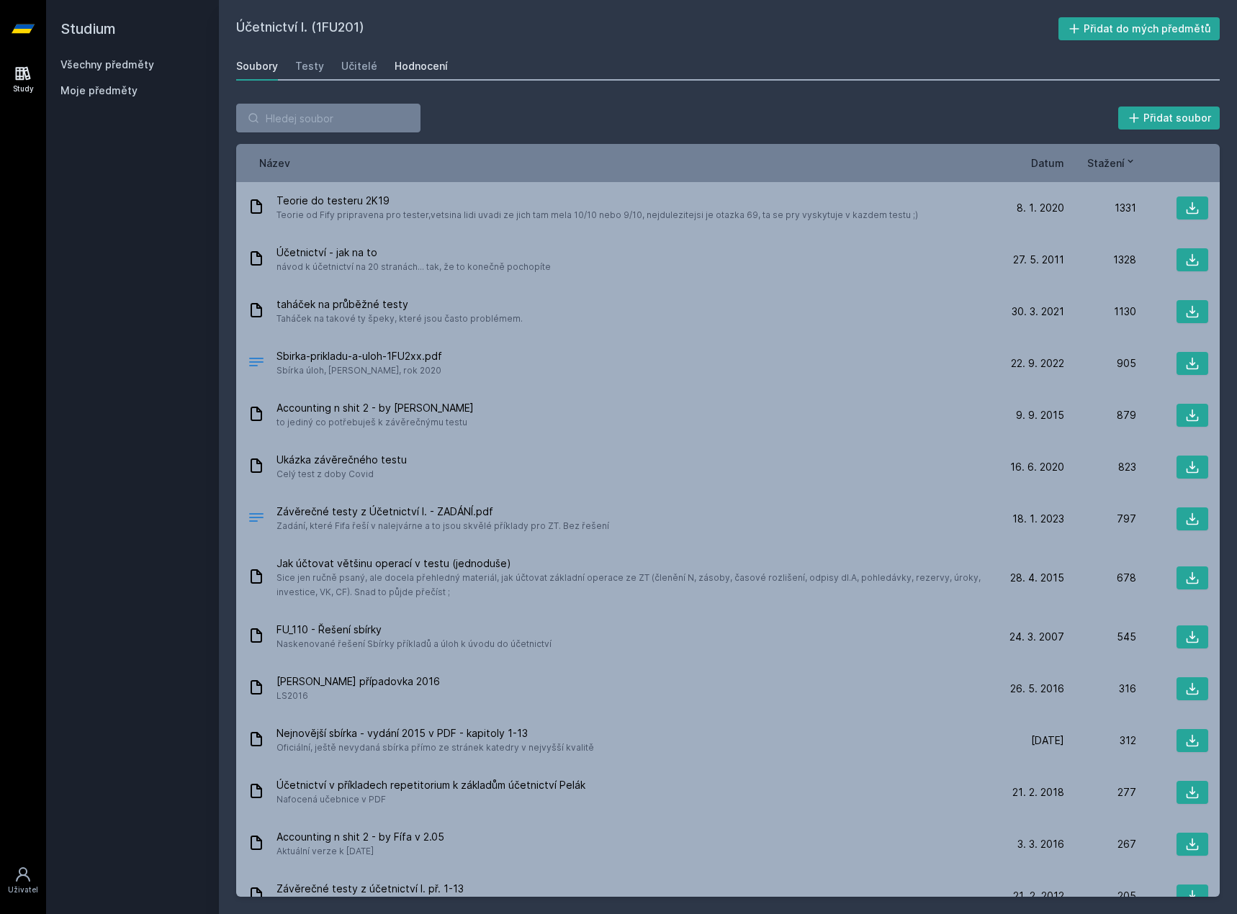
click at [413, 56] on link "Hodnocení" at bounding box center [421, 66] width 53 height 29
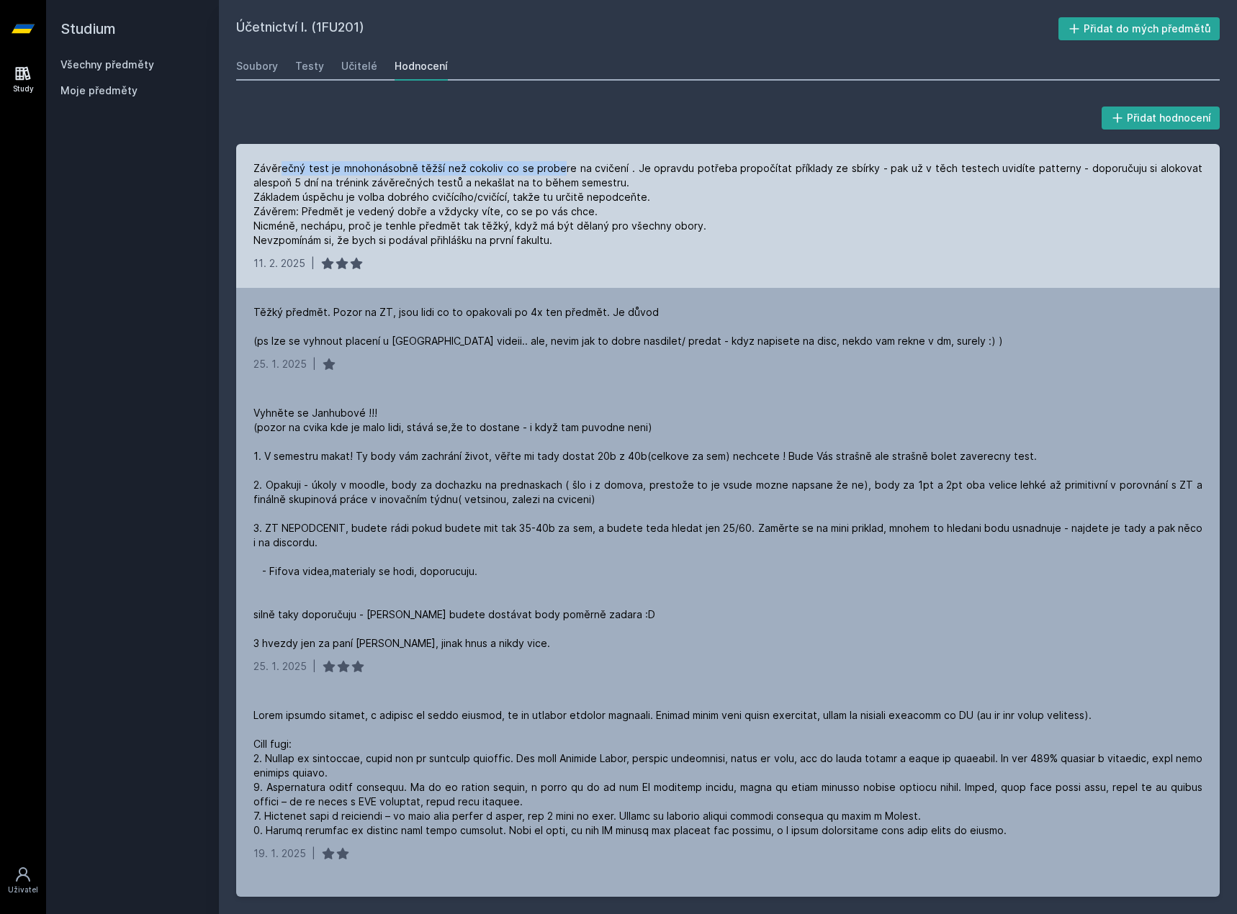
drag, startPoint x: 438, startPoint y: 165, endPoint x: 584, endPoint y: 168, distance: 146.2
click at [584, 168] on div "Závěrečný test je mnohonásobně těžší než cokoliv co se probere na cvičení . Je …" at bounding box center [727, 204] width 949 height 86
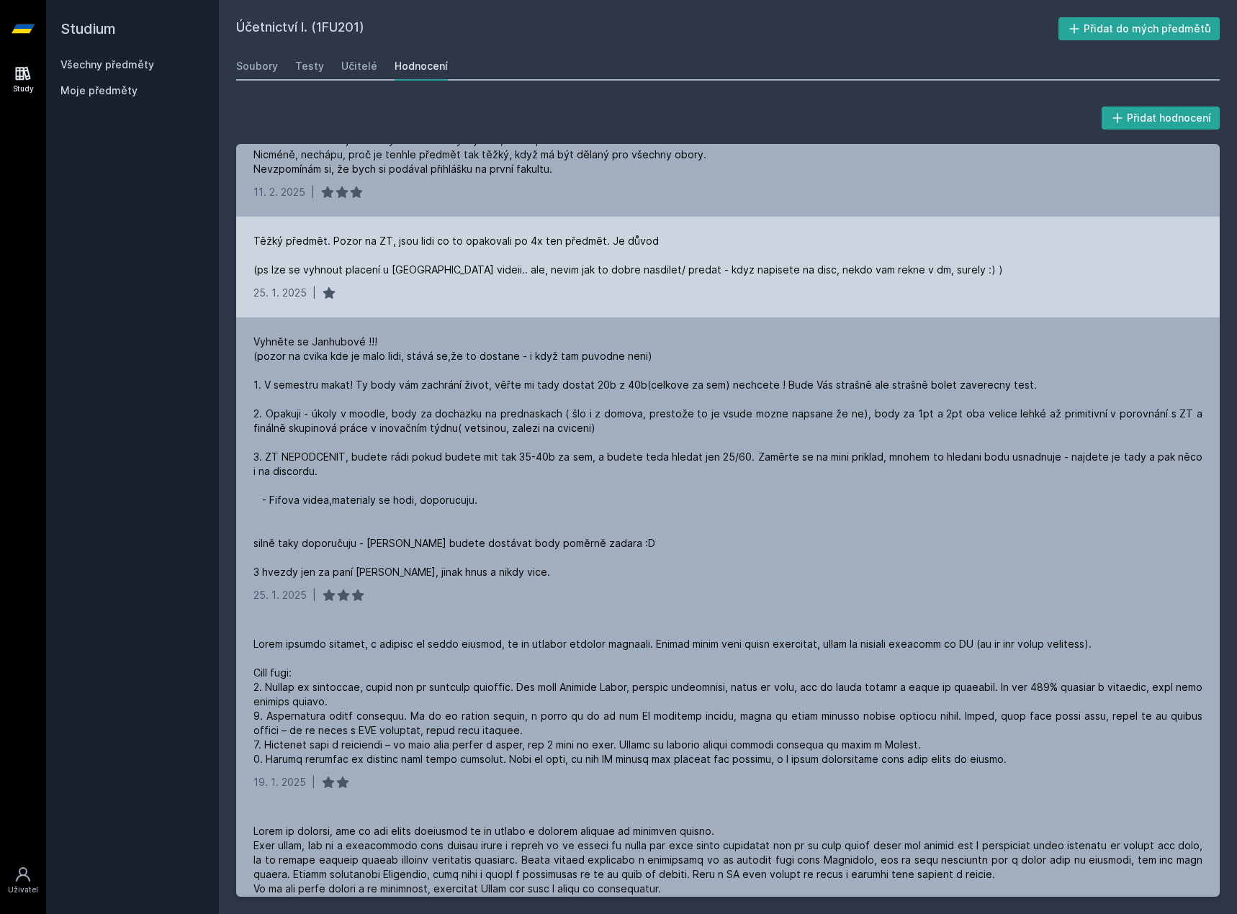
scroll to position [72, 0]
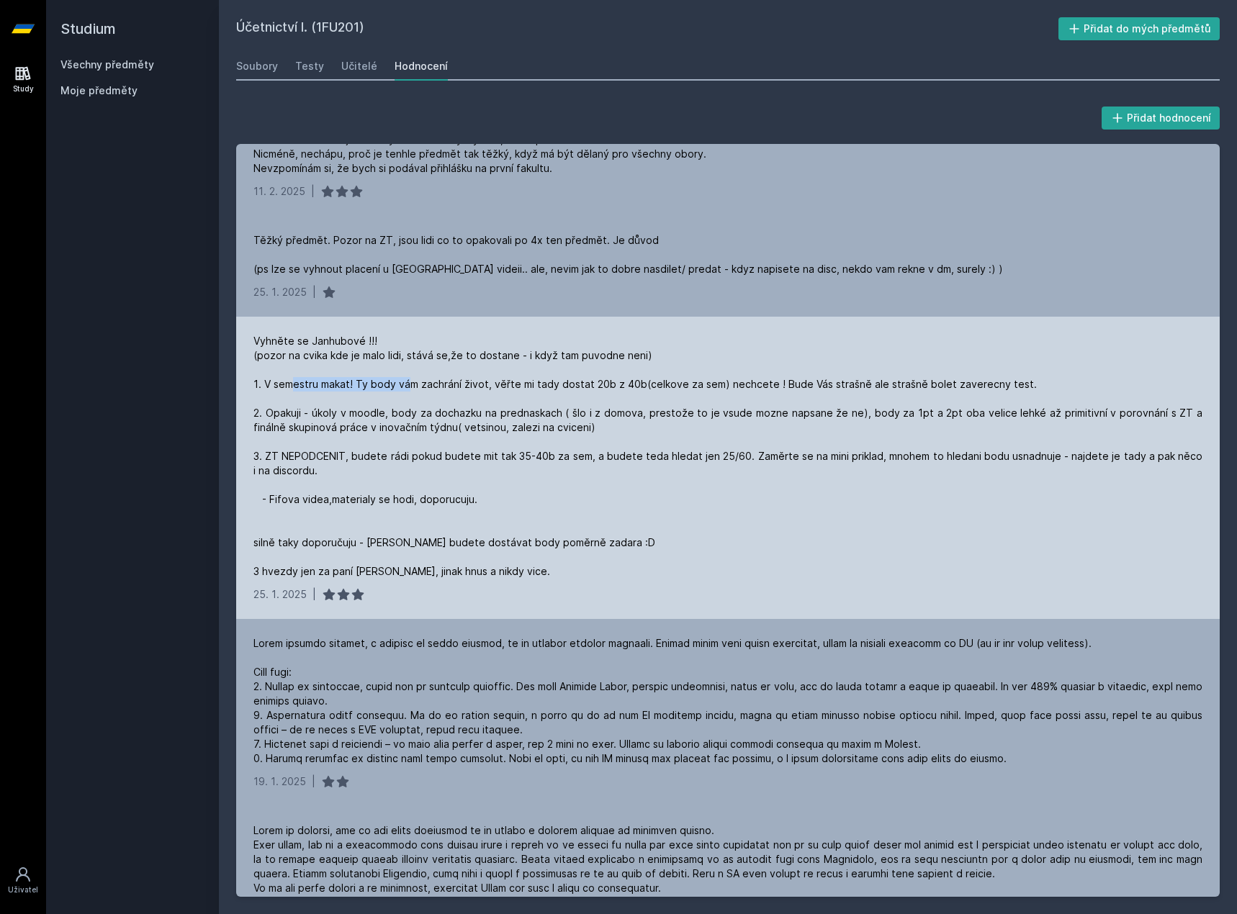
drag
click at [413, 383] on div "Vyhněte se Janhubové !!! (pozor na cvika kde je malo lidi, stává se,že to dosta…" at bounding box center [727, 456] width 949 height 245
click at [505, 386] on div "Vyhněte se Janhubové !!! (pozor na cvika kde je malo lidi, stává se,že to dosta…" at bounding box center [727, 456] width 949 height 245
click at [552, 385] on div "Vyhněte se Janhubové !!! (pozor na cvika kde je malo lidi, stává se,že to dosta…" at bounding box center [727, 456] width 949 height 245
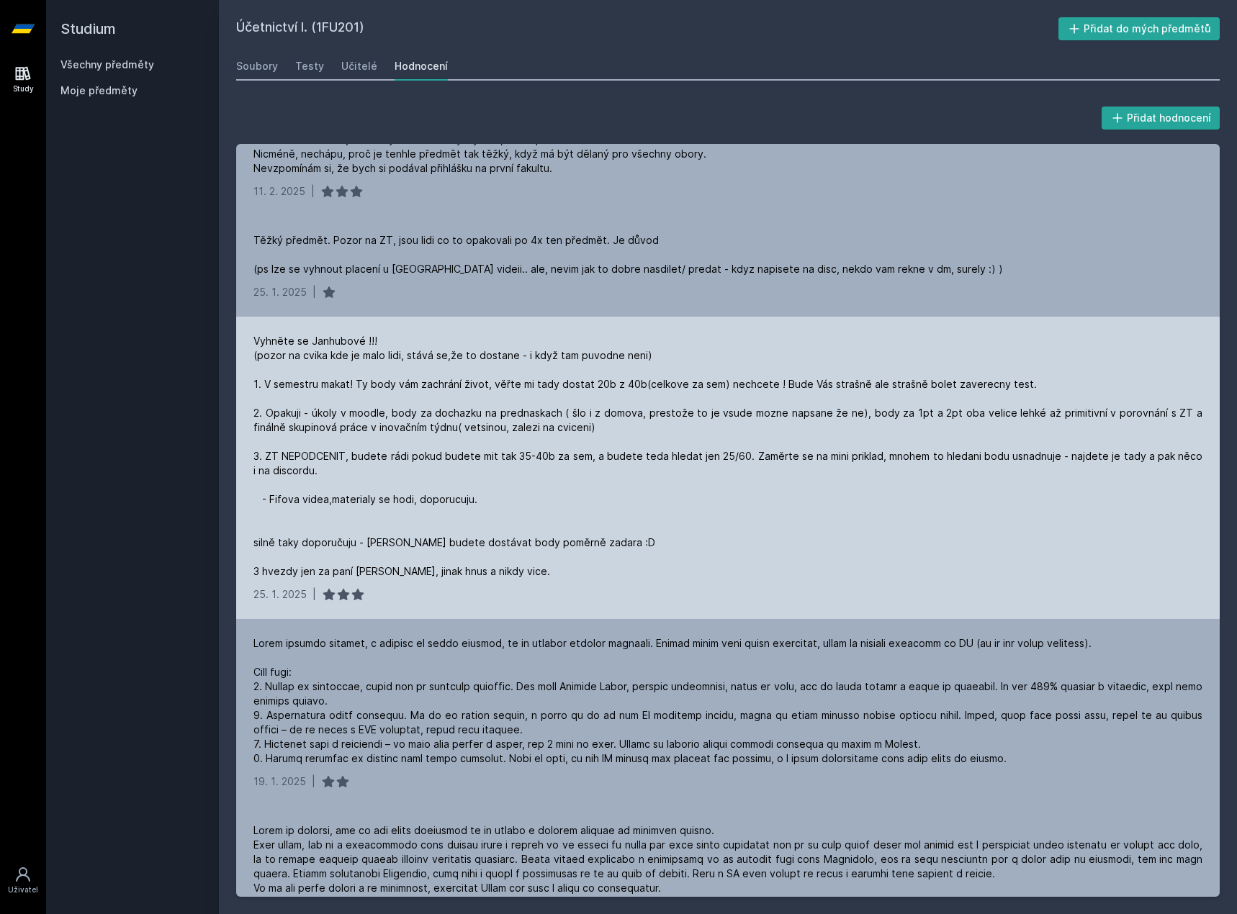
click at [369, 449] on div "Vyhněte se Janhubové !!! (pozor na cvika kde je malo lidi, stává se,že to dosta…" at bounding box center [727, 456] width 949 height 245
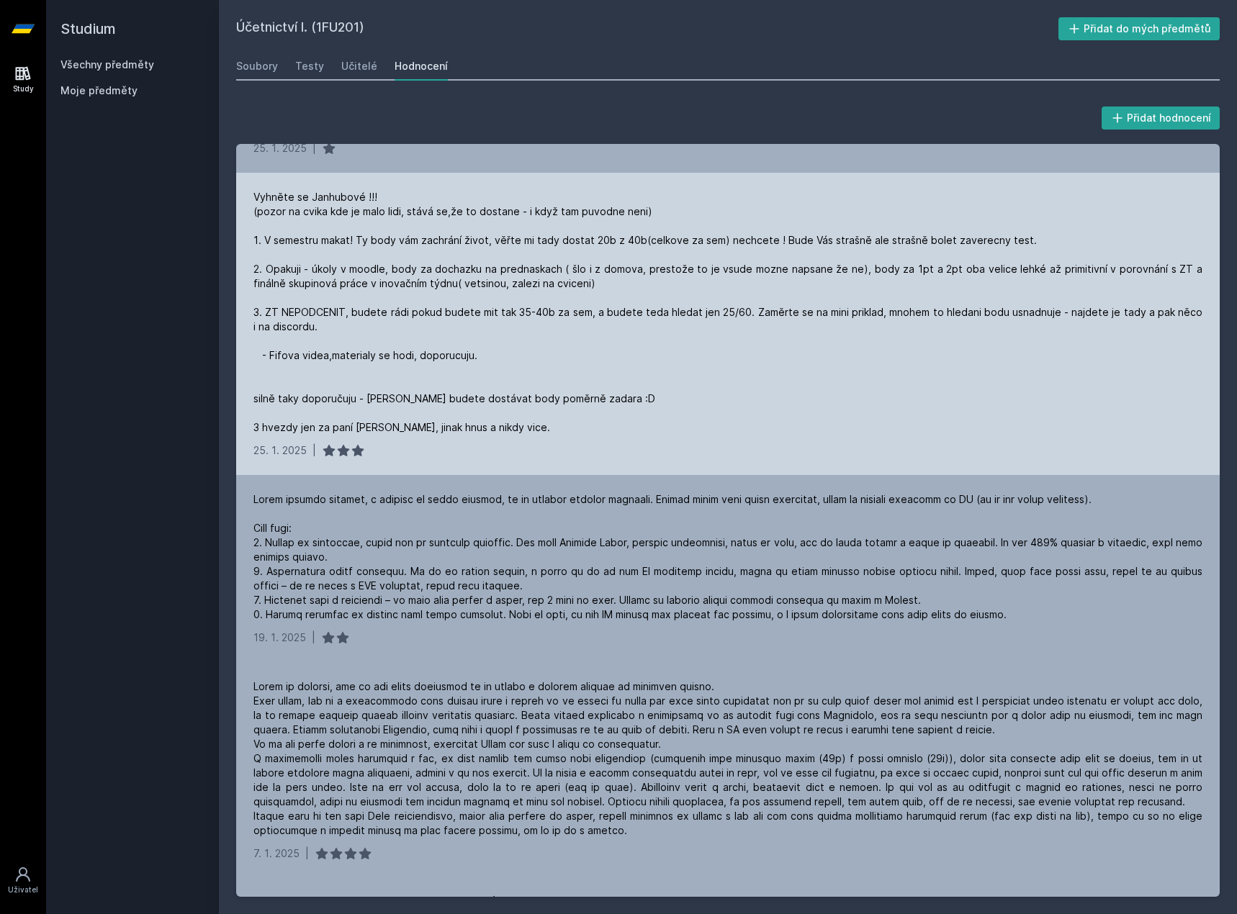
scroll to position [360, 0]
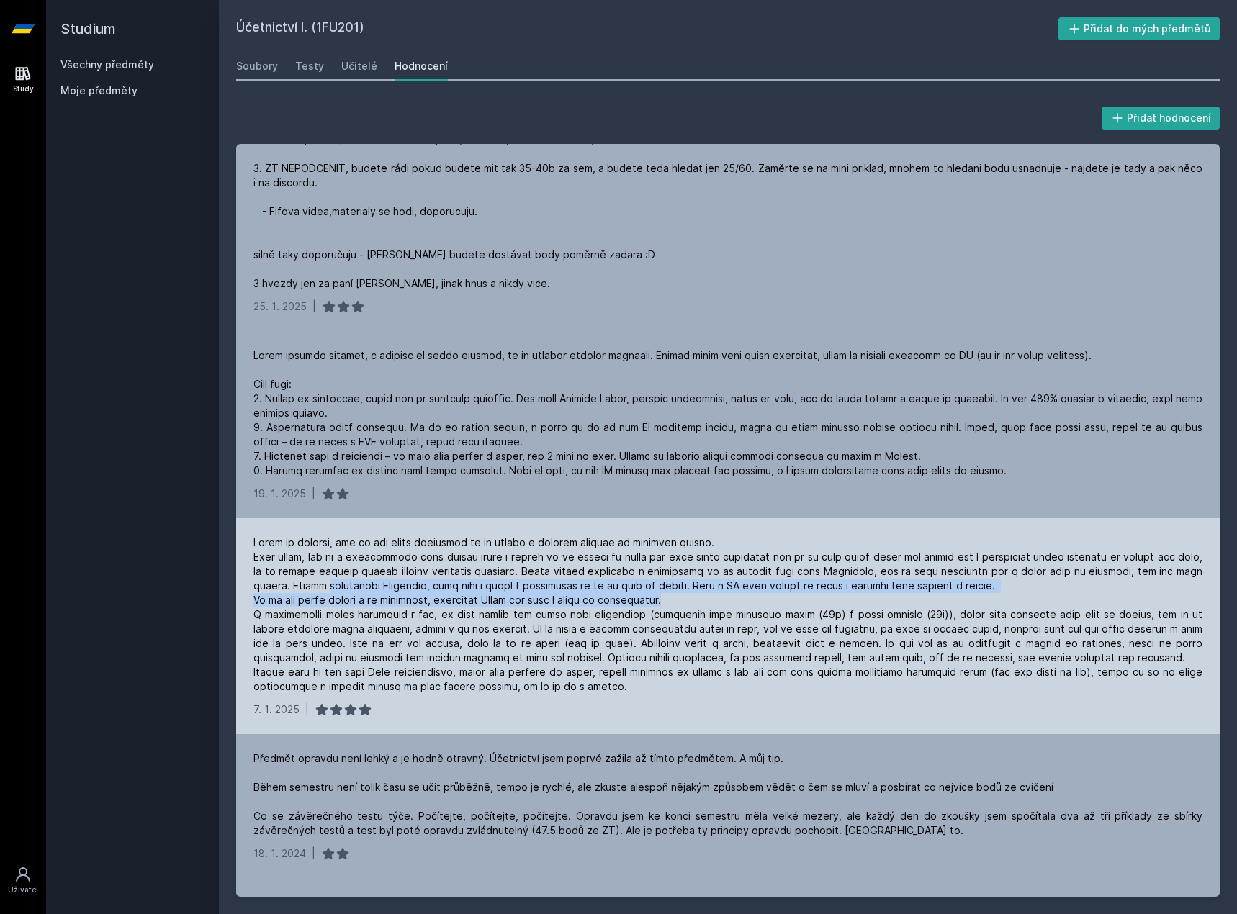
drag, startPoint x: 344, startPoint y: 584, endPoint x: 842, endPoint y: 595, distance: 498.4
click at [827, 595] on div at bounding box center [727, 615] width 949 height 158
click at [842, 595] on div at bounding box center [727, 615] width 949 height 158
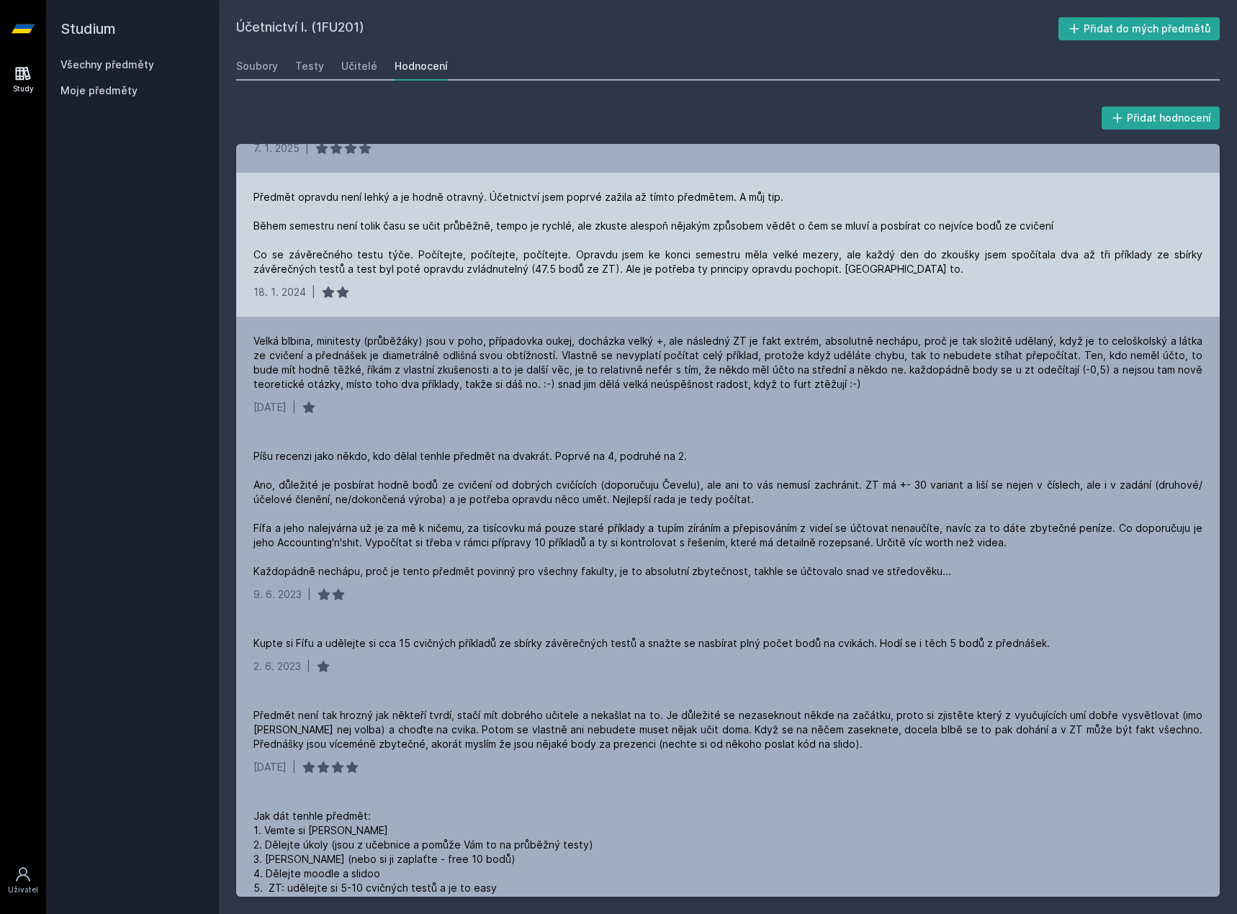
scroll to position [1080, 0]
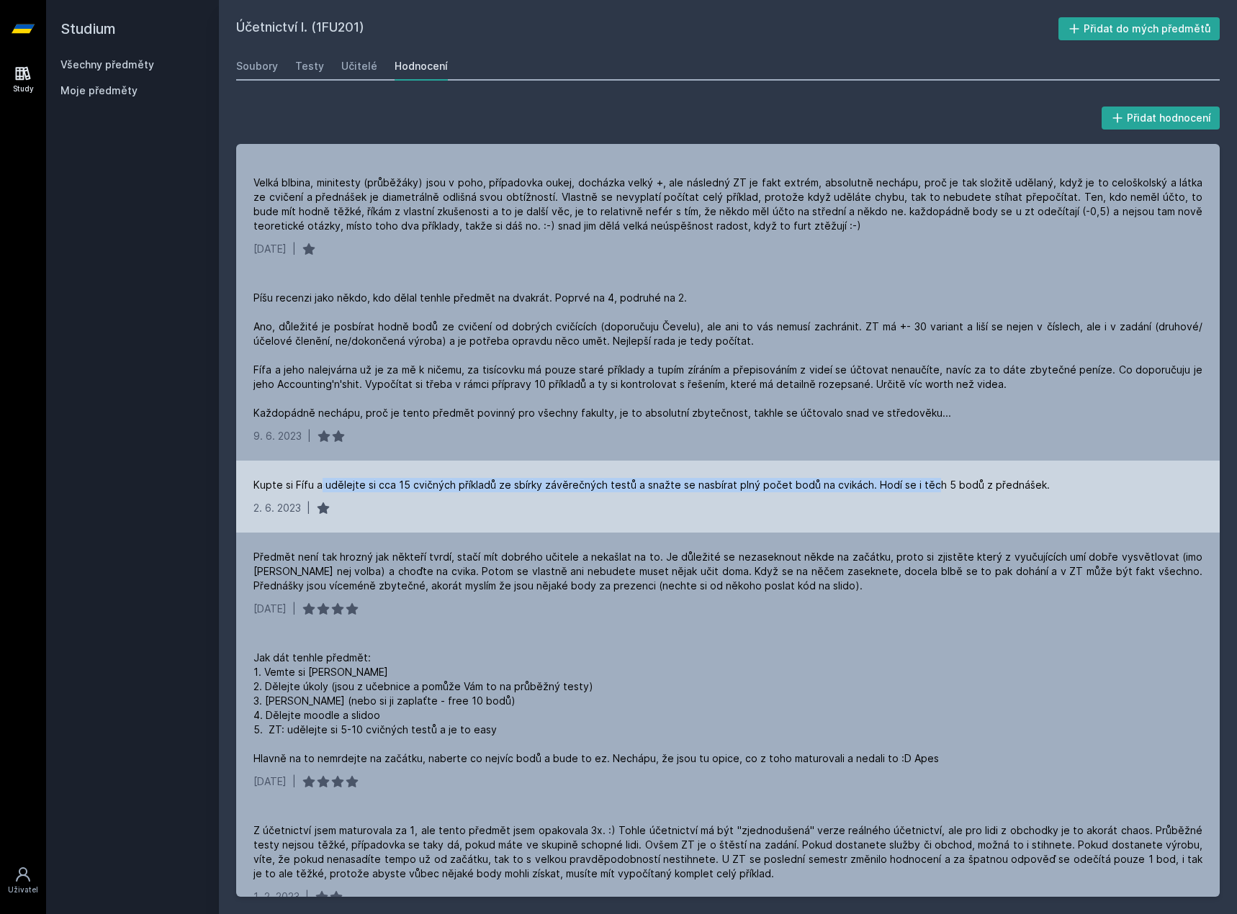
drag, startPoint x: 320, startPoint y: 477, endPoint x: 928, endPoint y: 483, distance: 607.7
click at [925, 483] on div "Kupte si Fífu a udělejte si cca 15 cvičných příkladů ze sbírky závěrečných test…" at bounding box center [728, 497] width 984 height 72
click at [928, 483] on div "Kupte si Fífu a udělejte si cca 15 cvičných příkladů ze sbírky závěrečných test…" at bounding box center [651, 485] width 796 height 14
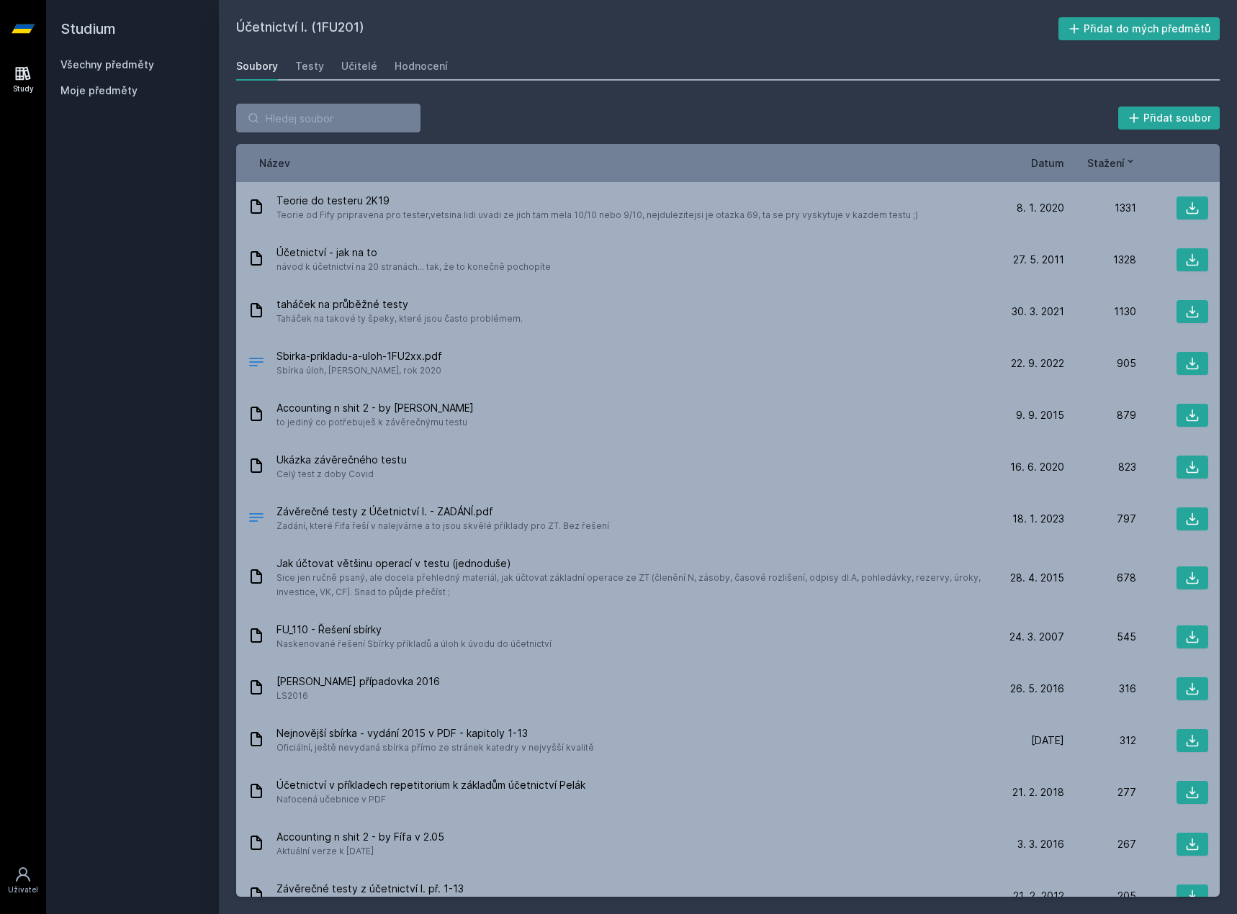
click at [170, 63] on div "Všechny předměty" at bounding box center [132, 65] width 144 height 14
click at [144, 63] on link "Všechny předměty" at bounding box center [107, 64] width 94 height 12
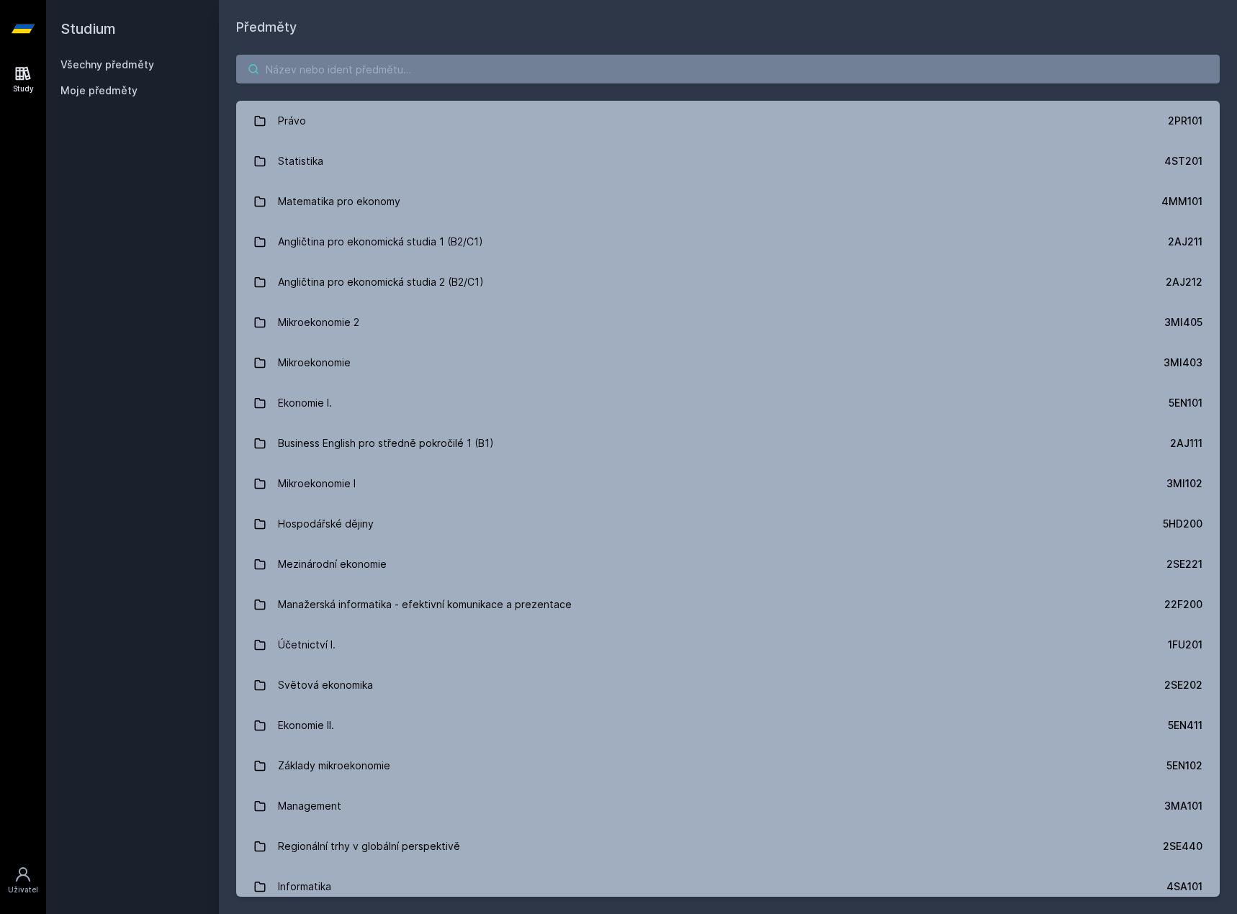
click at [340, 67] on input "search" at bounding box center [728, 69] width 984 height 29
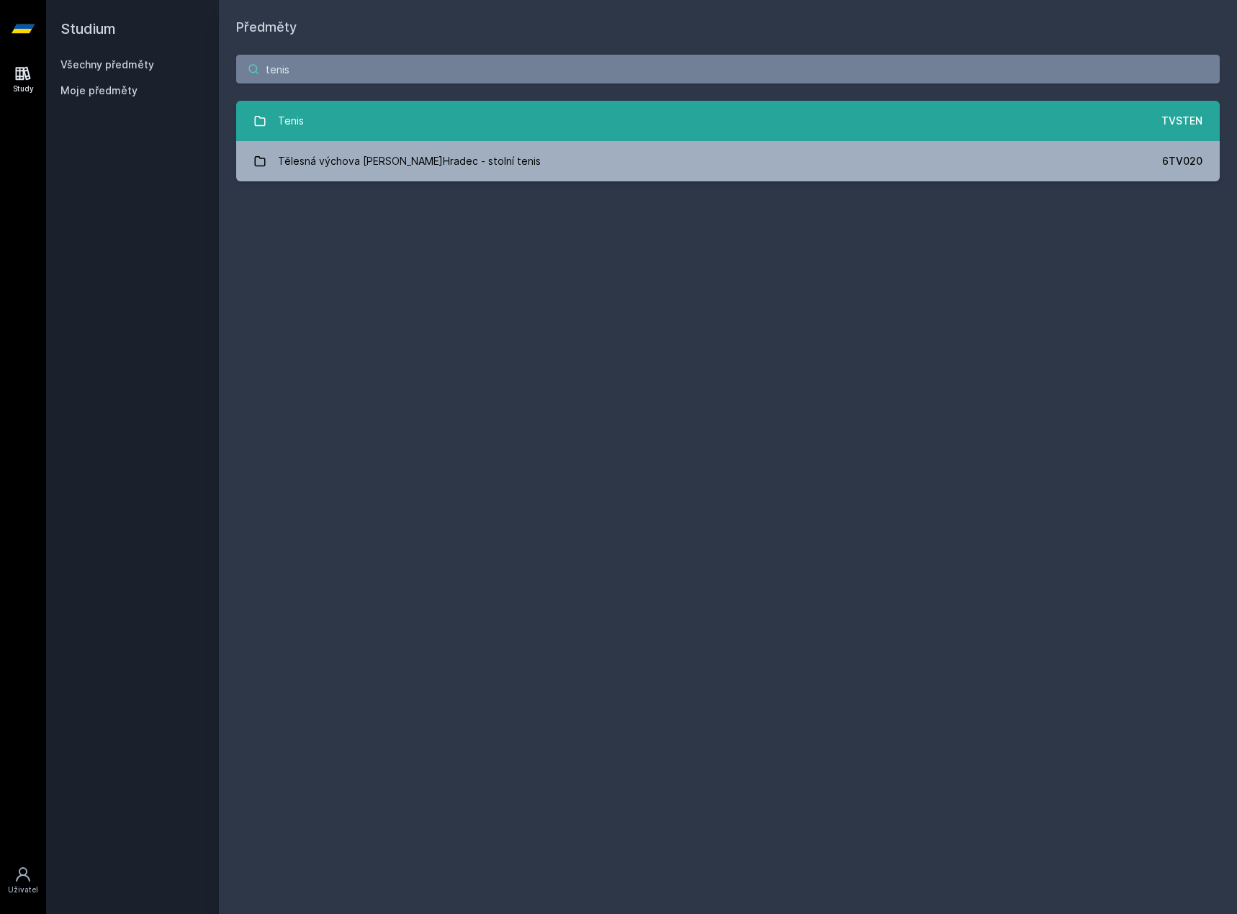
type input "tenis"
click at [373, 112] on link "Tenis TVSTEN" at bounding box center [728, 121] width 984 height 40
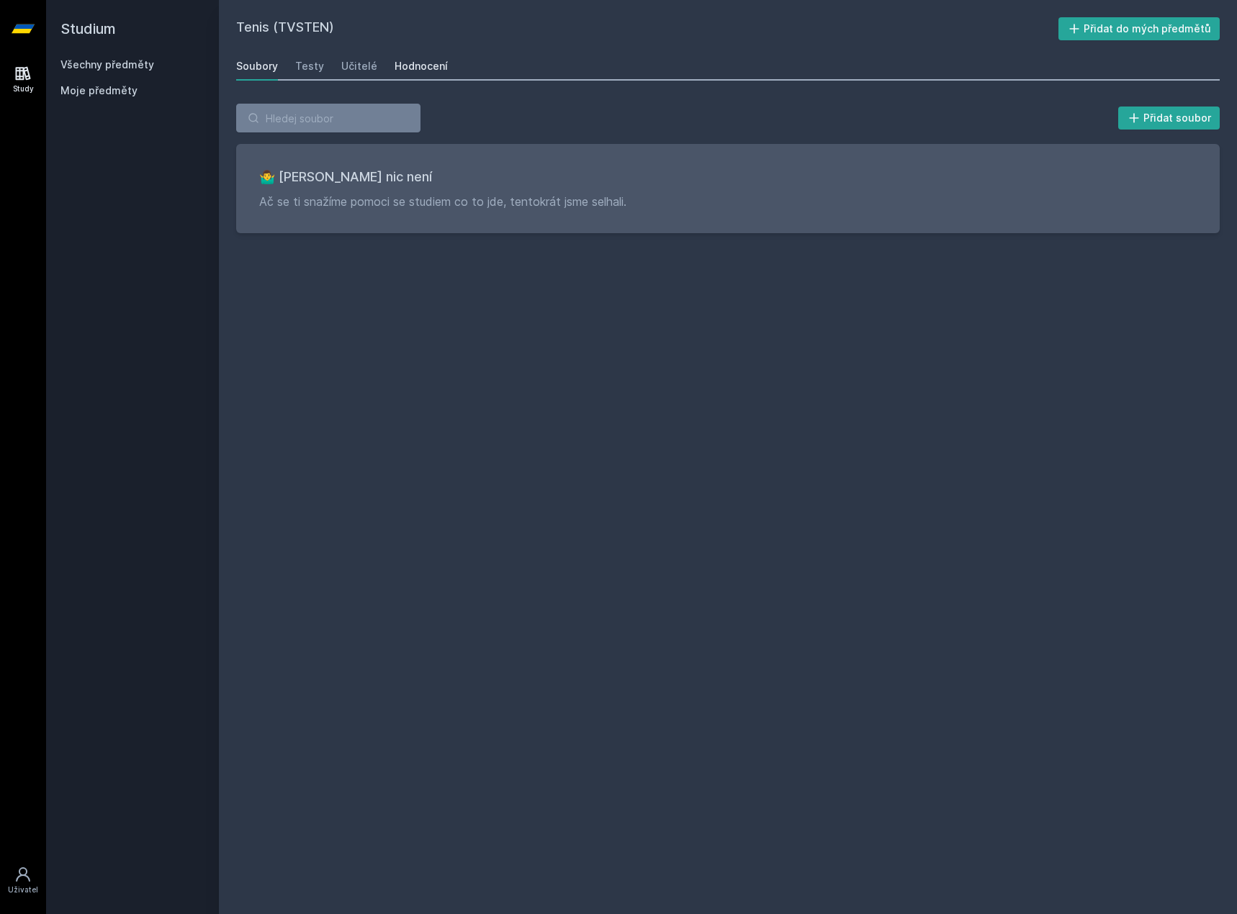
click at [397, 59] on div "Hodnocení" at bounding box center [421, 66] width 53 height 14
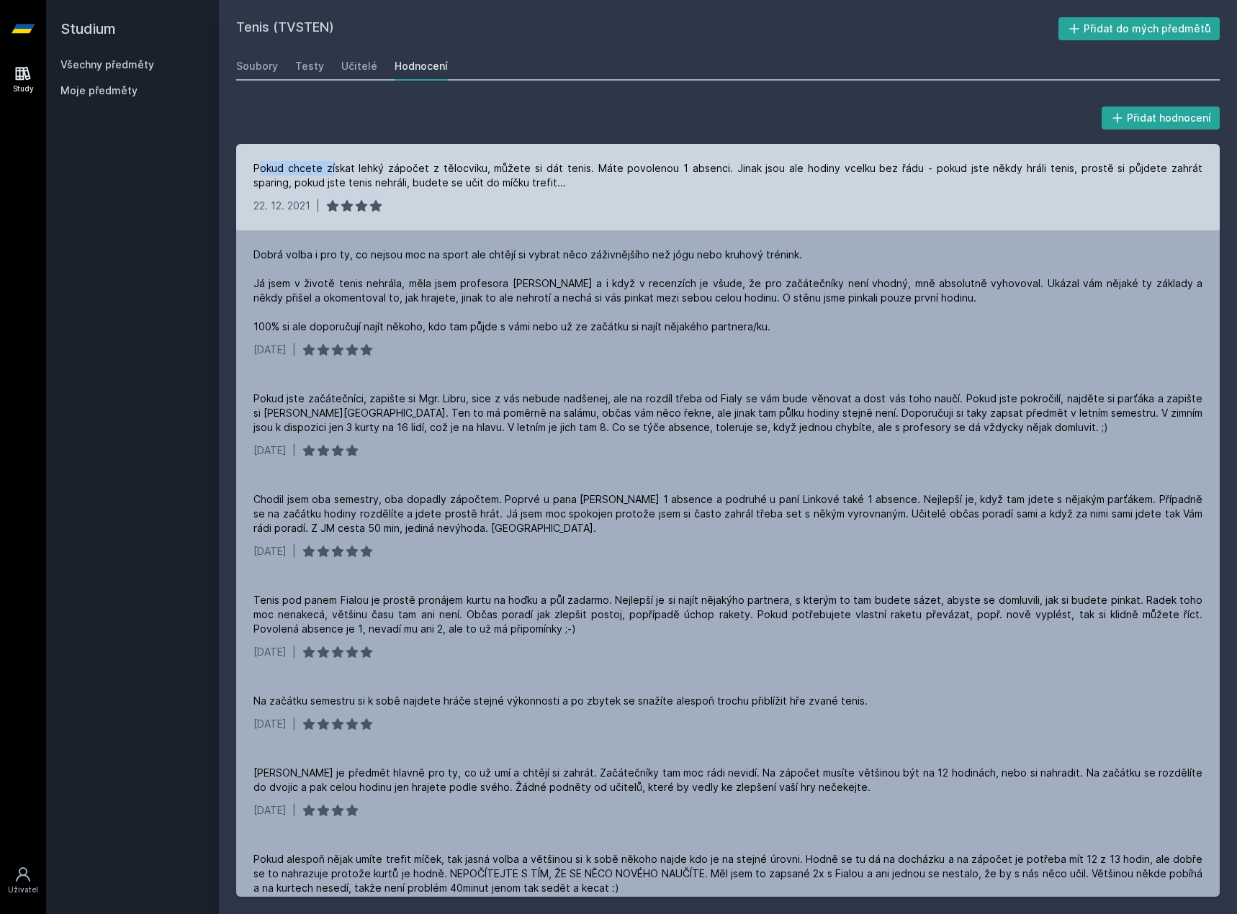
drag, startPoint x: 261, startPoint y: 171, endPoint x: 348, endPoint y: 167, distance: 87.2
click at [347, 167] on div "Pokud chcete získat lehký zápočet z tělocviku, můžete si dát tenis. Máte povole…" at bounding box center [727, 175] width 949 height 29
click at [348, 167] on div "Pokud chcete získat lehký zápočet z tělocviku, můžete si dát tenis. Máte povole…" at bounding box center [727, 175] width 949 height 29
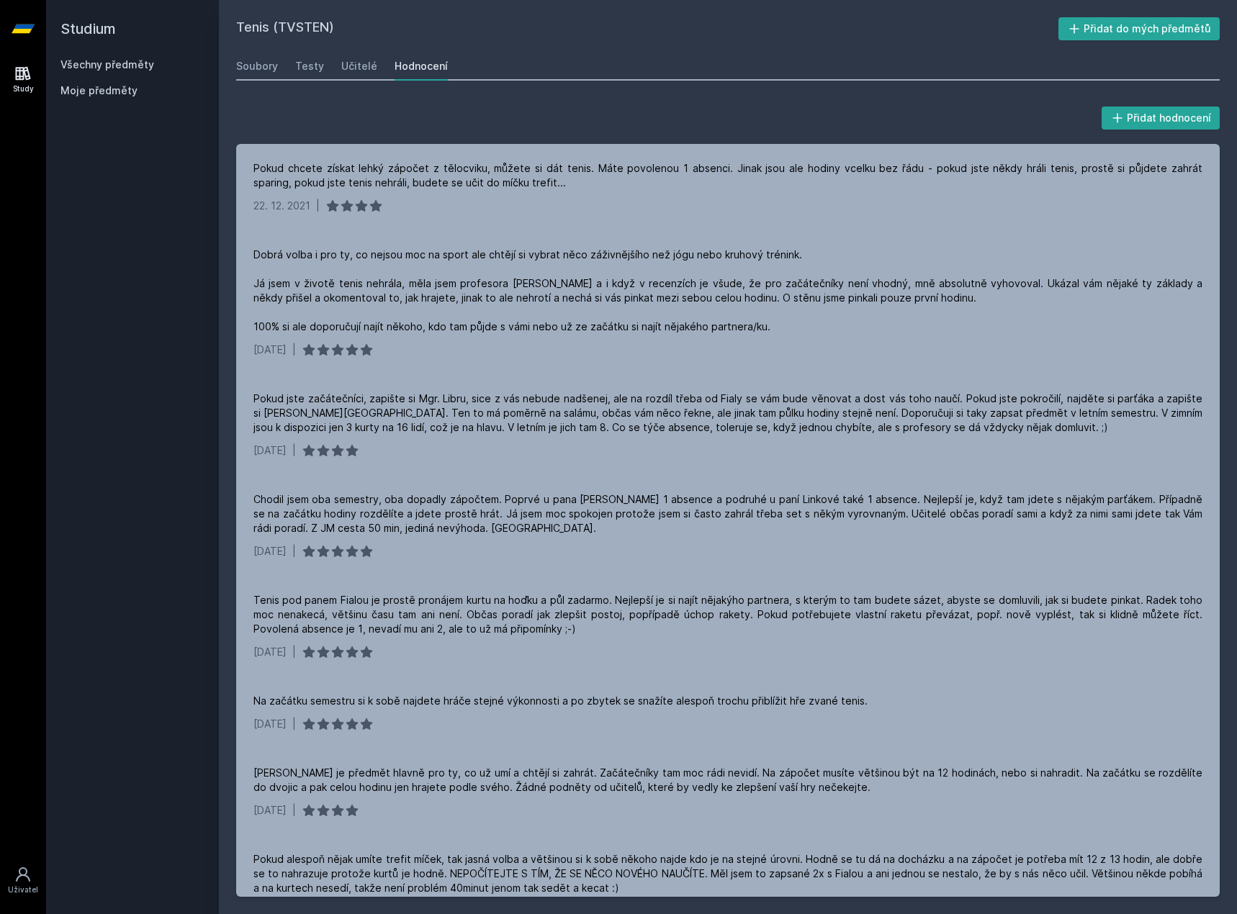
drag, startPoint x: 566, startPoint y: 68, endPoint x: 533, endPoint y: 68, distance: 33.1
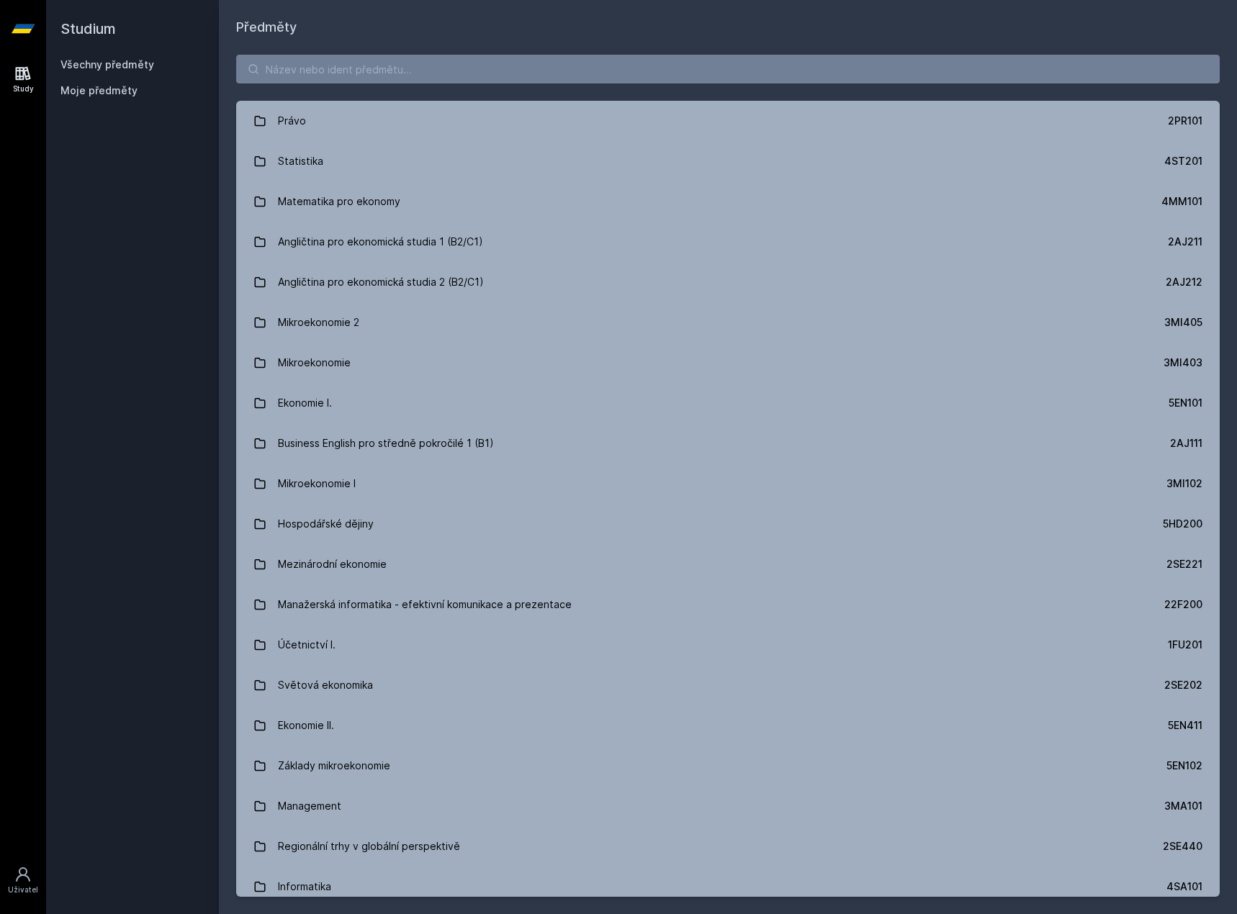
click at [276, 84] on div "Právo 2PR101 Statistika 4ST201 Matematika pro ekonomy 4MM101 Angličtina pro eko…" at bounding box center [728, 475] width 1018 height 877
click at [290, 76] on input "search" at bounding box center [728, 69] width 984 height 29
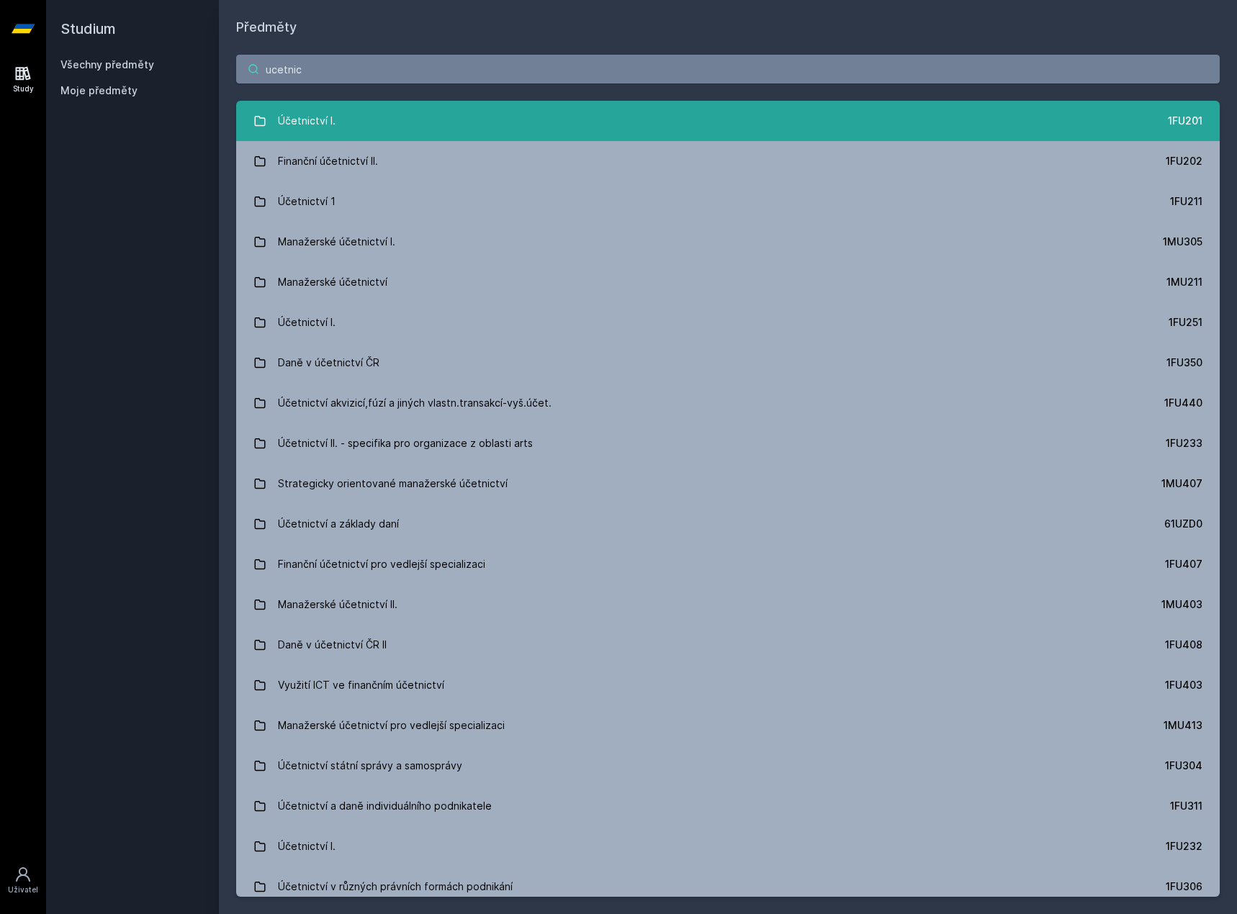
type input "ucetnic"
click at [322, 114] on div "Účetnictví I." at bounding box center [307, 121] width 58 height 29
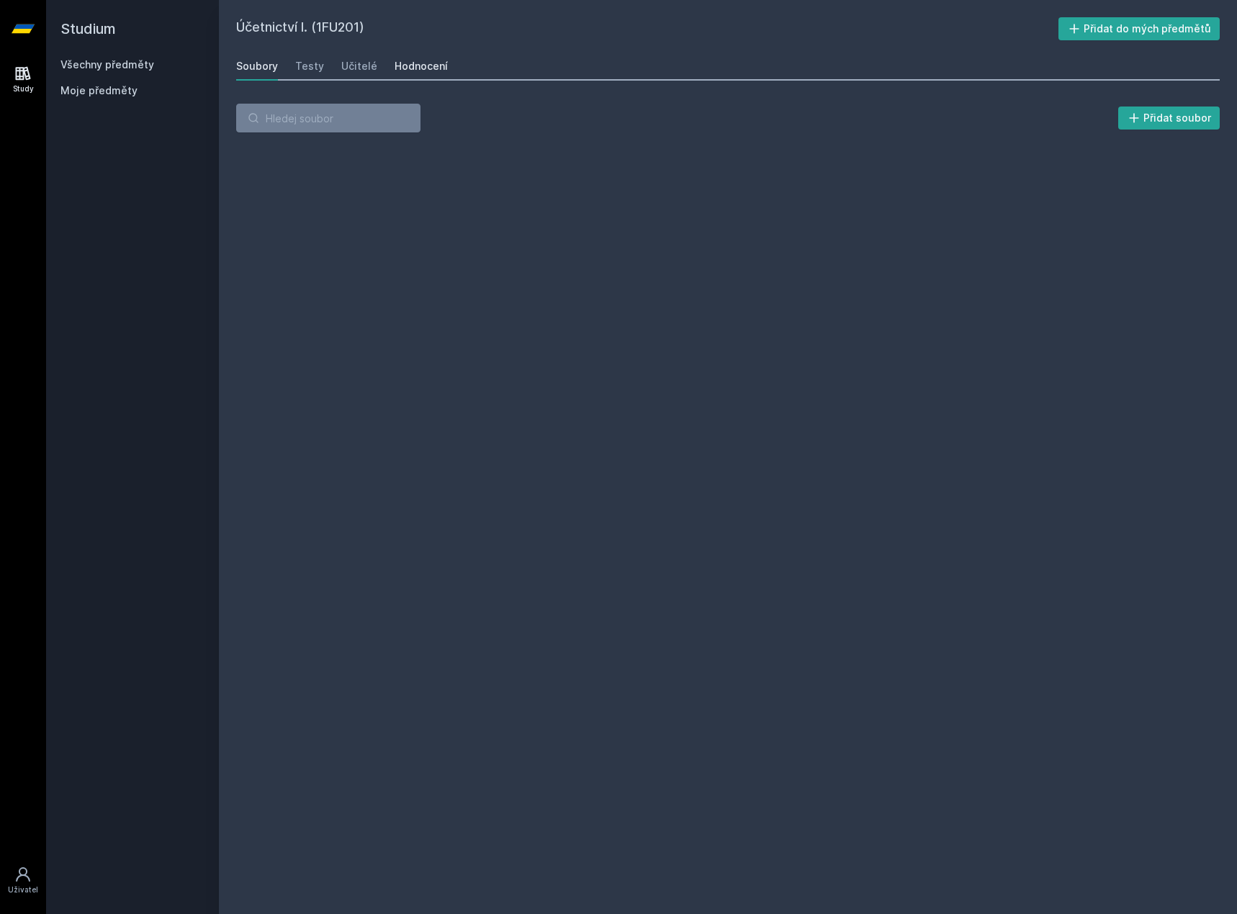
click at [401, 78] on link "Hodnocení" at bounding box center [421, 66] width 53 height 29
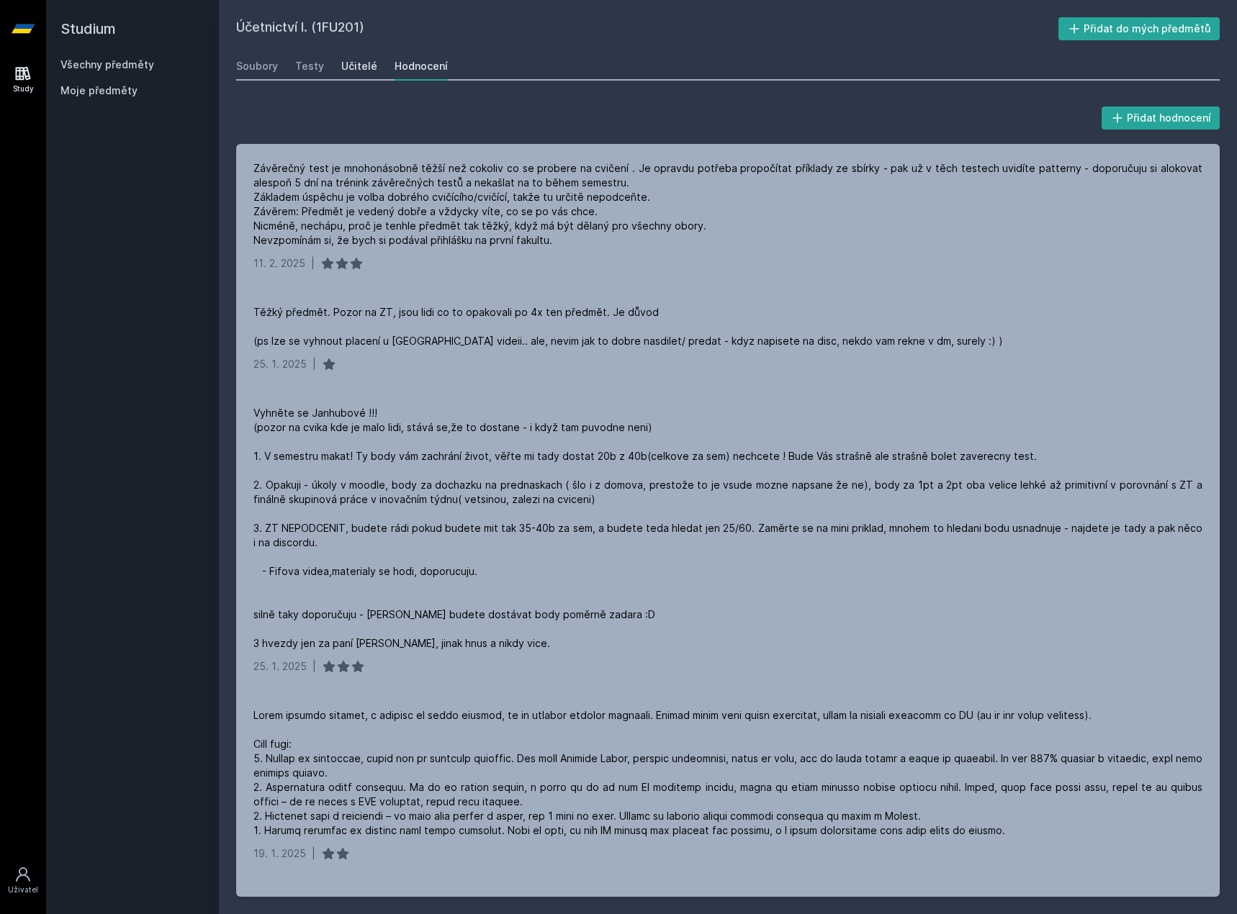
click at [355, 70] on div "Učitelé" at bounding box center [359, 66] width 36 height 14
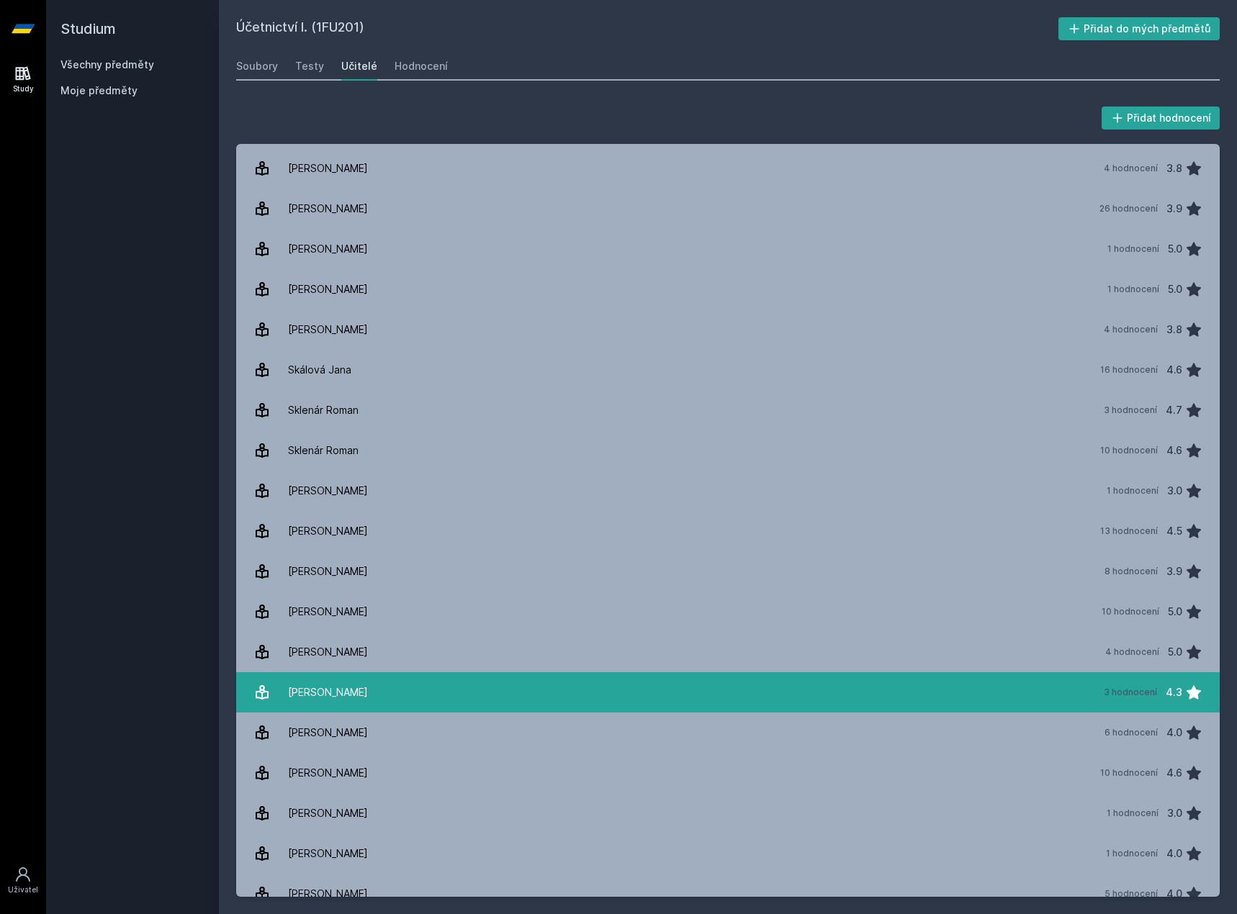
scroll to position [2190, 0]
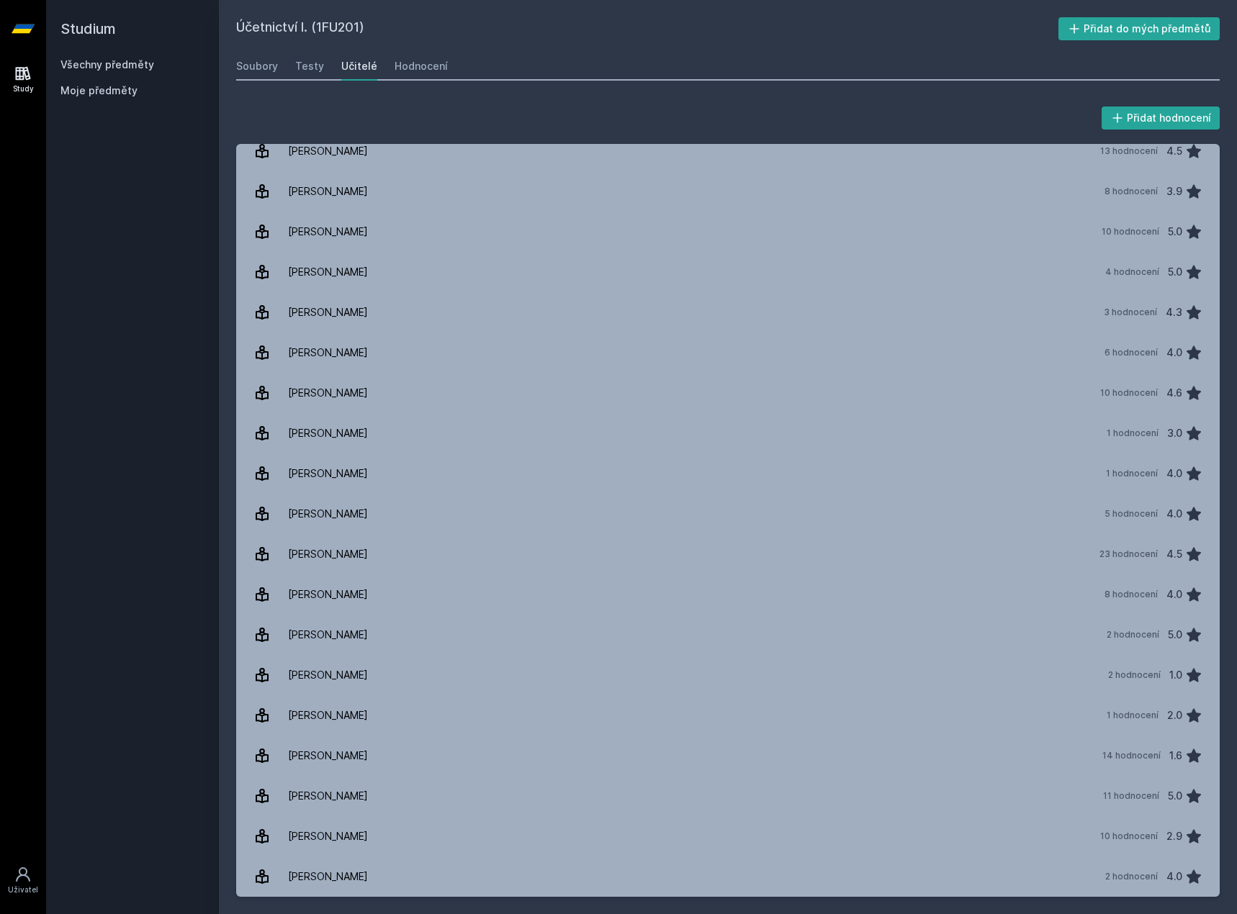
click at [77, 67] on link "Všechny předměty" at bounding box center [107, 64] width 94 height 12
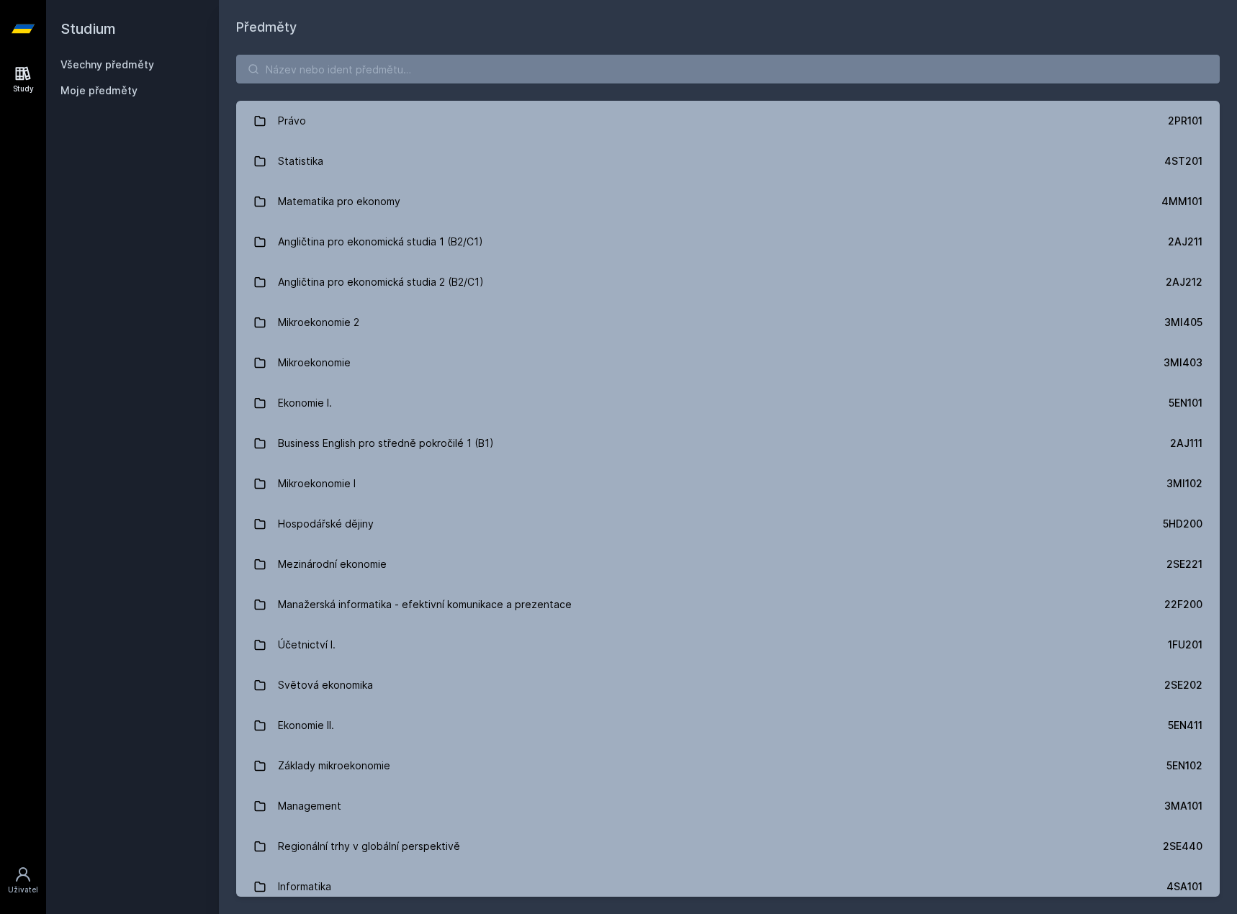
click at [354, 86] on div "Právo 2PR101 Statistika 4ST201 Matematika pro ekonomy 4MM101 Angličtina pro eko…" at bounding box center [728, 475] width 1018 height 877
click at [343, 73] on input "search" at bounding box center [728, 69] width 984 height 29
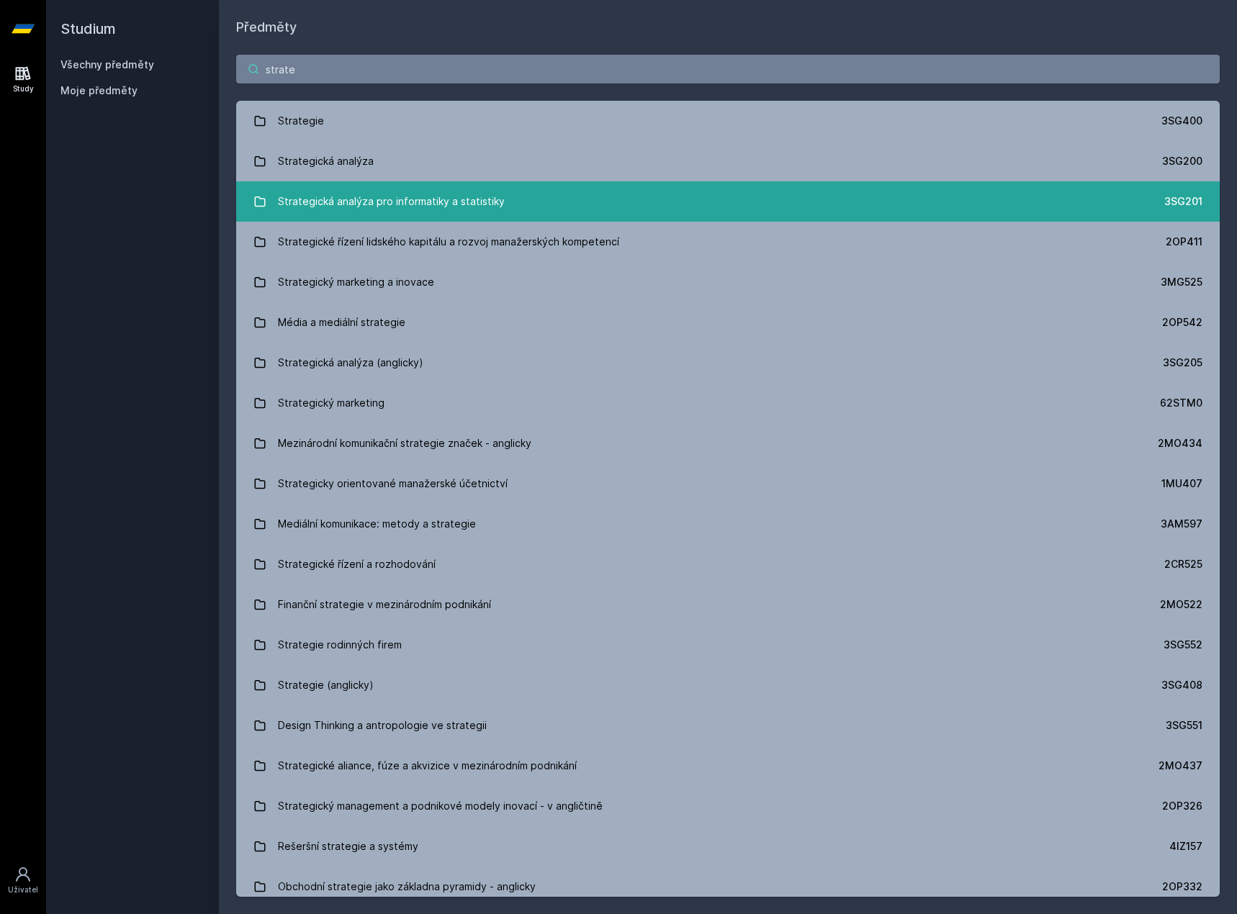
type input "strate"
click at [377, 193] on div "Strategická analýza pro informatiky a statistiky" at bounding box center [391, 201] width 227 height 29
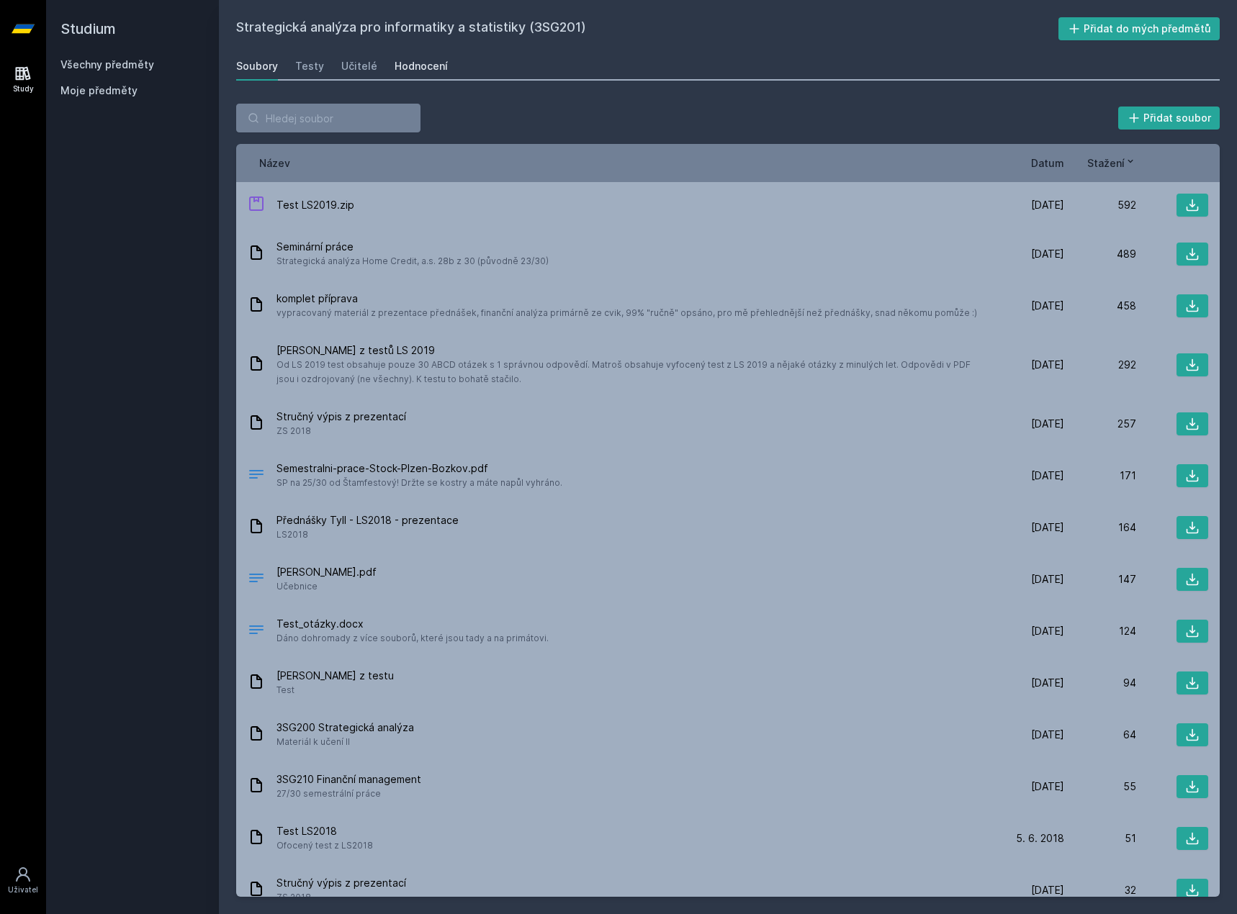
click at [400, 68] on div "Hodnocení" at bounding box center [421, 66] width 53 height 14
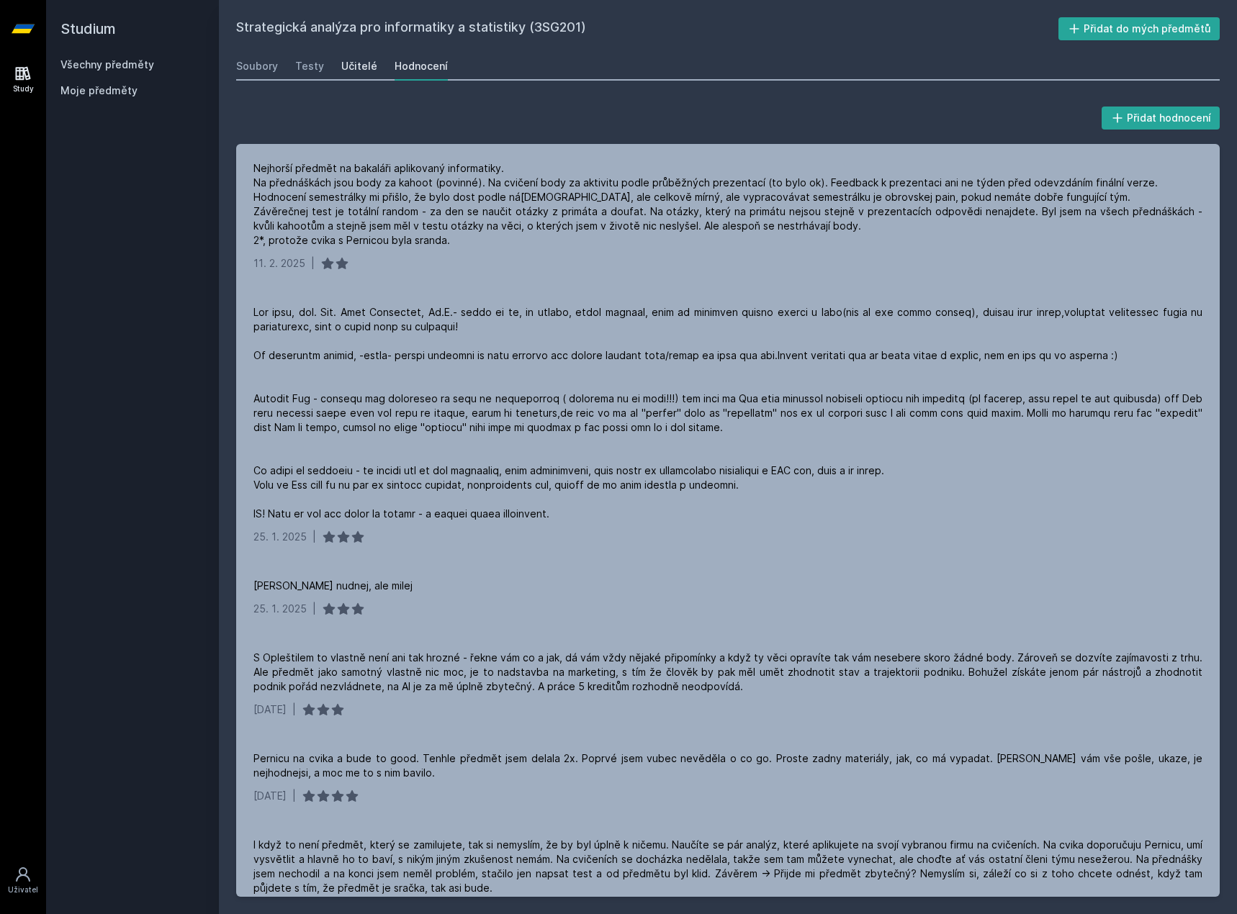
click at [359, 69] on div "Učitelé" at bounding box center [359, 66] width 36 height 14
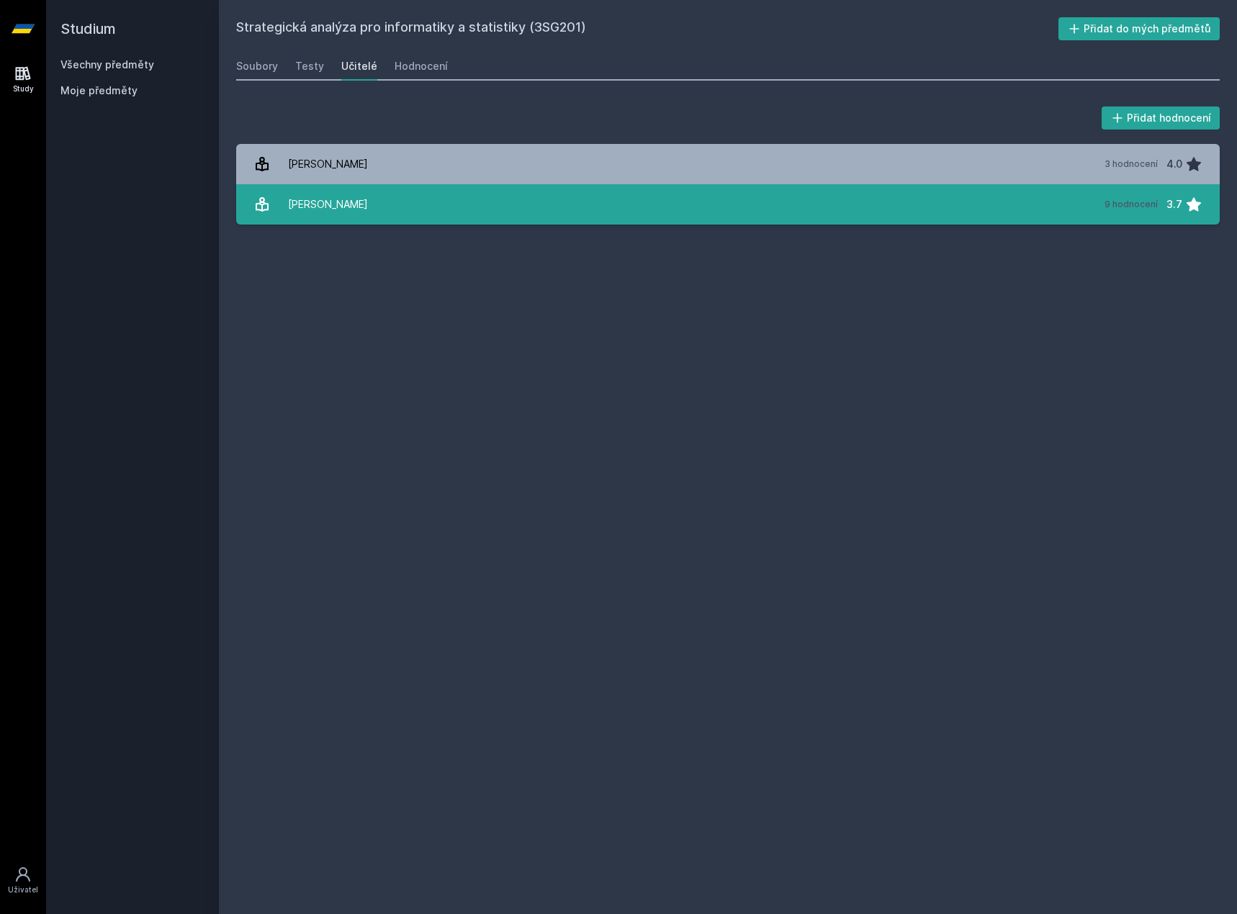
click at [403, 197] on link "[PERSON_NAME] 9 hodnocení 3.7" at bounding box center [728, 204] width 984 height 40
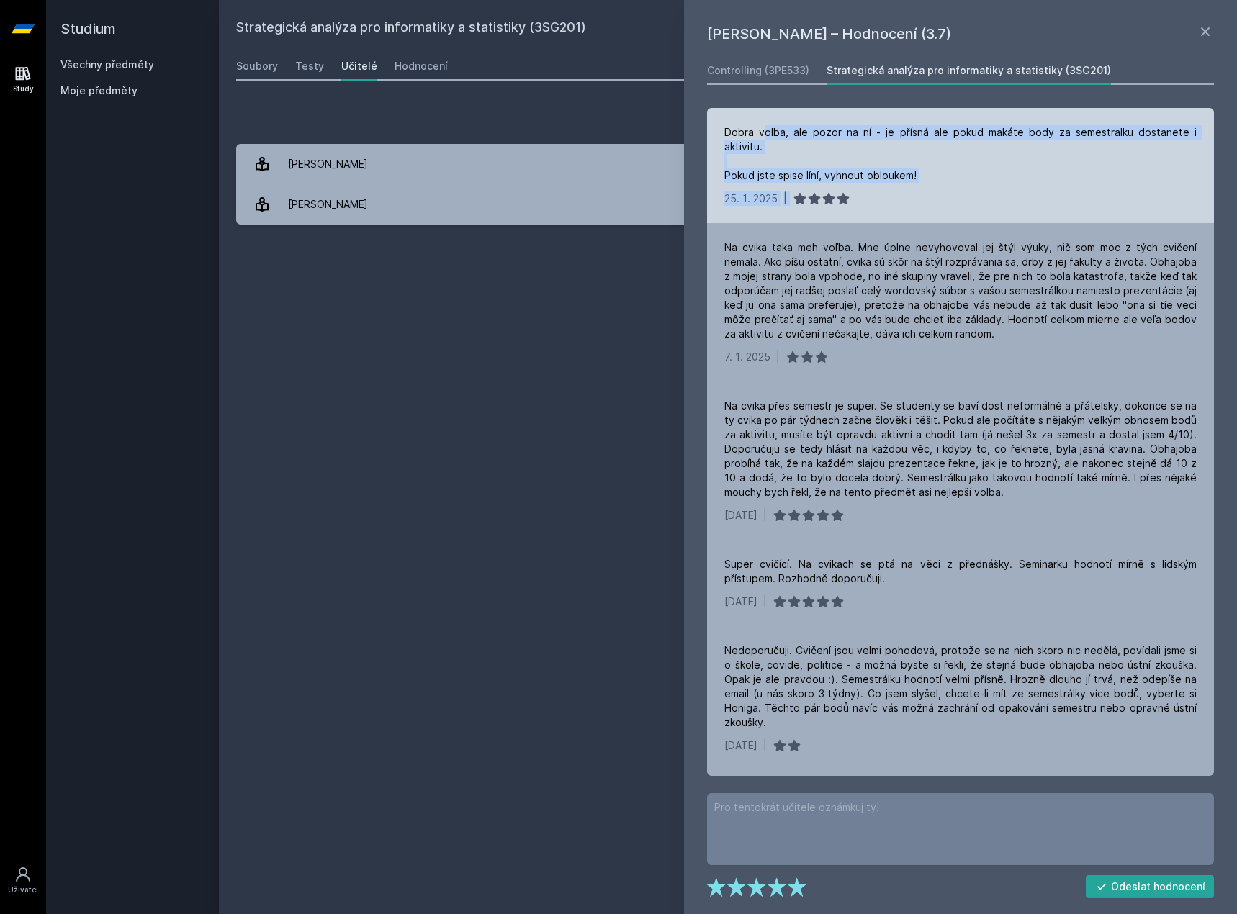
drag, startPoint x: 942, startPoint y: 189, endPoint x: 765, endPoint y: 136, distance: 184.1
click at [765, 138] on div "Dobra volba, ale pozor na ní - je přísná ale pokud makáte body za semestralku d…" at bounding box center [960, 165] width 507 height 115
click at [765, 136] on div "Dobra volba, ale pozor na ní - je přísná ale pokud makáte body za semestralku d…" at bounding box center [960, 154] width 472 height 58
drag, startPoint x: 927, startPoint y: 163, endPoint x: 1092, endPoint y: 180, distance: 166.4
click at [1092, 180] on div "Dobra volba, ale pozor na ní - je přísná ale pokud makáte body za semestralku d…" at bounding box center [960, 154] width 472 height 58
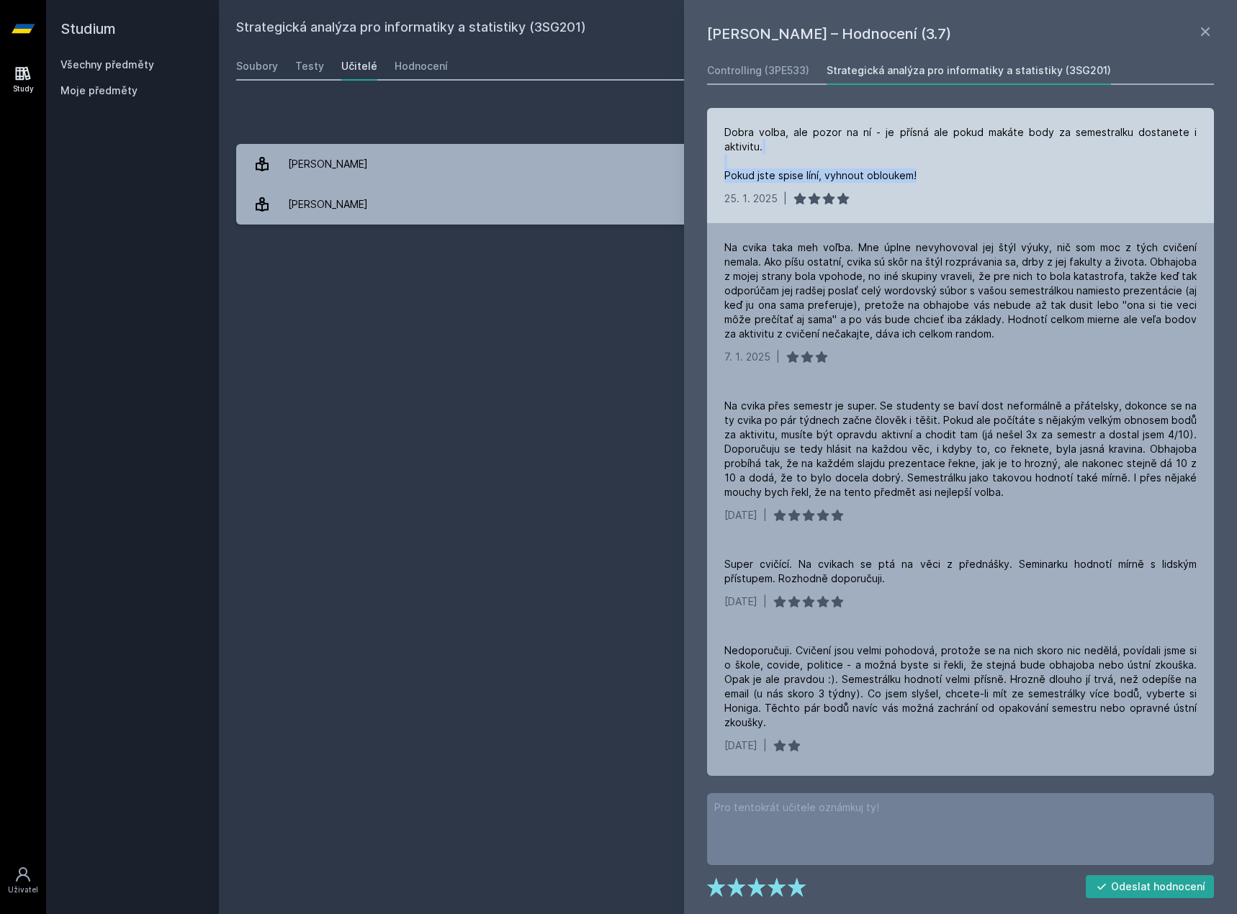
click at [1092, 180] on div "Dobra volba, ale pozor na ní - je přísná ale pokud makáte body za semestralku d…" at bounding box center [960, 154] width 472 height 58
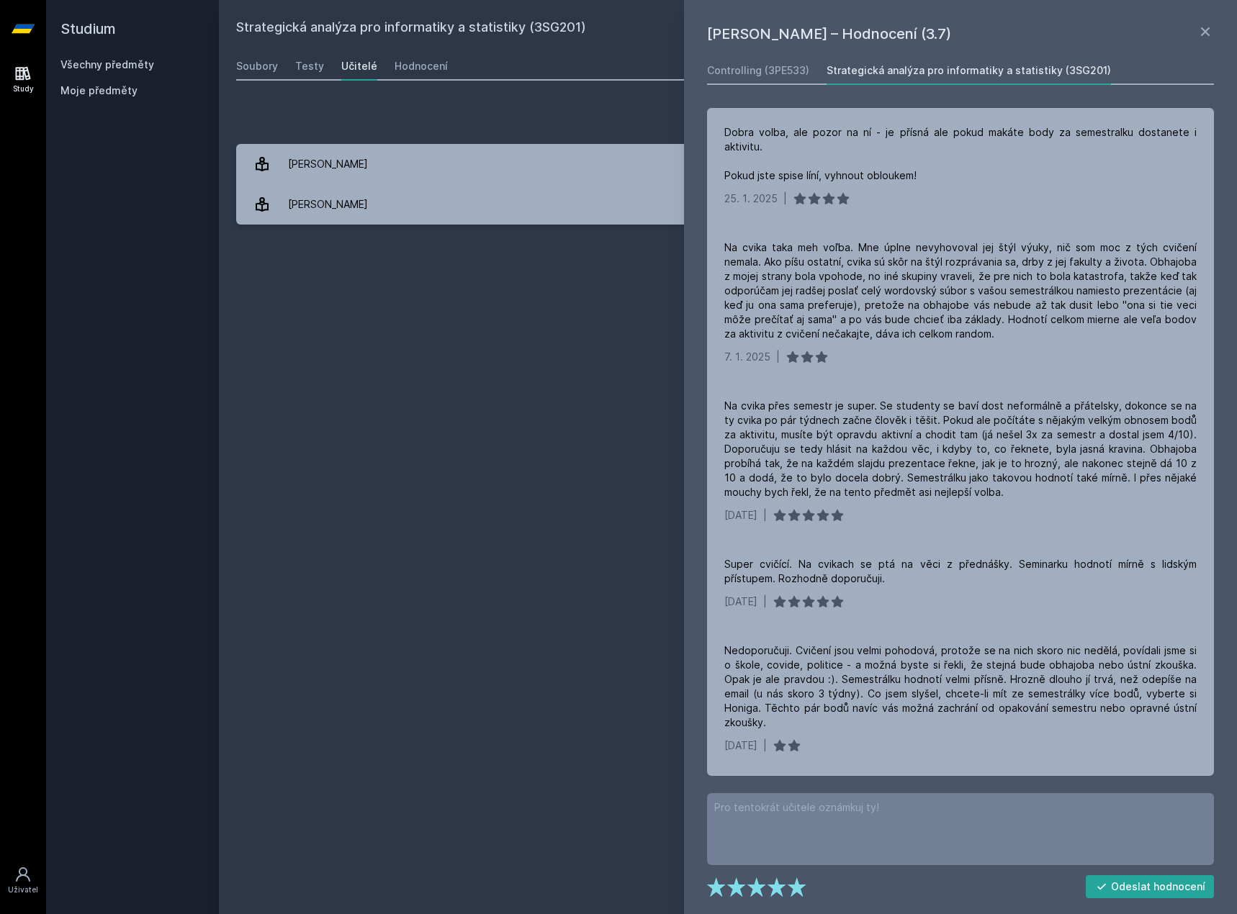
click at [1183, 28] on h1 "[PERSON_NAME] – Hodnocení (3.7)" at bounding box center [952, 34] width 490 height 22
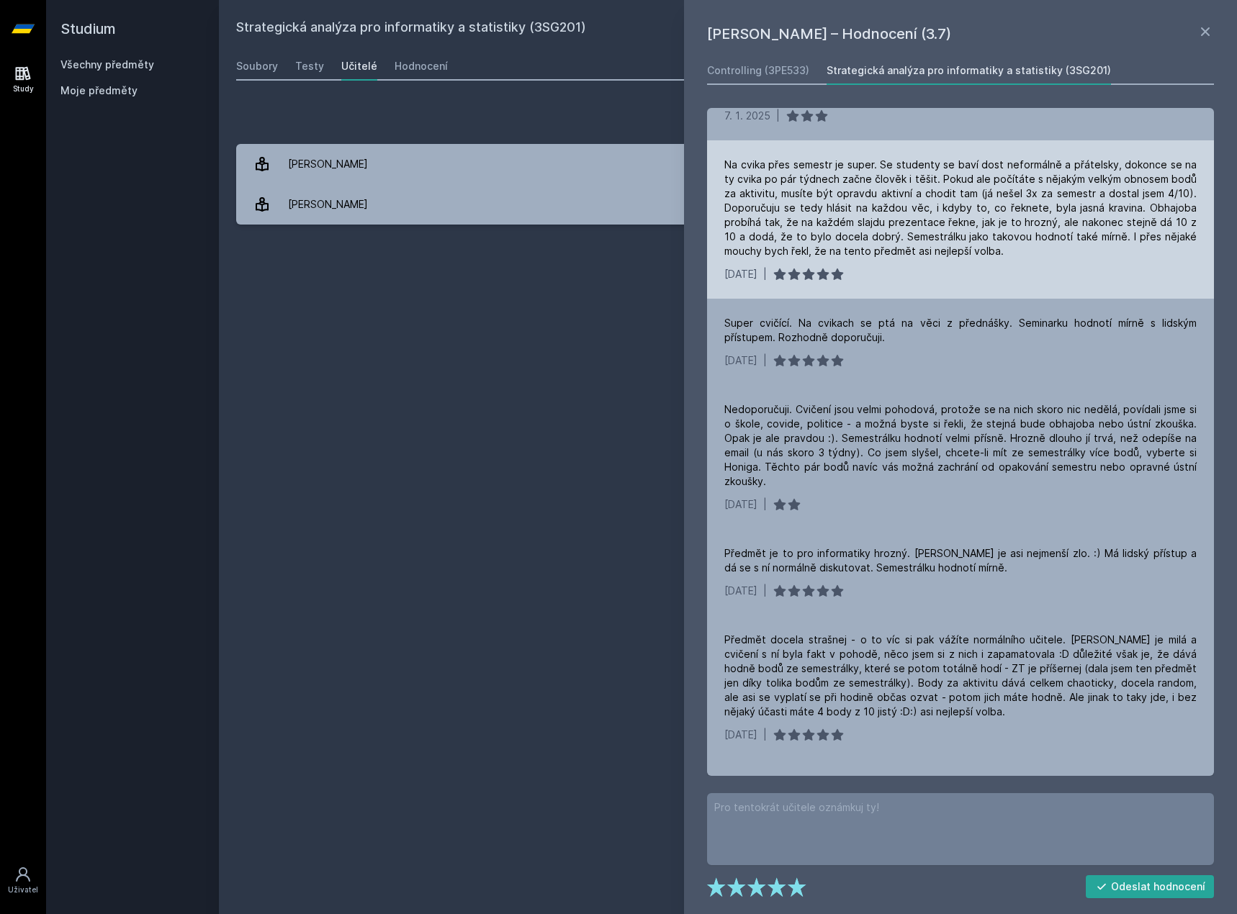
scroll to position [216, 0]
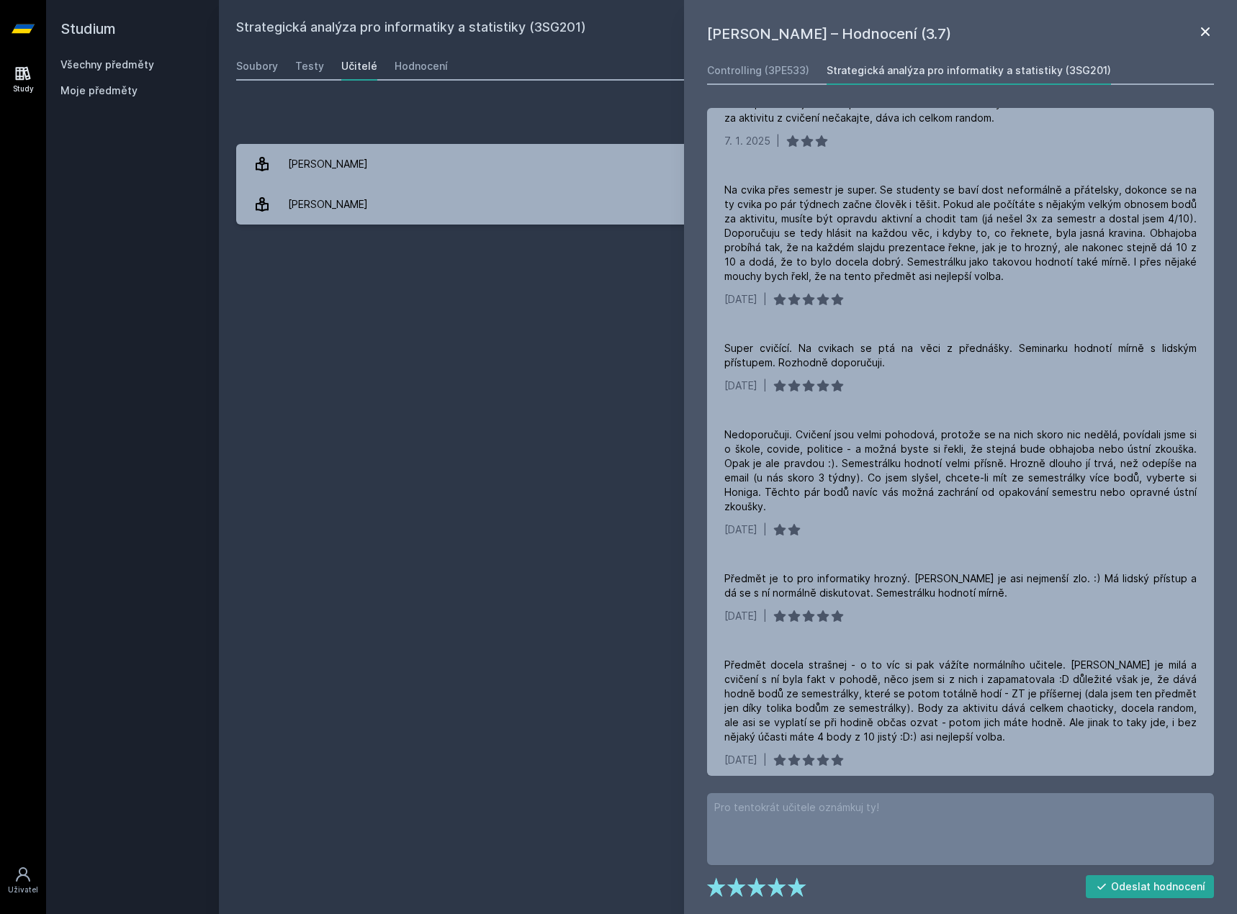
click at [1200, 30] on icon at bounding box center [1205, 31] width 17 height 17
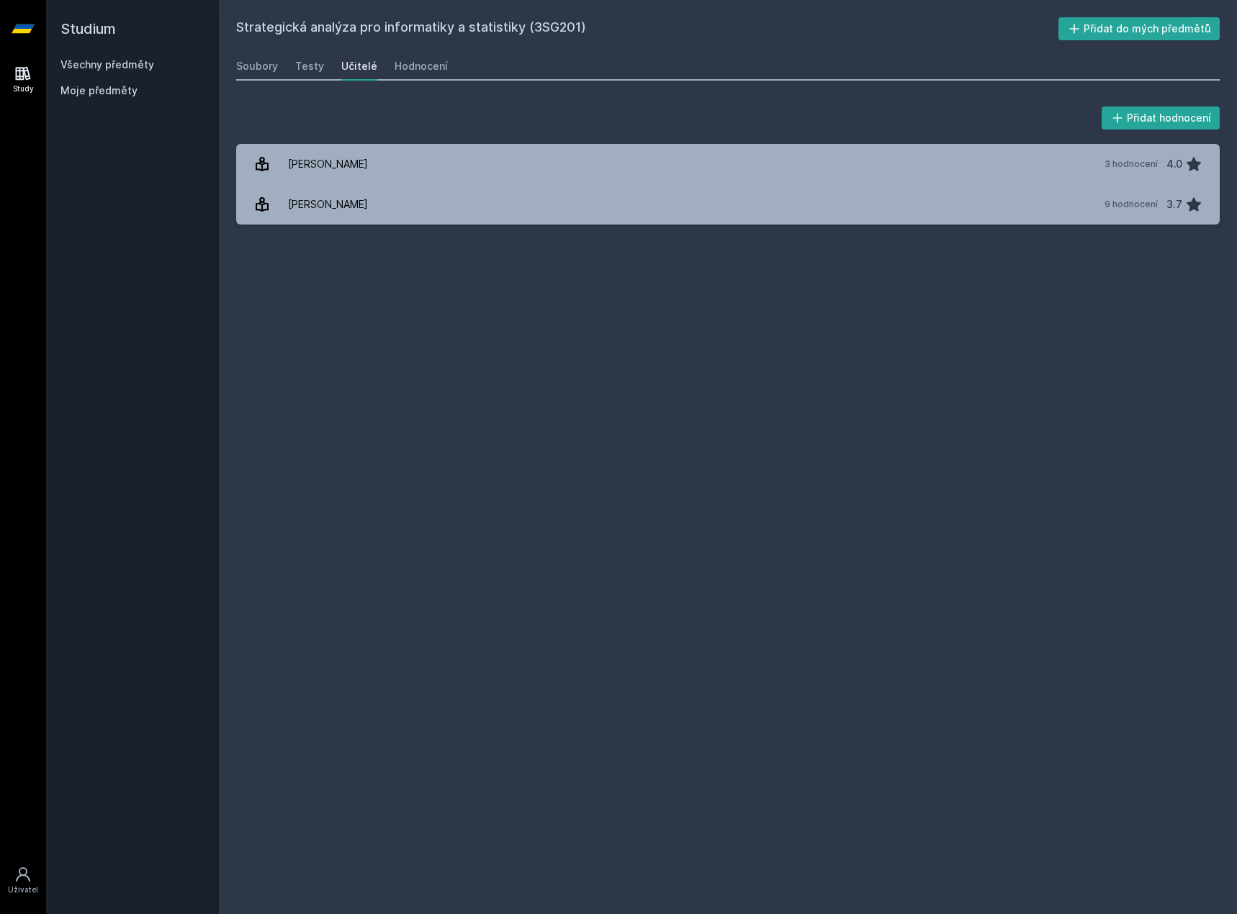
click at [744, 423] on div "Strategická analýza pro informatiky a statistiky (3SG201) Přidat do mých předmě…" at bounding box center [728, 457] width 984 height 880
click at [99, 53] on h2 "Studium" at bounding box center [132, 29] width 144 height 58
click at [102, 62] on link "Všechny předměty" at bounding box center [107, 64] width 94 height 12
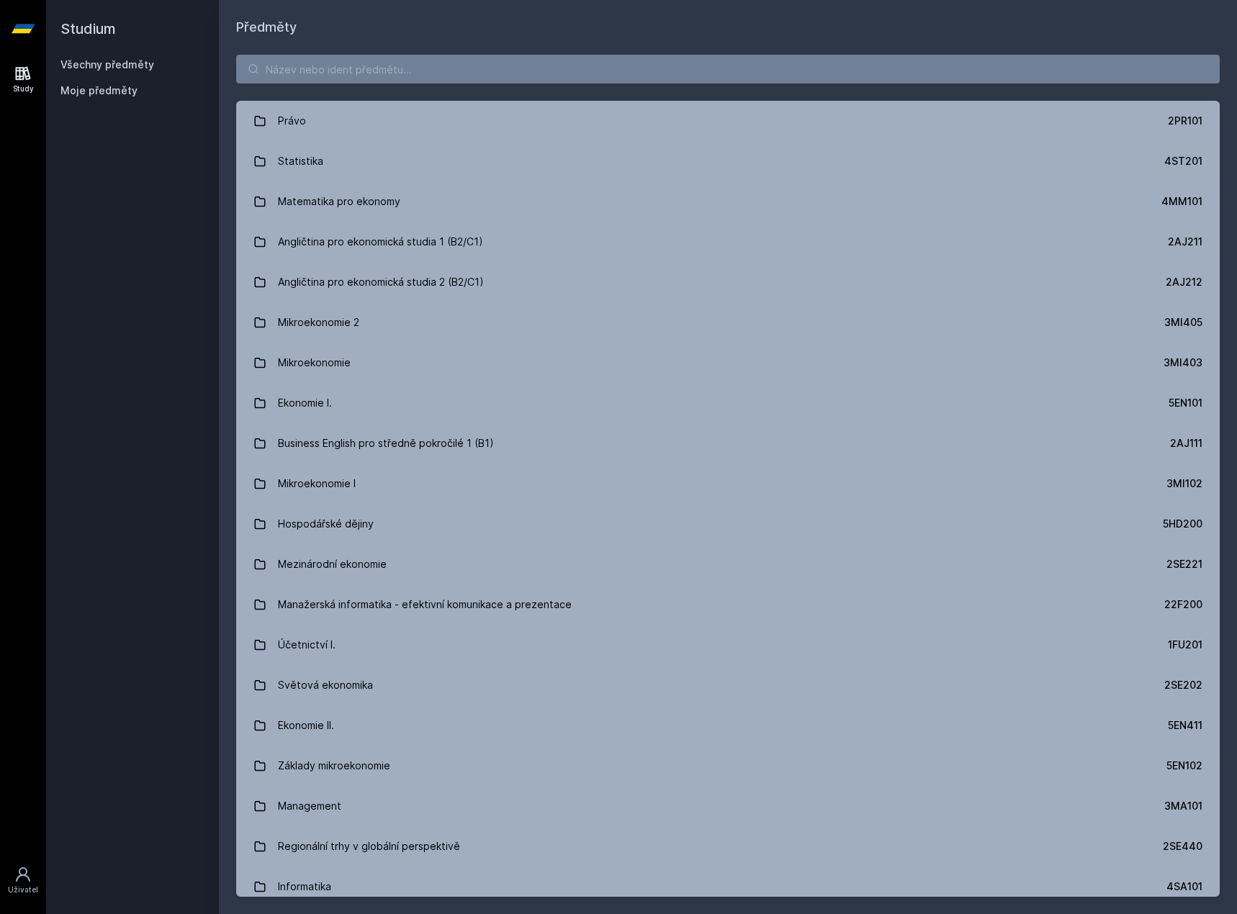
click at [365, 95] on div "Právo 2PR101 Statistika 4ST201 Matematika pro ekonomy 4MM101 Angličtina pro eko…" at bounding box center [728, 475] width 1018 height 877
click at [368, 84] on div "Právo 2PR101 Statistika 4ST201 Matematika pro ekonomy 4MM101 Angličtina pro eko…" at bounding box center [728, 475] width 1018 height 877
click at [375, 73] on input "search" at bounding box center [728, 69] width 984 height 29
click at [393, 67] on input "search" at bounding box center [728, 69] width 984 height 29
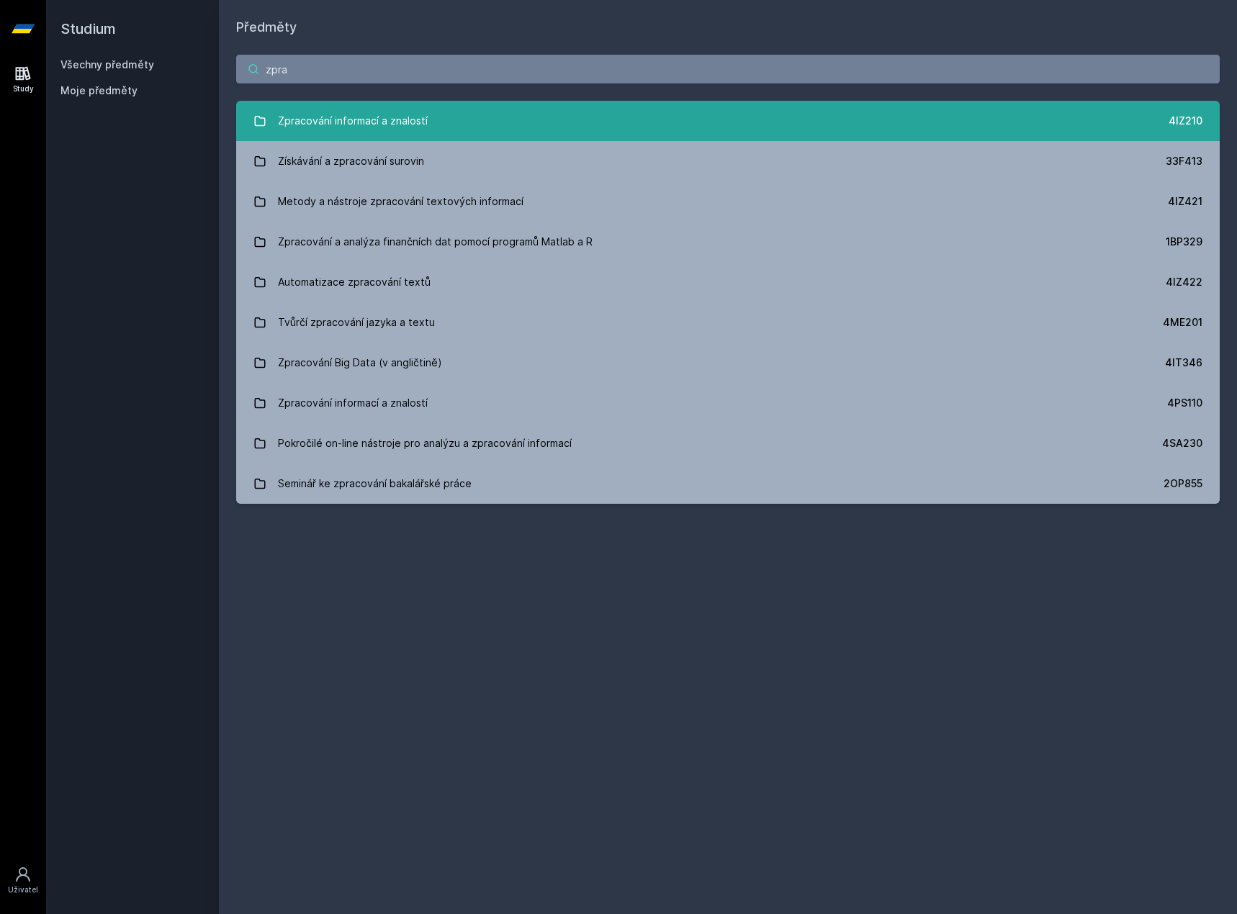
type input "zpra"
click at [404, 122] on div "Zpracování informací a znalostí" at bounding box center [353, 121] width 150 height 29
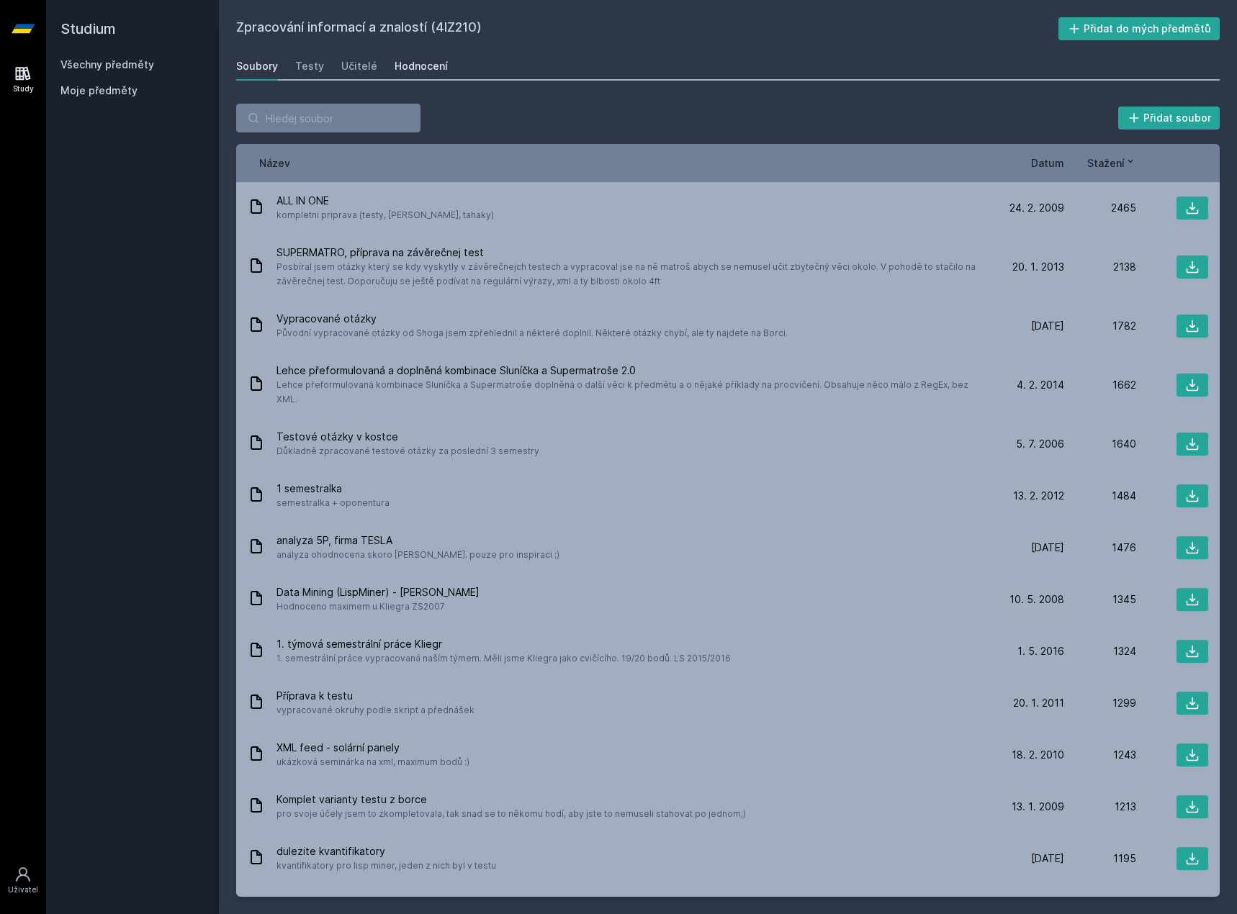
click at [419, 67] on div "Hodnocení" at bounding box center [421, 66] width 53 height 14
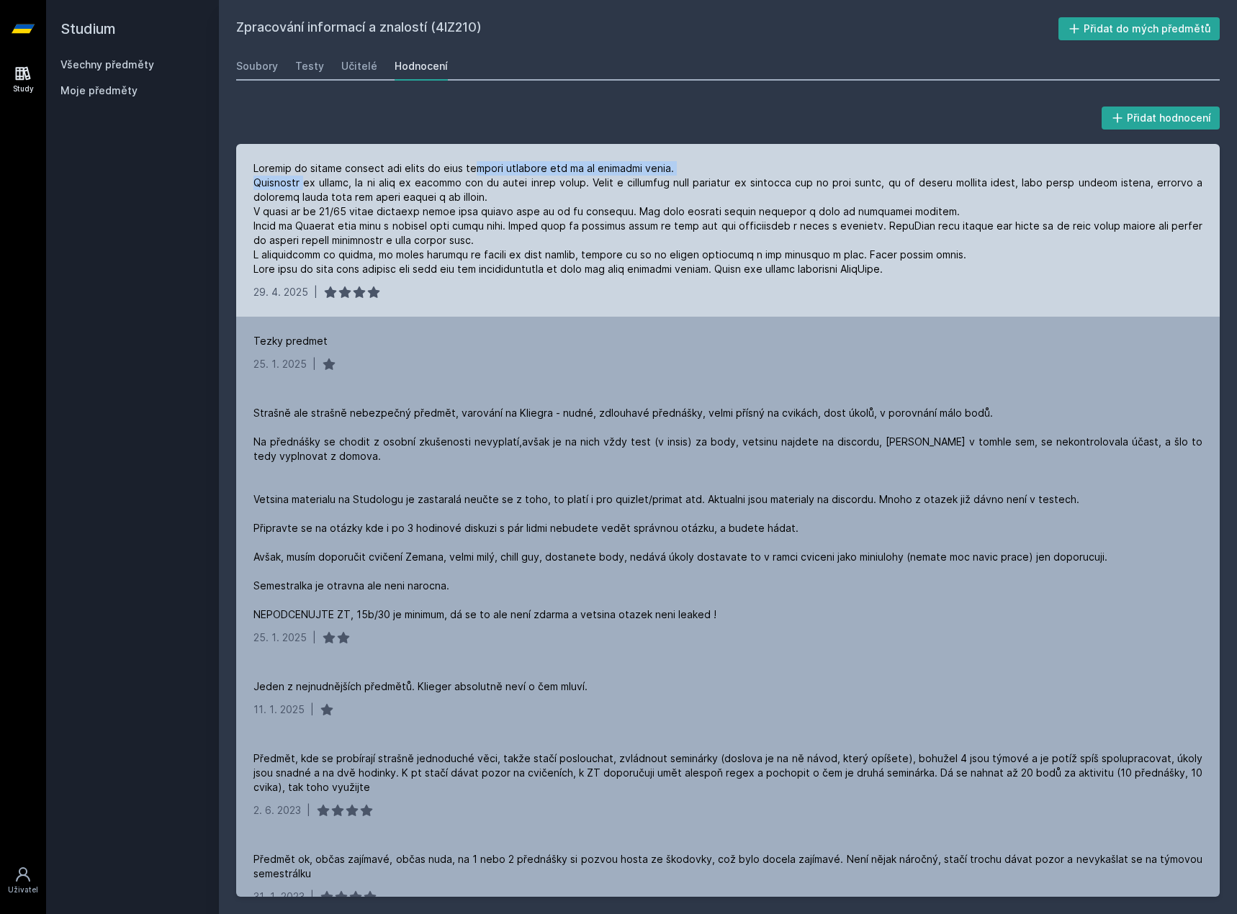
drag, startPoint x: 307, startPoint y: 179, endPoint x: 551, endPoint y: 164, distance: 243.8
click at [536, 166] on div at bounding box center [727, 218] width 949 height 115
click at [557, 164] on div at bounding box center [727, 218] width 949 height 115
drag, startPoint x: 637, startPoint y: 173, endPoint x: 965, endPoint y: 166, distance: 327.7
click at [973, 158] on div "[DATE] |" at bounding box center [728, 230] width 984 height 173
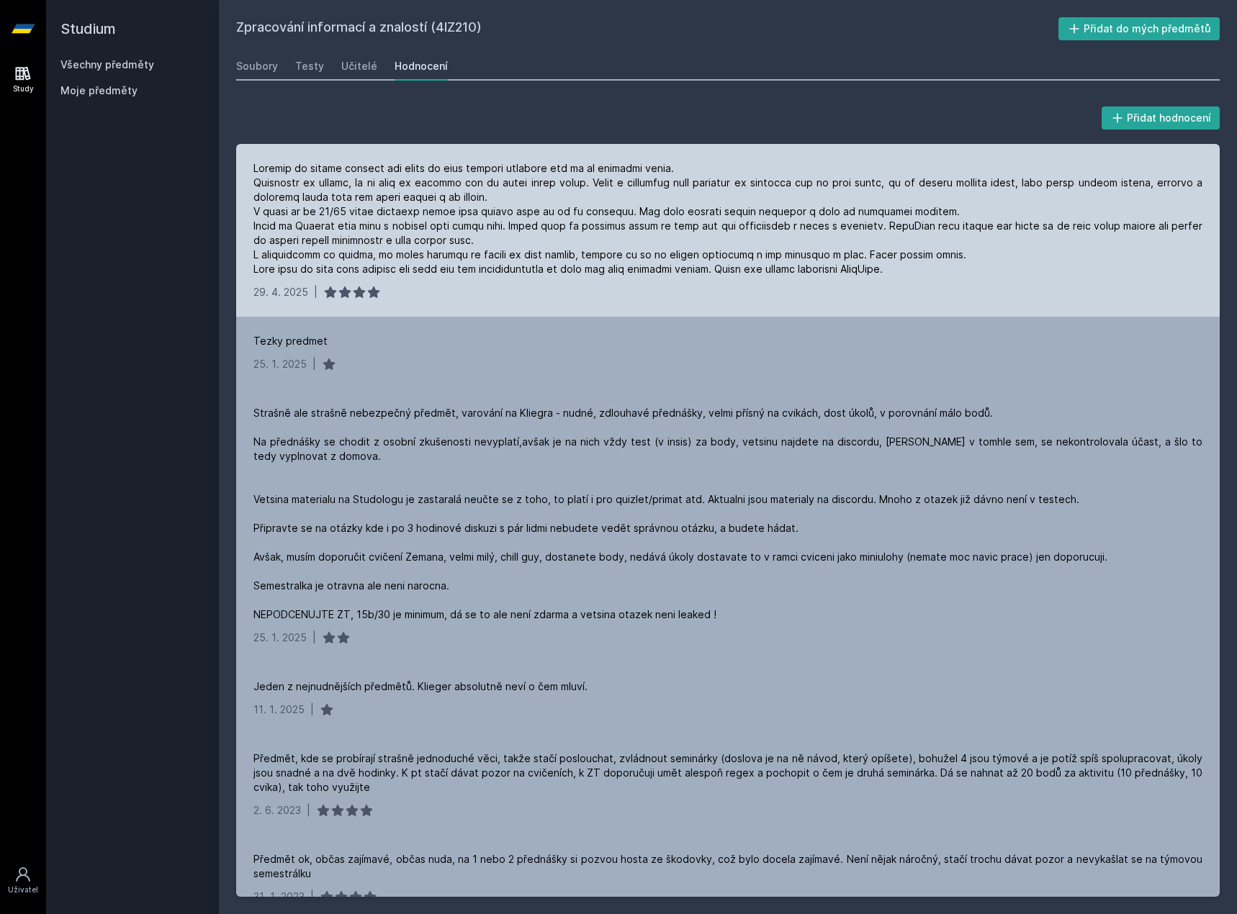
click at [915, 186] on div at bounding box center [727, 218] width 949 height 115
drag, startPoint x: 708, startPoint y: 210, endPoint x: 492, endPoint y: 210, distance: 216.7
click at [492, 210] on div at bounding box center [727, 218] width 949 height 115
drag, startPoint x: 860, startPoint y: 234, endPoint x: 676, endPoint y: 232, distance: 183.6
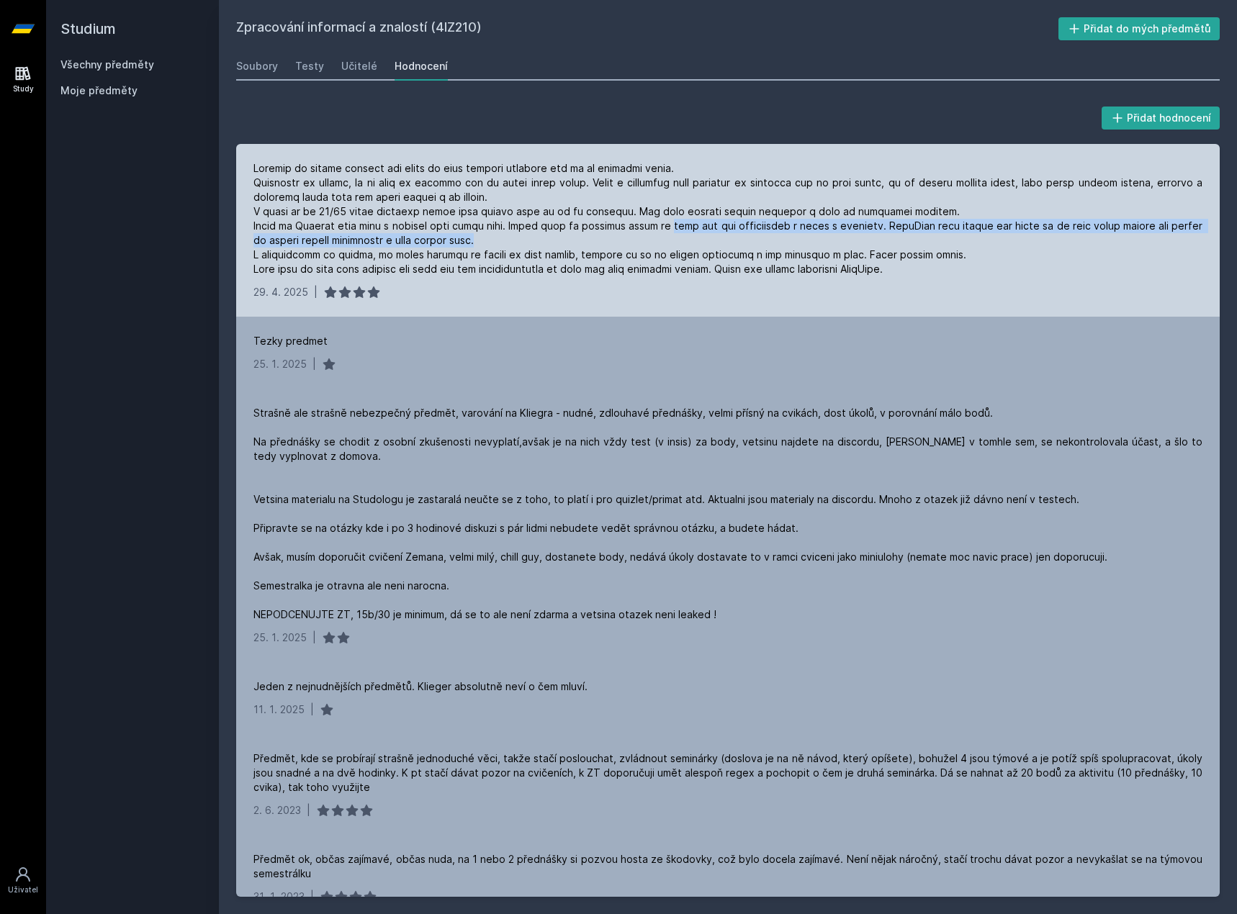
click at [676, 233] on div at bounding box center [727, 218] width 949 height 115
click at [834, 223] on div at bounding box center [727, 218] width 949 height 115
drag, startPoint x: 776, startPoint y: 233, endPoint x: 665, endPoint y: 232, distance: 111.6
click at [665, 233] on div at bounding box center [727, 218] width 949 height 115
click at [786, 222] on div at bounding box center [727, 218] width 949 height 115
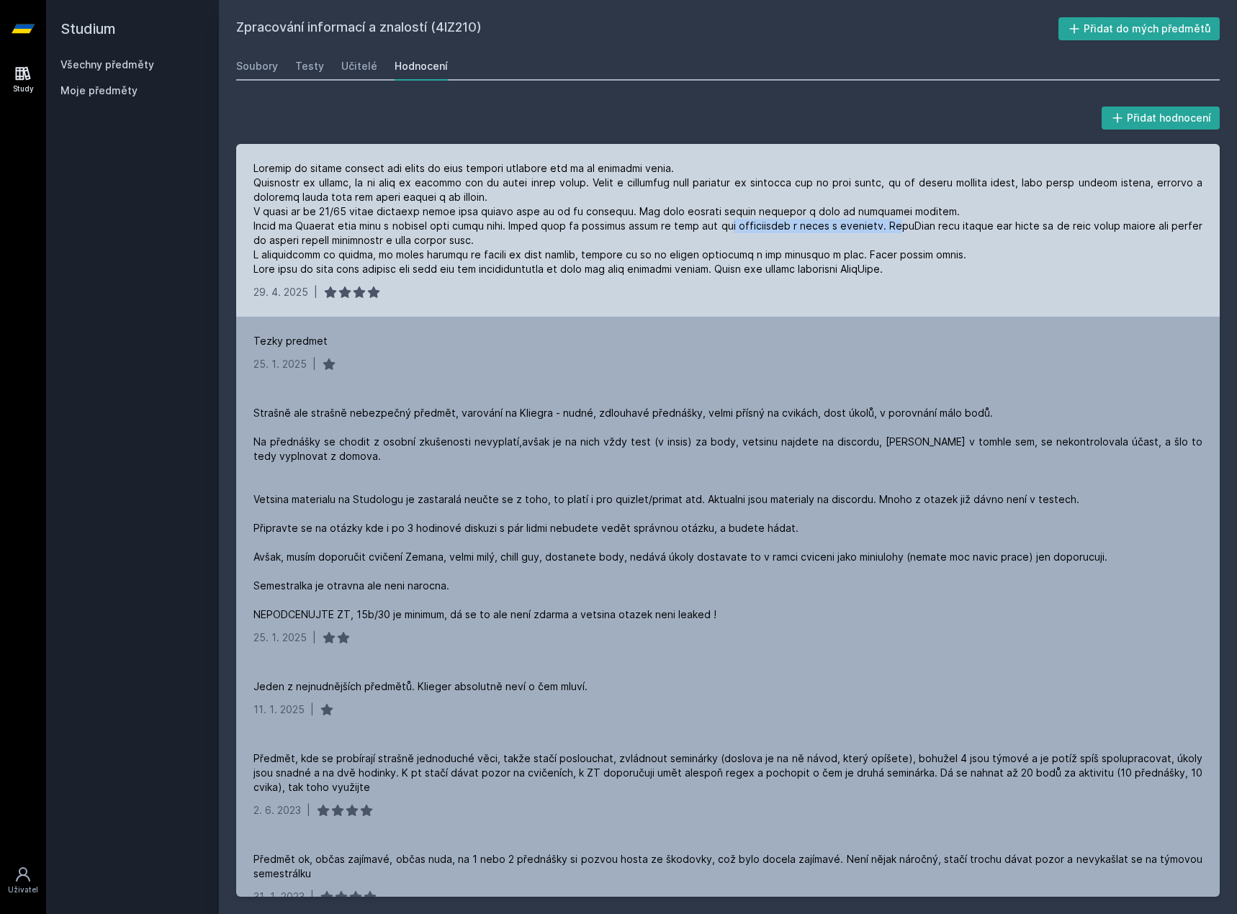
drag, startPoint x: 915, startPoint y: 225, endPoint x: 743, endPoint y: 228, distance: 172.1
click at [743, 228] on div at bounding box center [727, 218] width 949 height 115
drag, startPoint x: 601, startPoint y: 265, endPoint x: 860, endPoint y: 260, distance: 259.3
click at [860, 260] on div at bounding box center [727, 218] width 949 height 115
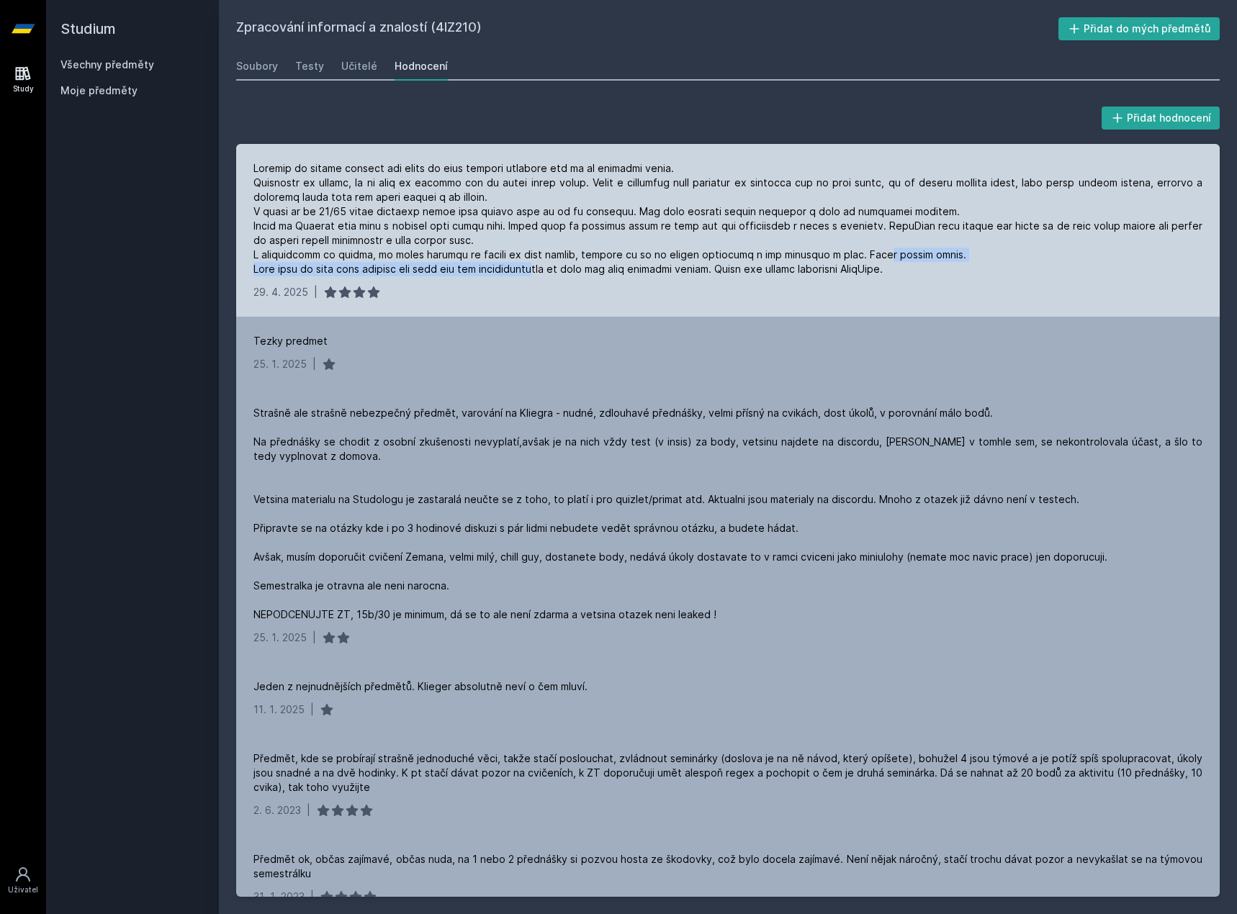
click at [860, 260] on div at bounding box center [727, 218] width 949 height 115
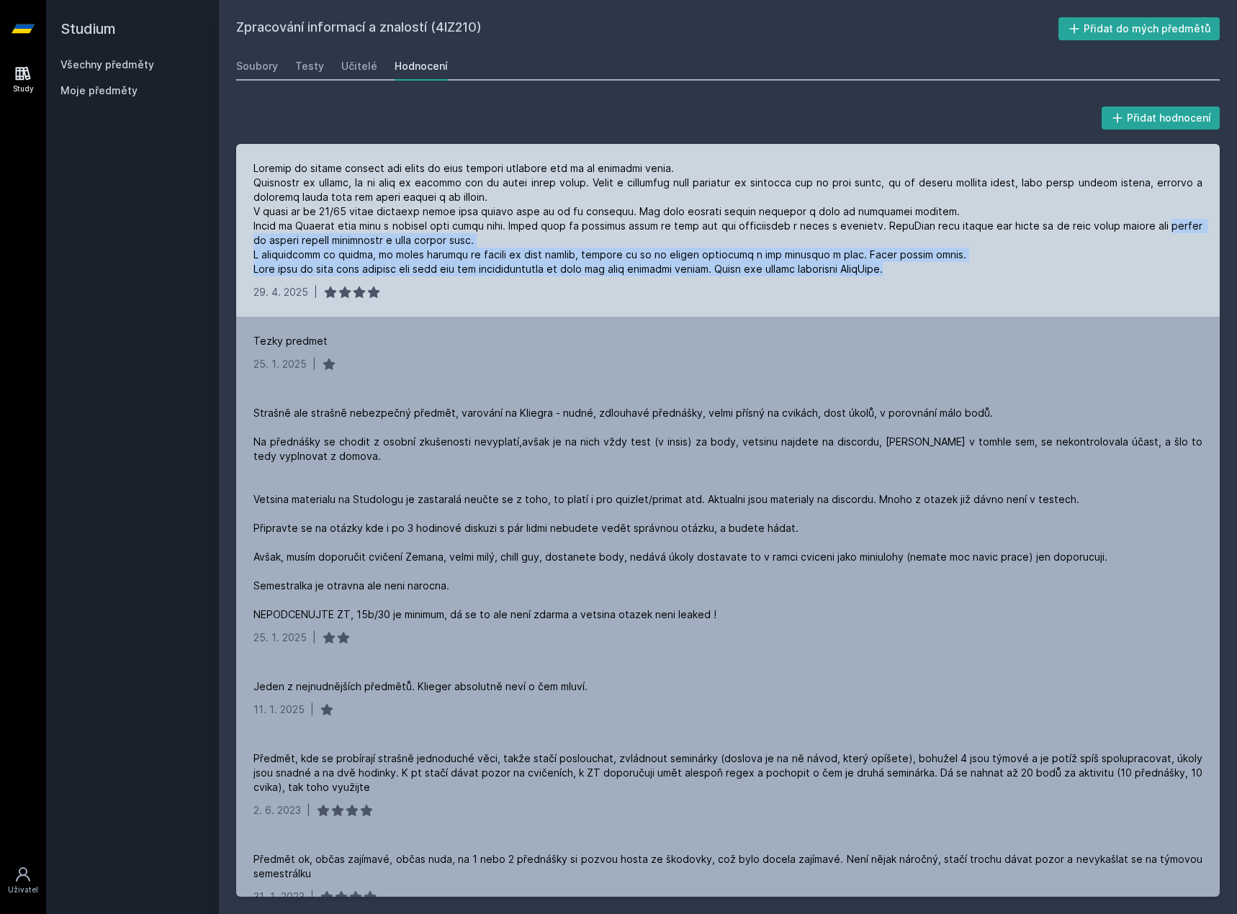
drag, startPoint x: 921, startPoint y: 269, endPoint x: 251, endPoint y: 239, distance: 671.0
click at [251, 239] on div "[DATE] |" at bounding box center [728, 230] width 984 height 173
click at [343, 236] on div at bounding box center [727, 218] width 949 height 115
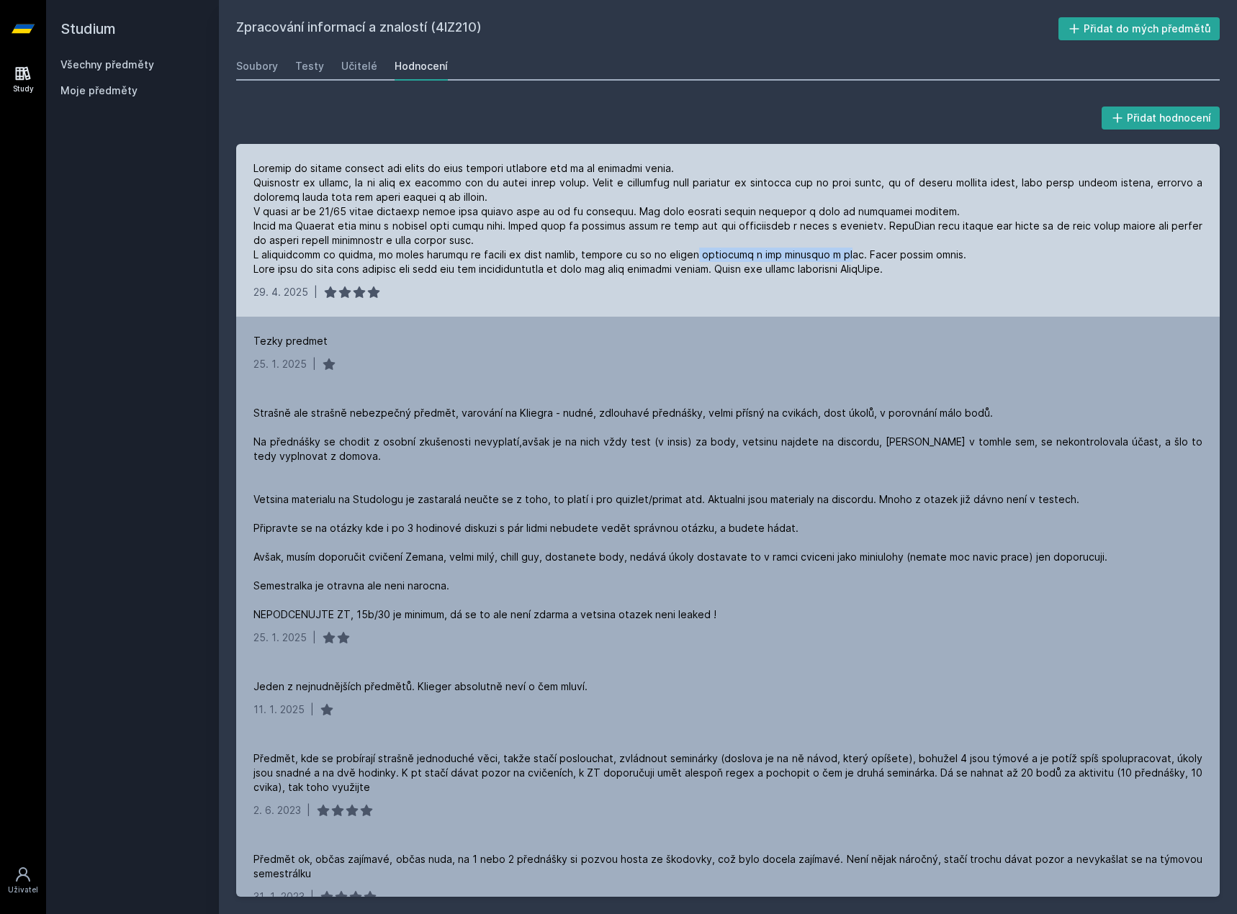
drag, startPoint x: 776, startPoint y: 257, endPoint x: 817, endPoint y: 257, distance: 41.0
click at [817, 257] on div at bounding box center [727, 218] width 949 height 115
drag, startPoint x: 750, startPoint y: 200, endPoint x: 863, endPoint y: 217, distance: 114.4
click at [855, 218] on div at bounding box center [727, 218] width 949 height 115
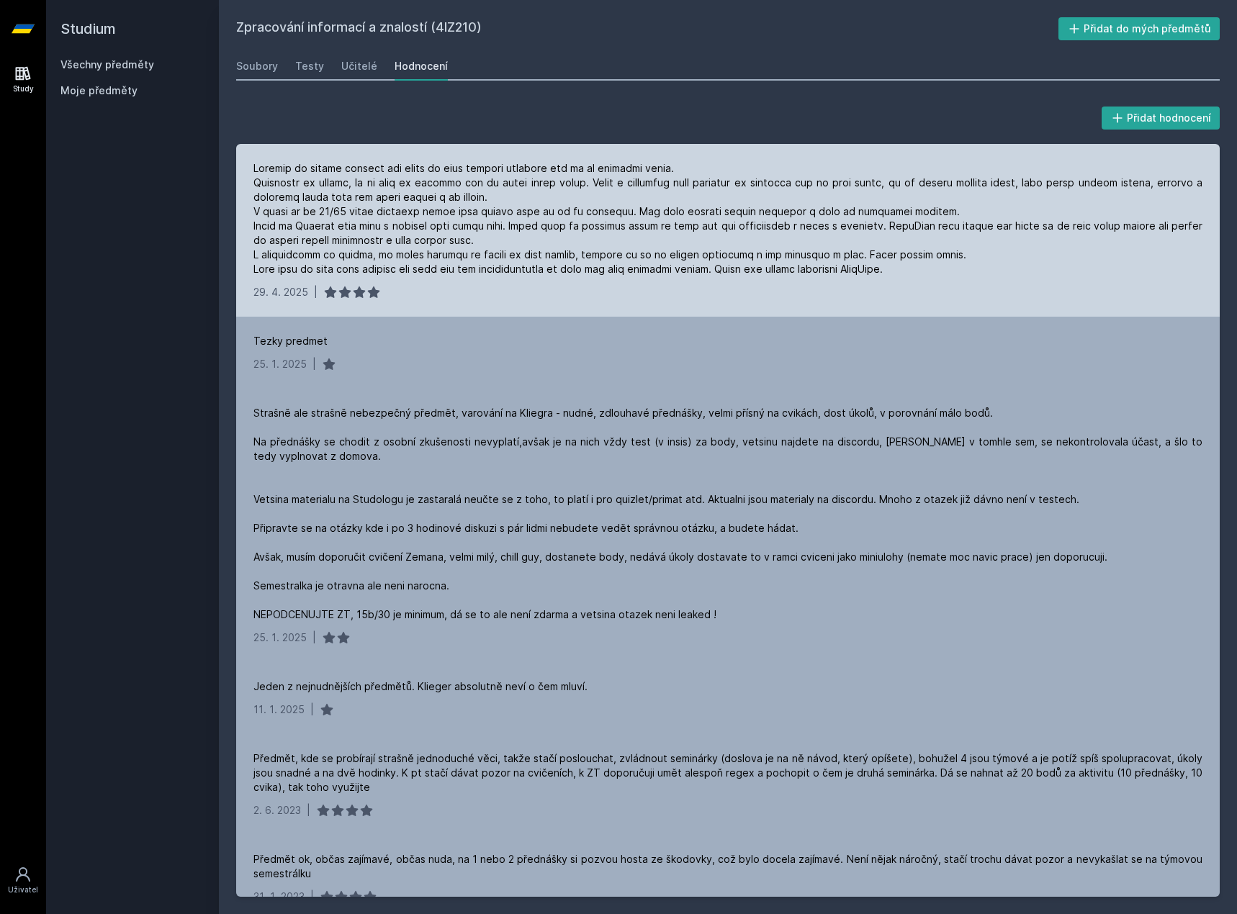
click at [863, 217] on div at bounding box center [727, 218] width 949 height 115
drag, startPoint x: 903, startPoint y: 228, endPoint x: 460, endPoint y: 238, distance: 442.9
click at [460, 238] on div at bounding box center [727, 218] width 949 height 115
drag, startPoint x: 266, startPoint y: 204, endPoint x: 442, endPoint y: 213, distance: 175.9
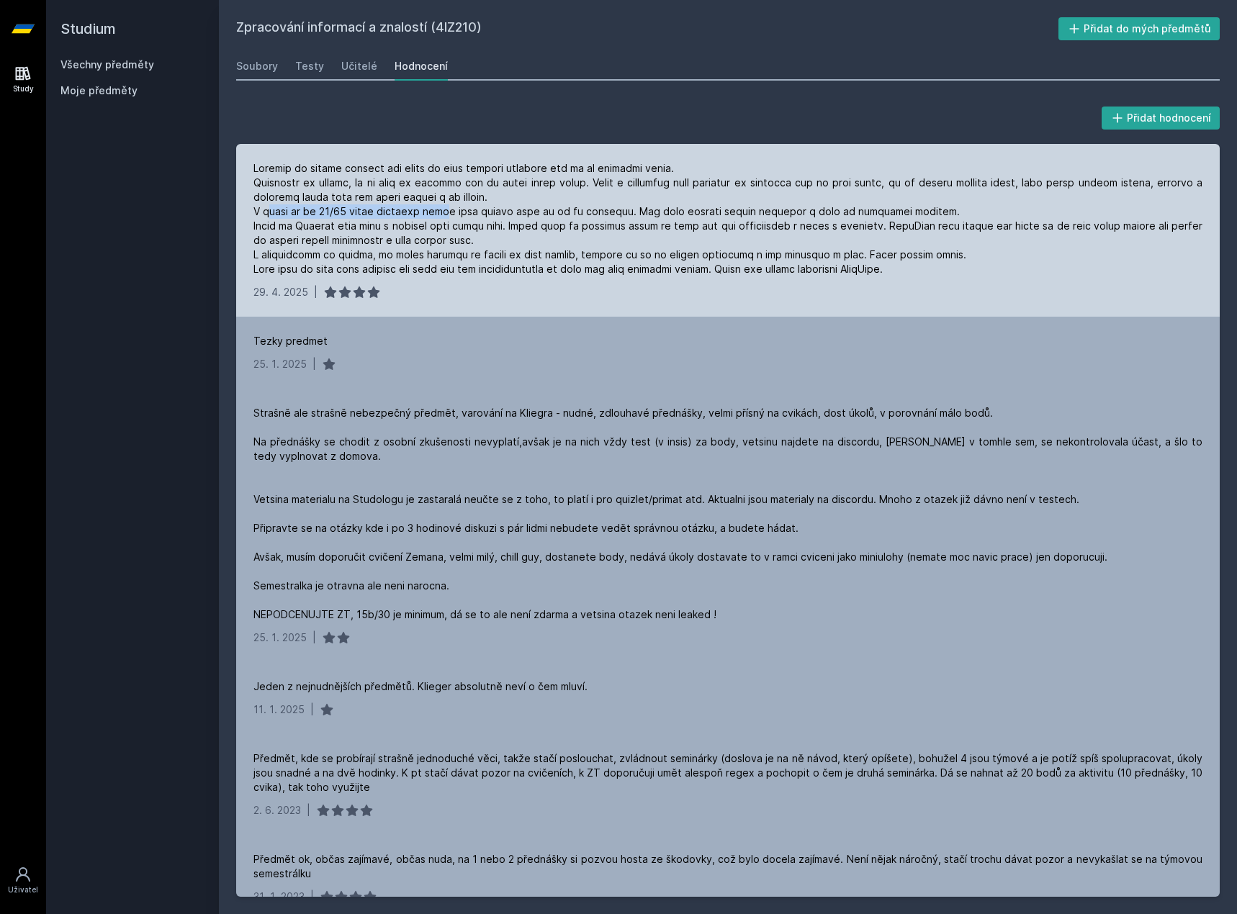
click at [442, 213] on div at bounding box center [727, 218] width 949 height 115
